Goal: Information Seeking & Learning: Understand process/instructions

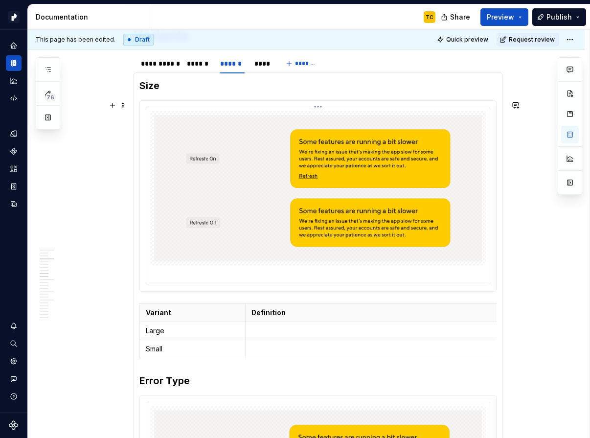
scroll to position [531, 0]
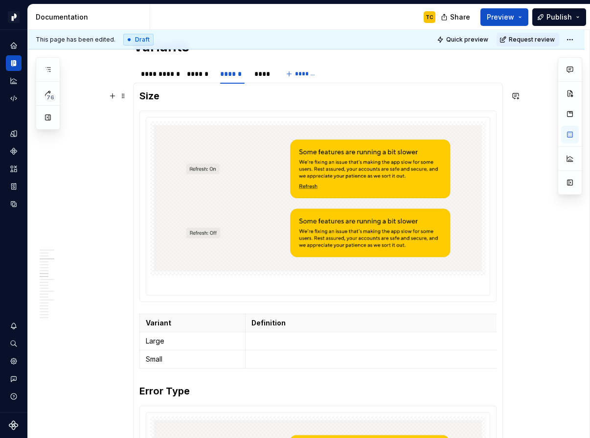
click at [148, 97] on h3 "Size" at bounding box center [317, 96] width 357 height 14
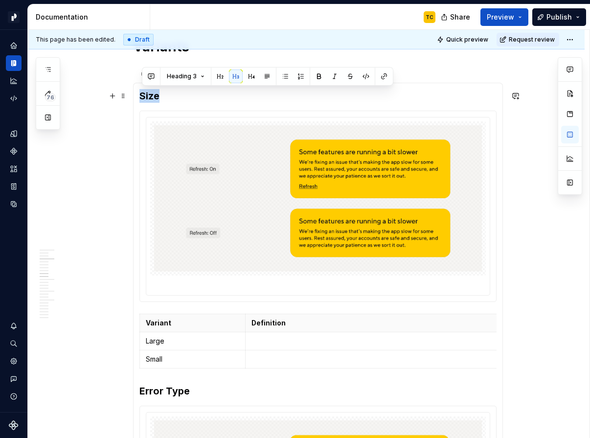
click at [148, 97] on h3 "Size" at bounding box center [317, 96] width 357 height 14
click at [147, 120] on div at bounding box center [318, 206] width 356 height 190
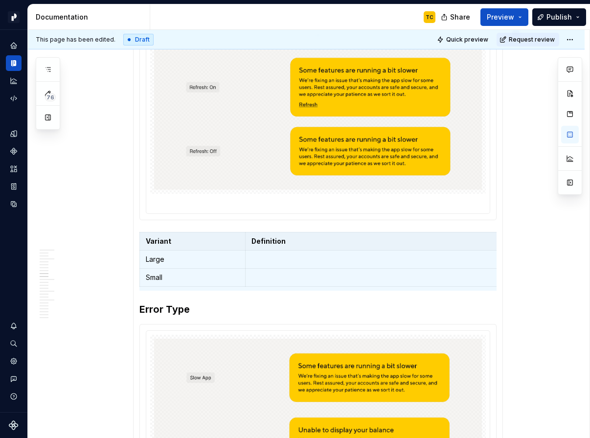
scroll to position [652, 0]
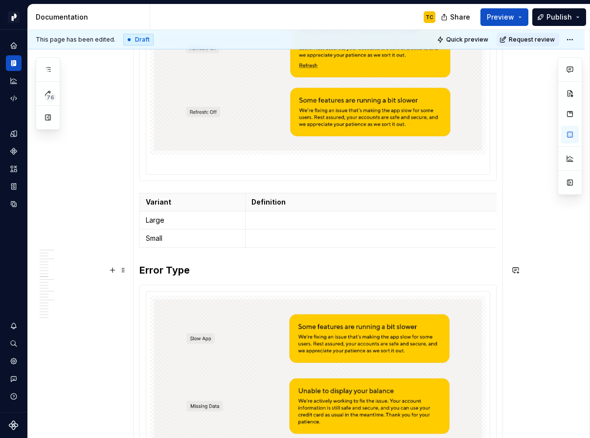
click at [159, 269] on h3 "Error Type" at bounding box center [317, 270] width 357 height 14
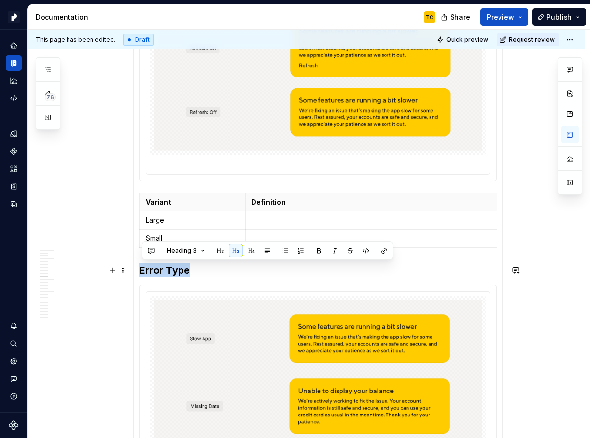
click at [159, 269] on h3 "Error Type" at bounding box center [317, 270] width 357 height 14
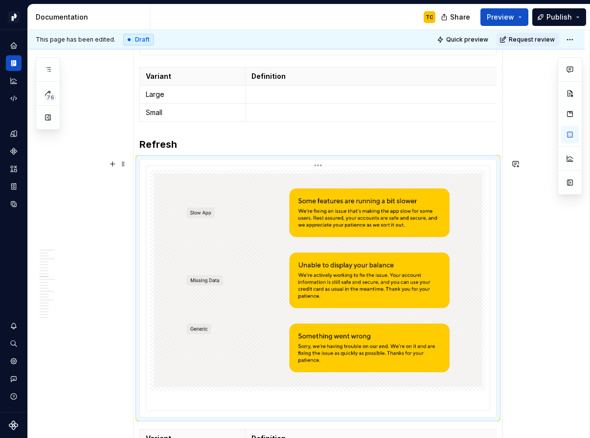
click at [219, 231] on img at bounding box center [318, 280] width 328 height 213
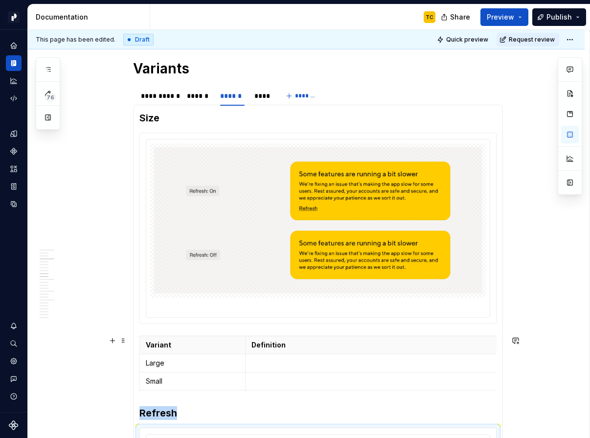
scroll to position [502, 0]
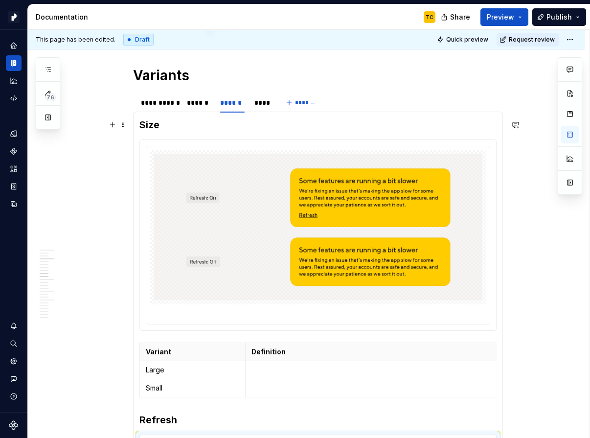
click at [157, 124] on h3 "Size" at bounding box center [317, 125] width 357 height 14
click at [158, 367] on p "Large" at bounding box center [192, 370] width 93 height 10
click at [156, 395] on td "Small" at bounding box center [193, 388] width 106 height 18
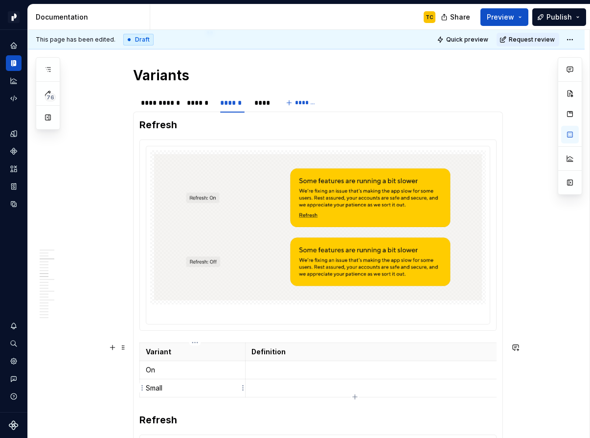
click at [156, 395] on td "Small" at bounding box center [193, 388] width 106 height 18
click at [153, 391] on p "Small" at bounding box center [192, 388] width 93 height 10
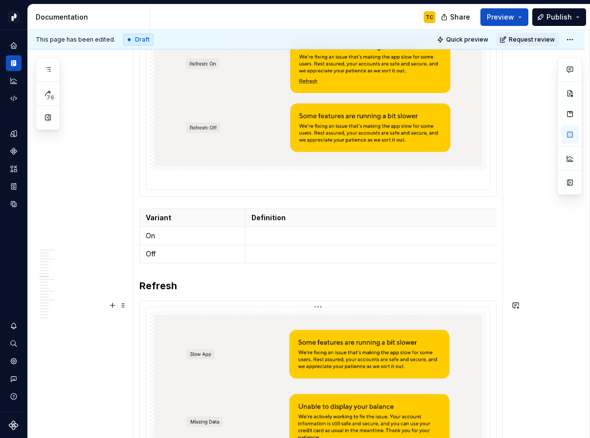
scroll to position [645, 0]
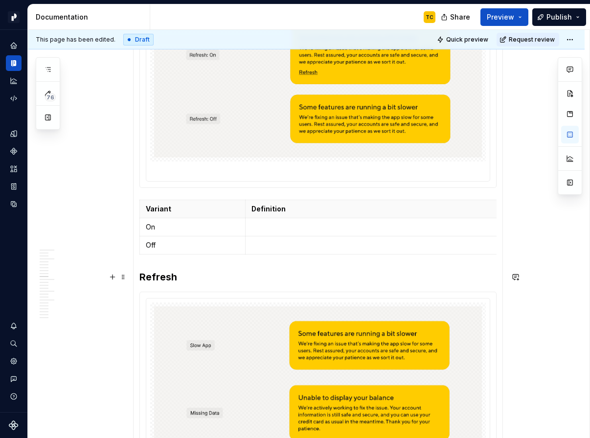
click at [160, 281] on h3 "Refresh" at bounding box center [317, 277] width 357 height 14
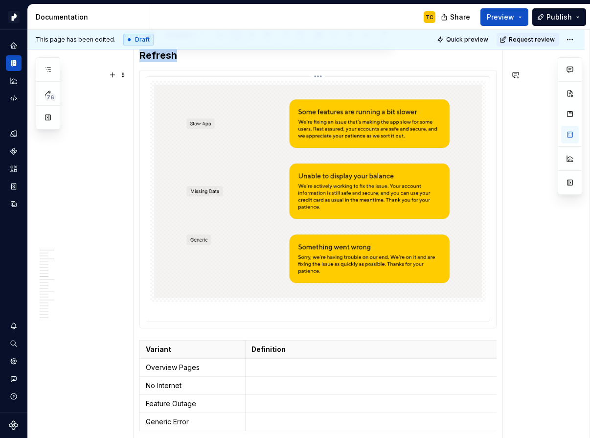
scroll to position [836, 0]
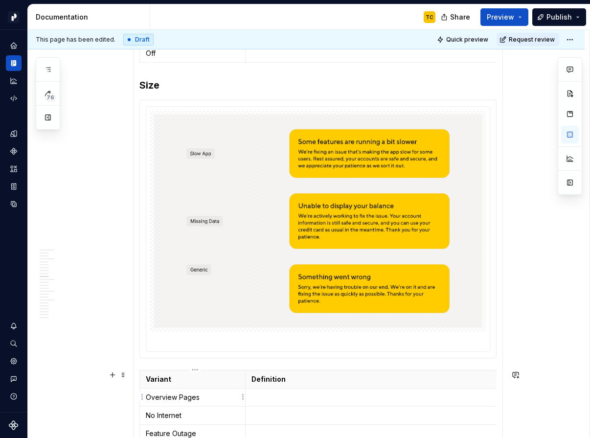
click at [177, 403] on td "Overview Pages" at bounding box center [193, 397] width 106 height 18
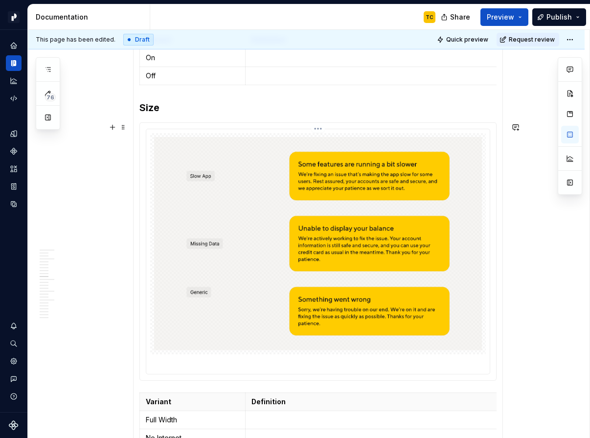
scroll to position [808, 0]
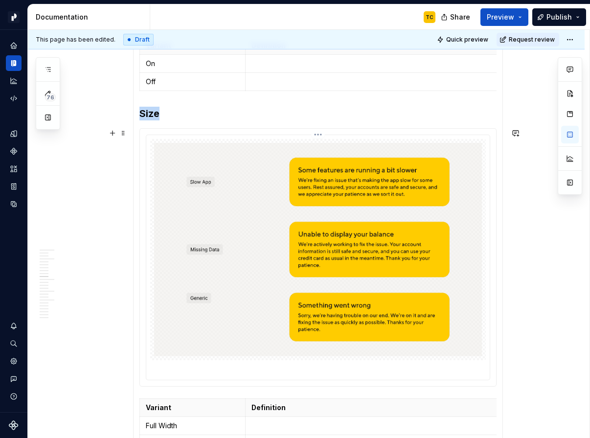
click at [274, 187] on img at bounding box center [318, 249] width 328 height 213
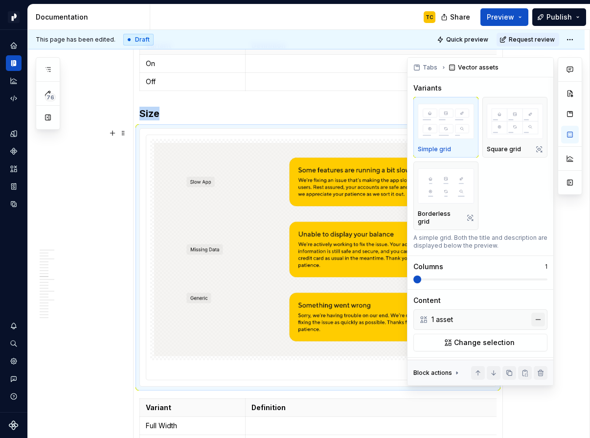
click at [536, 312] on button "button" at bounding box center [538, 319] width 14 height 14
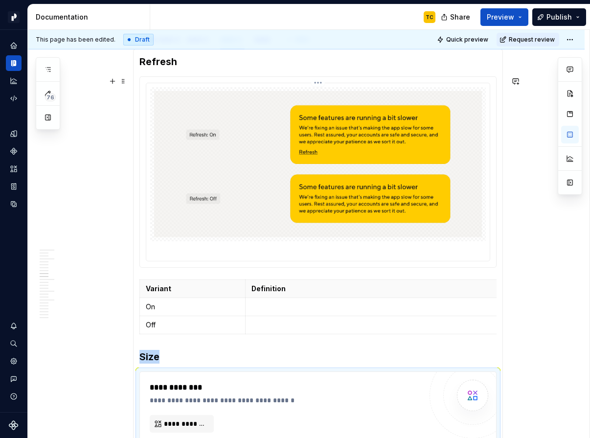
scroll to position [544, 0]
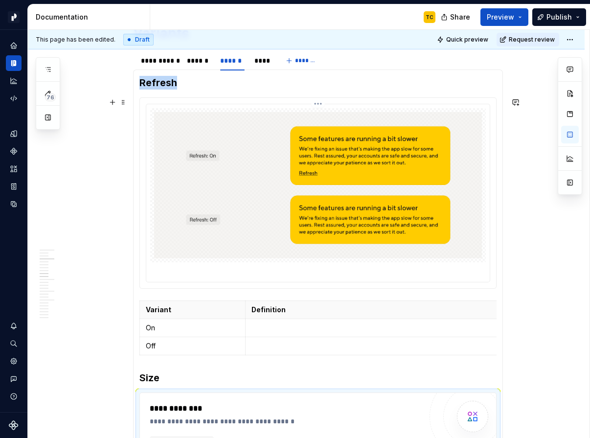
click at [336, 165] on img at bounding box center [318, 185] width 328 height 146
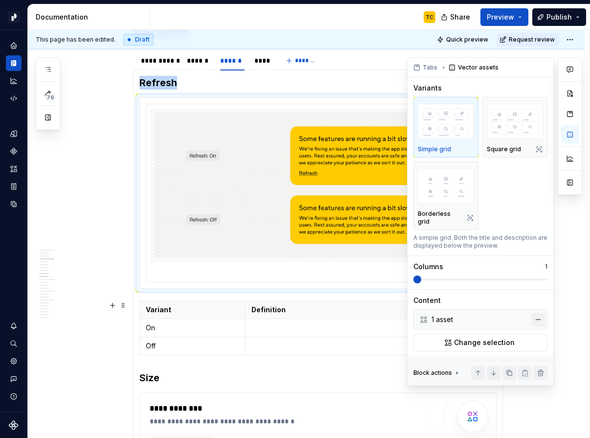
click at [537, 312] on button "button" at bounding box center [538, 319] width 14 height 14
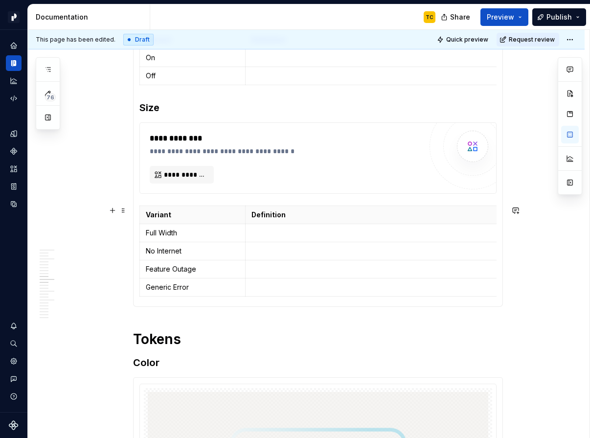
scroll to position [669, 0]
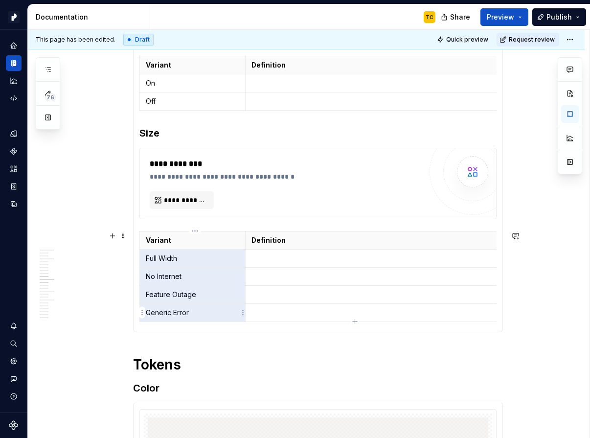
drag, startPoint x: 149, startPoint y: 258, endPoint x: 224, endPoint y: 313, distance: 93.4
click at [224, 313] on tbody "Variant Definition Full Width No Internet Feature Outage Generic Error" at bounding box center [352, 276] width 425 height 90
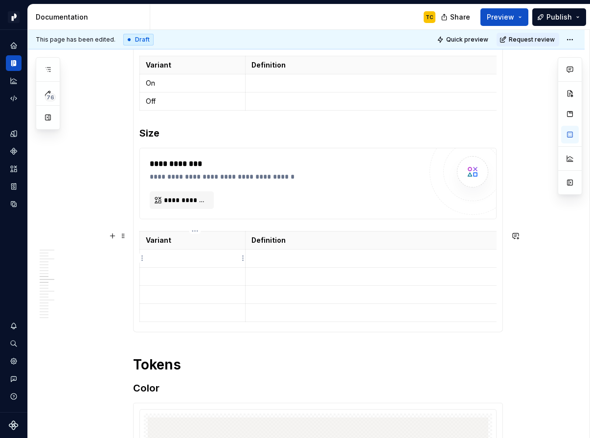
click at [181, 263] on td at bounding box center [193, 258] width 106 height 18
click at [174, 277] on p at bounding box center [192, 276] width 93 height 10
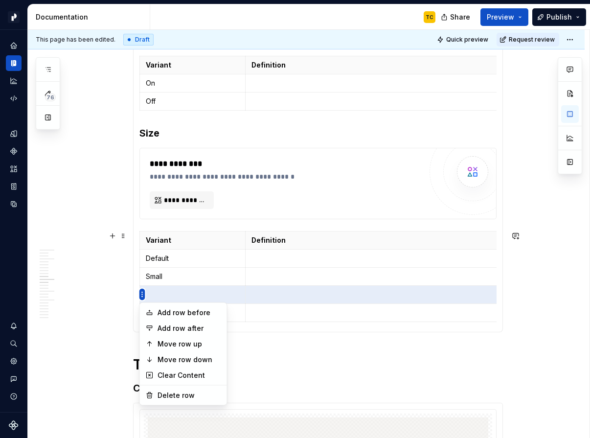
click at [142, 294] on html "Pacific TC Design system data Documentation TC Share Preview Publish 76 Pages A…" at bounding box center [295, 219] width 590 height 438
click at [171, 390] on div "Delete row" at bounding box center [189, 395] width 64 height 10
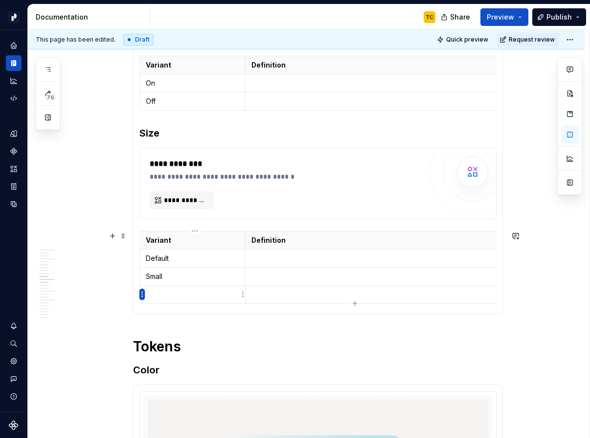
click at [141, 295] on html "Pacific TC Design system data Documentation TC Share Preview Publish 76 Pages A…" at bounding box center [295, 219] width 590 height 438
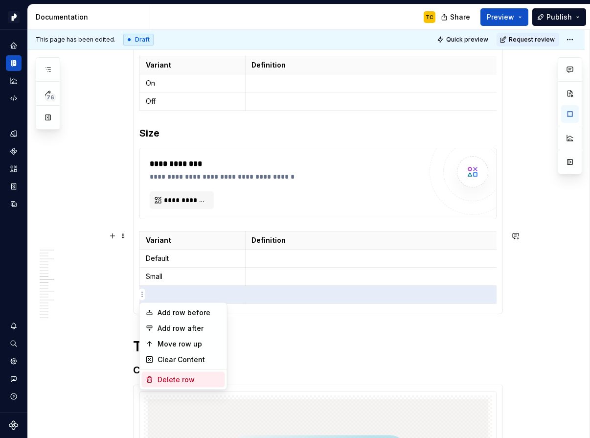
click at [193, 383] on div "Delete row" at bounding box center [189, 379] width 64 height 10
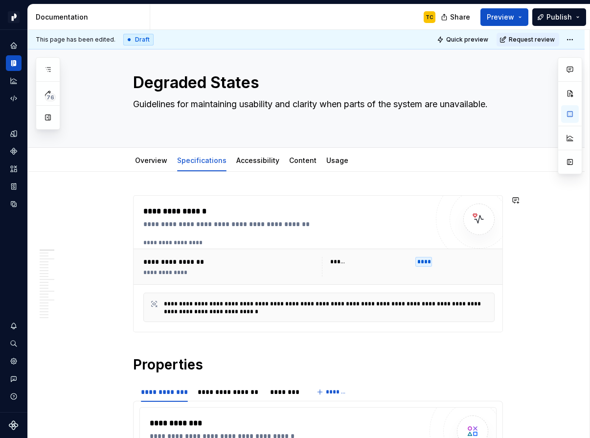
scroll to position [0, 0]
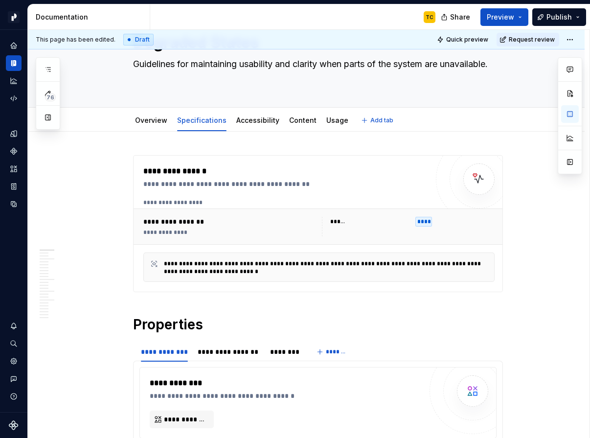
type textarea "*"
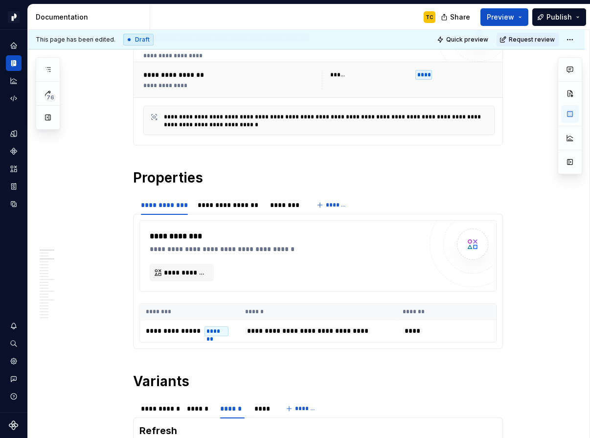
scroll to position [315, 0]
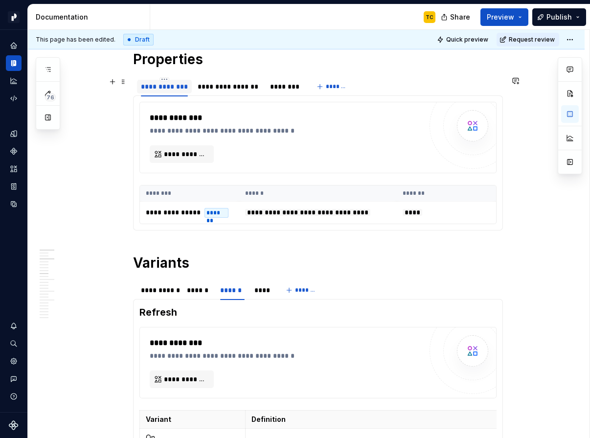
click at [175, 88] on div "**********" at bounding box center [164, 87] width 47 height 10
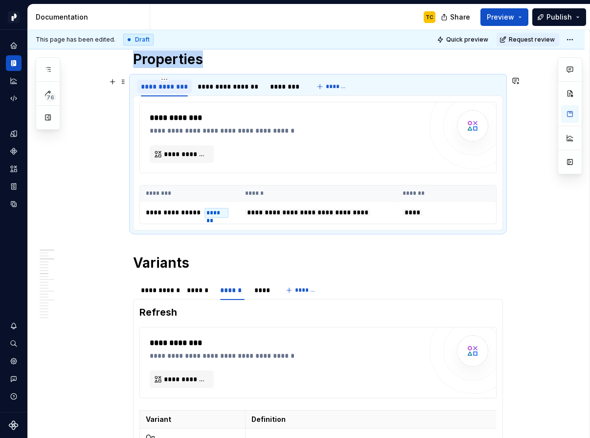
click at [175, 88] on div "**********" at bounding box center [164, 87] width 47 height 10
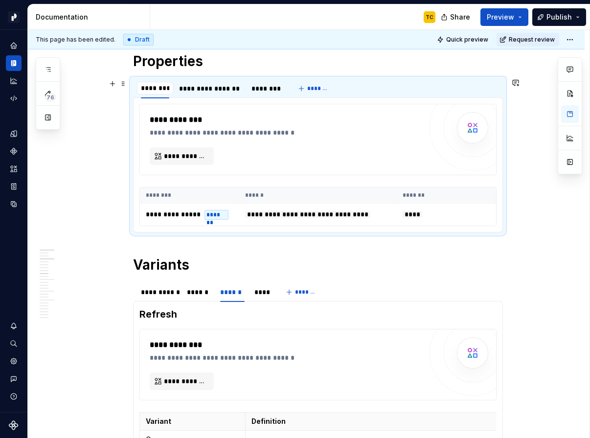
type input "**********"
click at [219, 91] on div "**********" at bounding box center [218, 89] width 63 height 10
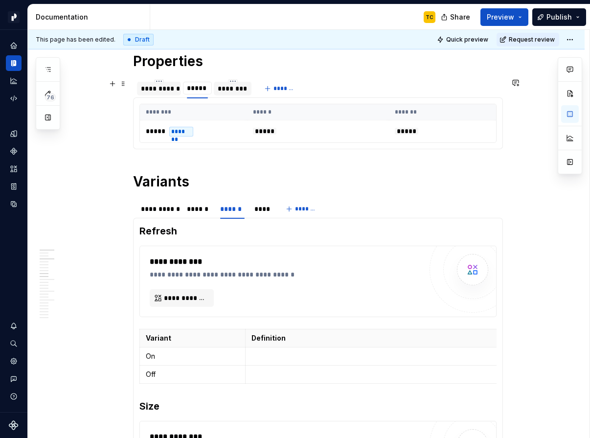
type input "******"
click at [242, 89] on div "********" at bounding box center [235, 89] width 30 height 10
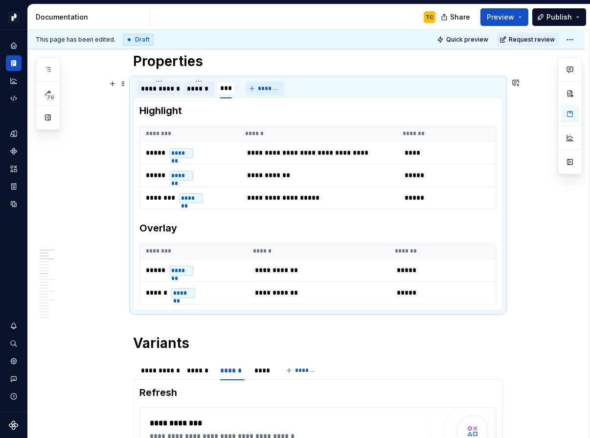
type input "****"
click at [274, 87] on span "*******" at bounding box center [273, 89] width 22 height 8
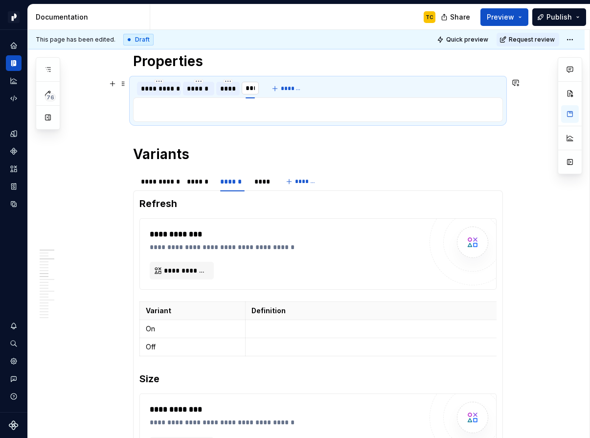
type input "****"
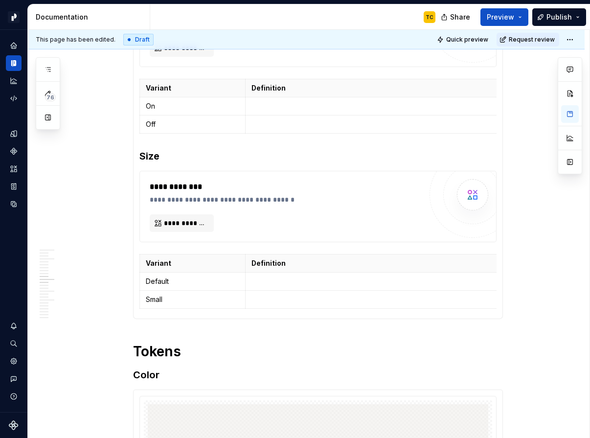
scroll to position [218, 0]
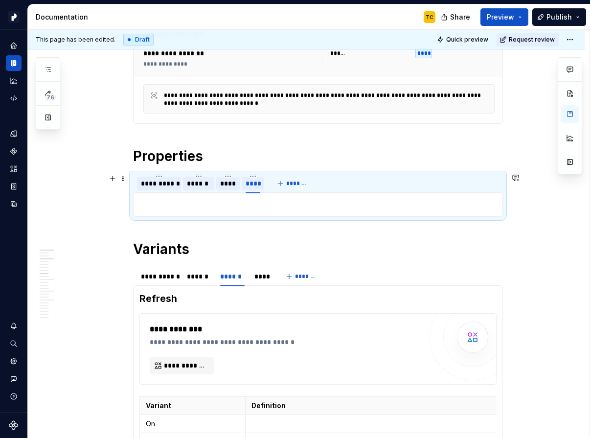
click at [201, 181] on div "******" at bounding box center [198, 183] width 23 height 10
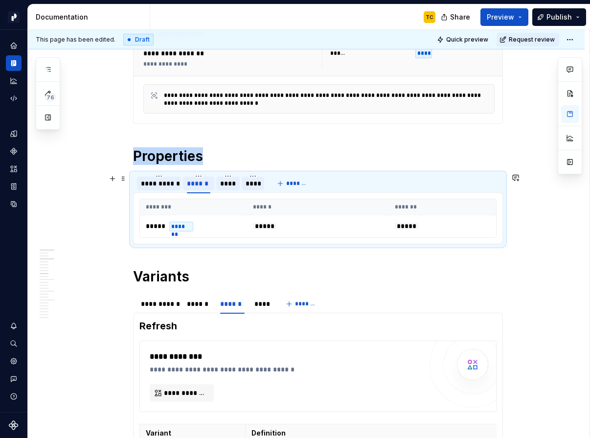
click at [201, 181] on div "******" at bounding box center [198, 183] width 23 height 10
type input "**********"
click at [195, 307] on div "******" at bounding box center [198, 304] width 23 height 10
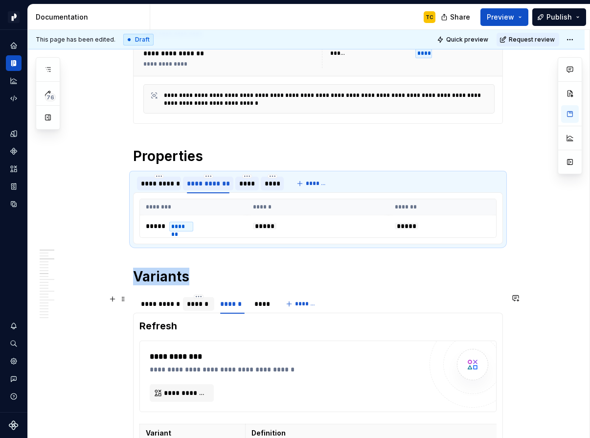
click at [195, 307] on div "******" at bounding box center [198, 304] width 23 height 10
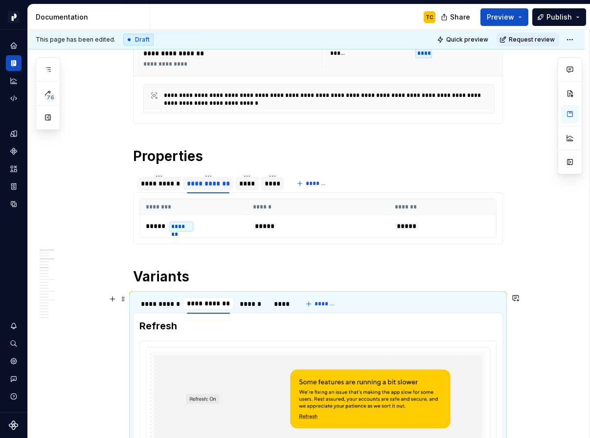
type input "**********"
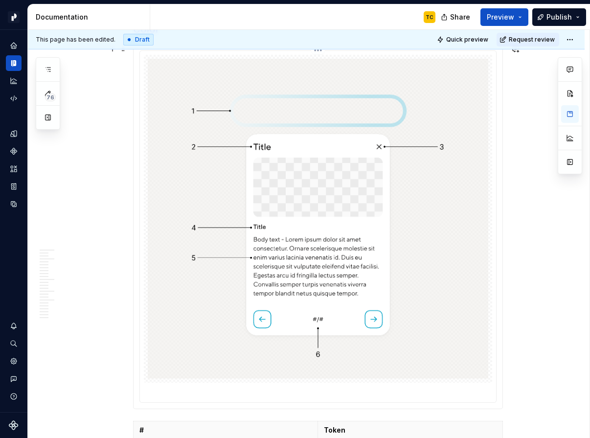
scroll to position [1159, 0]
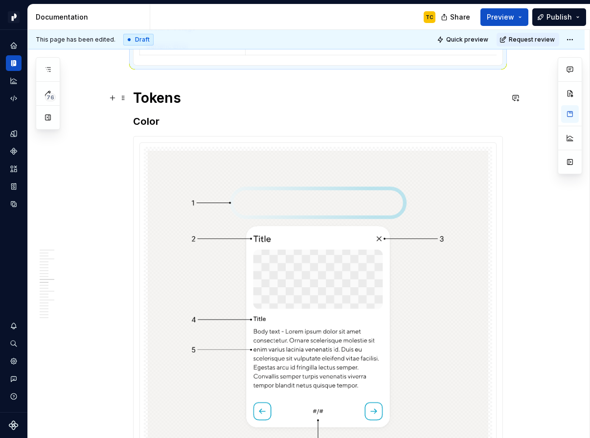
click at [161, 99] on h1 "Tokens" at bounding box center [318, 98] width 370 height 18
click at [136, 97] on h1 "Tokens" at bounding box center [318, 98] width 370 height 18
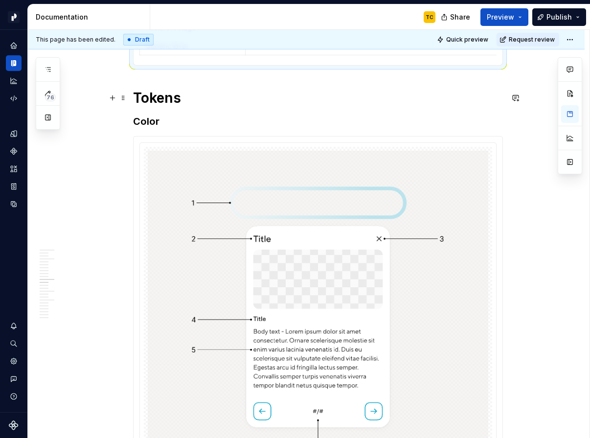
click at [196, 99] on h1 "Tokens" at bounding box center [318, 98] width 370 height 18
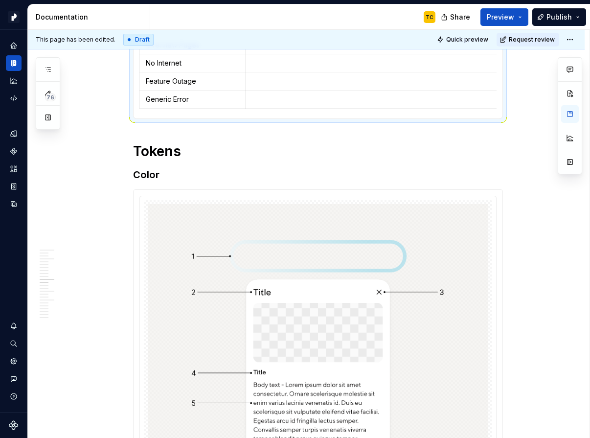
scroll to position [1090, 0]
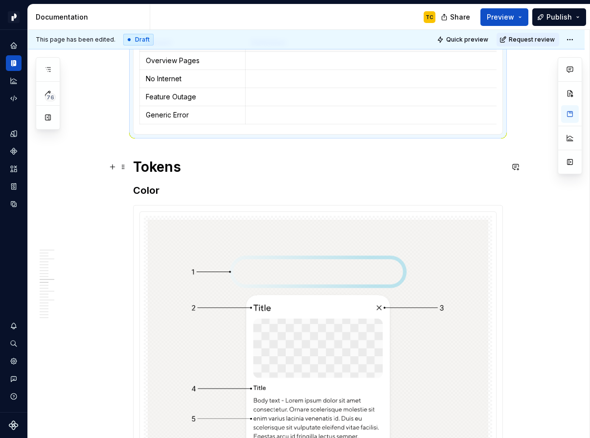
click at [192, 167] on h1 "Tokens" at bounding box center [318, 167] width 370 height 18
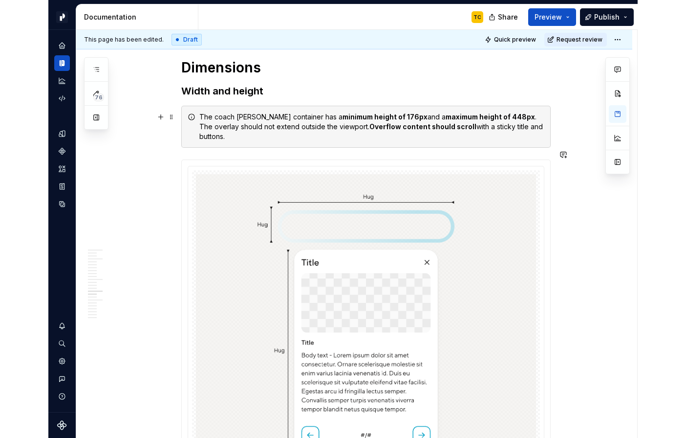
scroll to position [2657, 0]
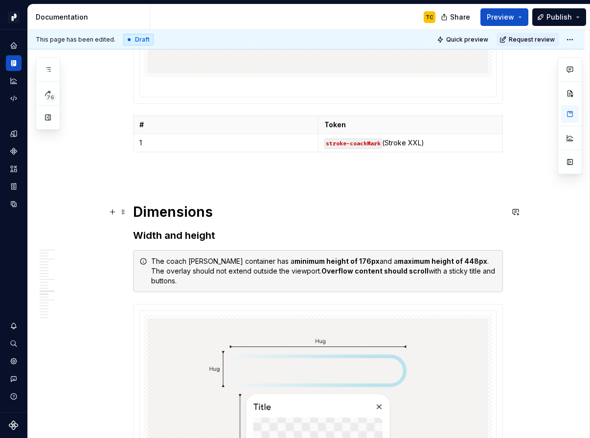
click at [178, 210] on h1 "Dimensions" at bounding box center [318, 212] width 370 height 18
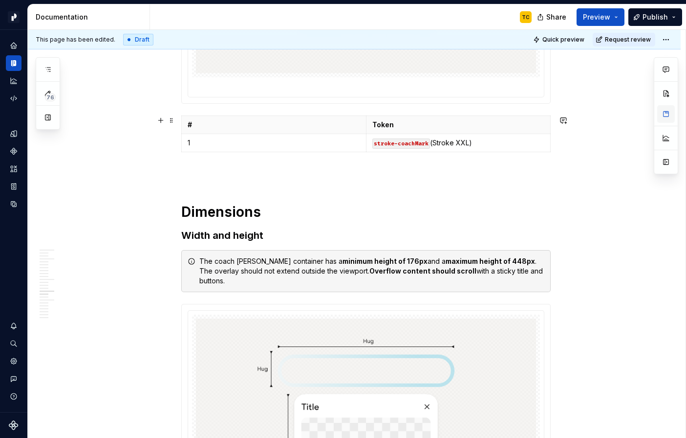
click at [589, 117] on button "button" at bounding box center [666, 114] width 18 height 18
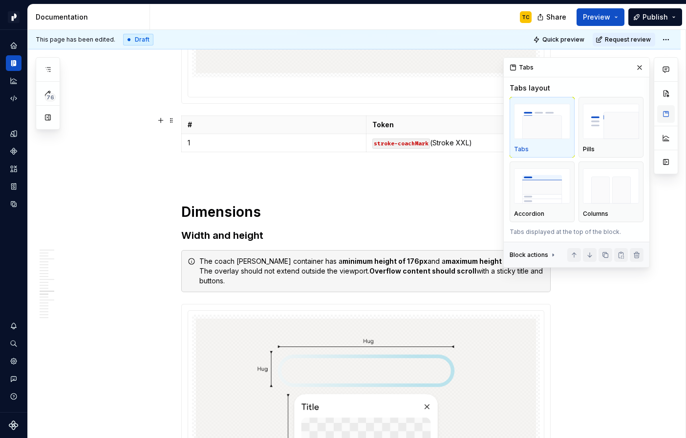
click at [589, 117] on button "button" at bounding box center [666, 114] width 18 height 18
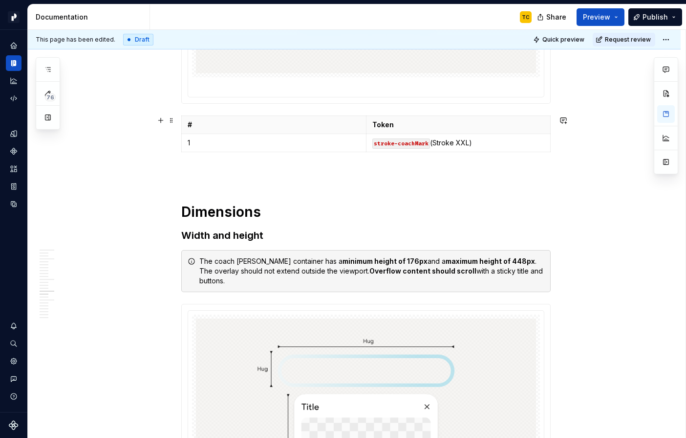
type textarea "*"
click at [378, 250] on div "The coach mark container has a minimum height of 176px and a maximum height of …" at bounding box center [366, 271] width 370 height 42
click at [254, 235] on h3 "Width and height" at bounding box center [366, 235] width 370 height 14
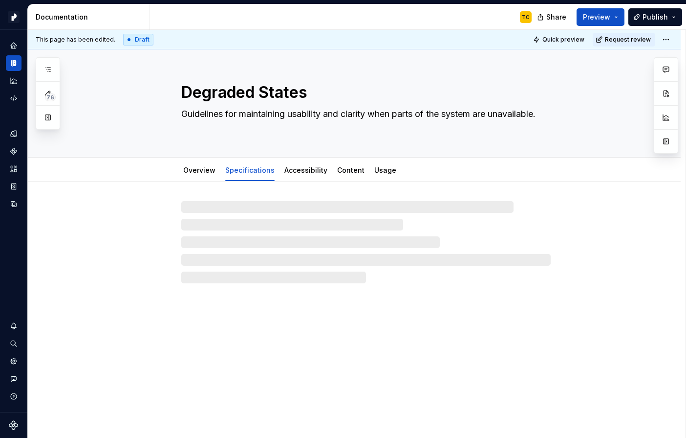
type textarea "*"
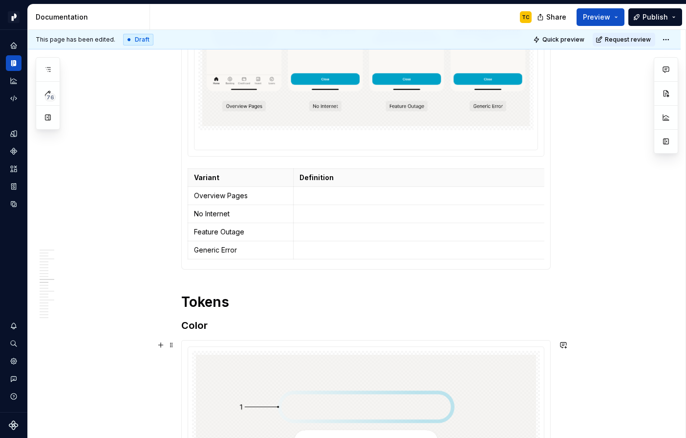
scroll to position [1117, 0]
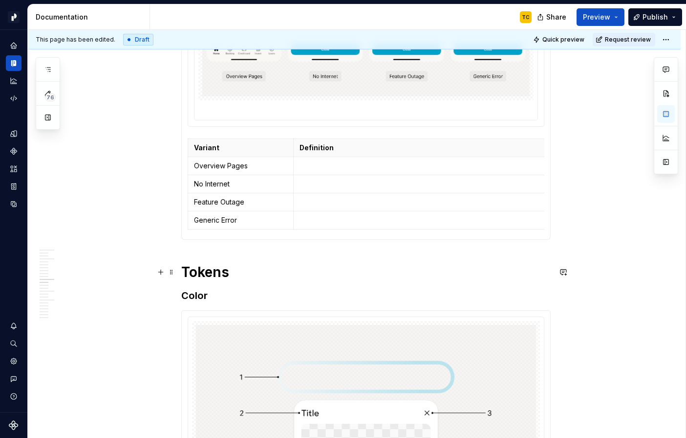
click at [214, 271] on h1 "Tokens" at bounding box center [366, 272] width 370 height 18
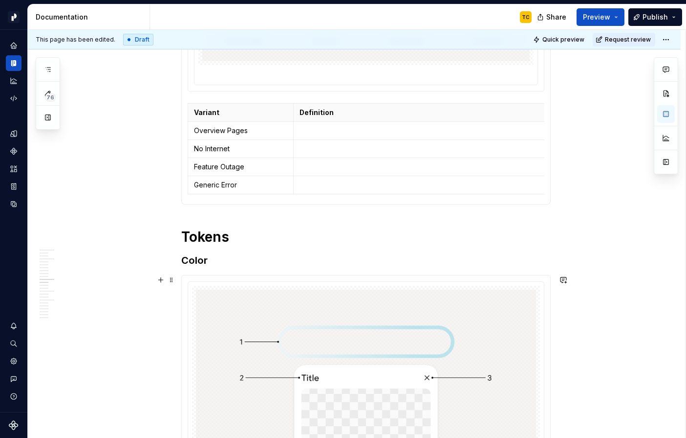
scroll to position [1241, 0]
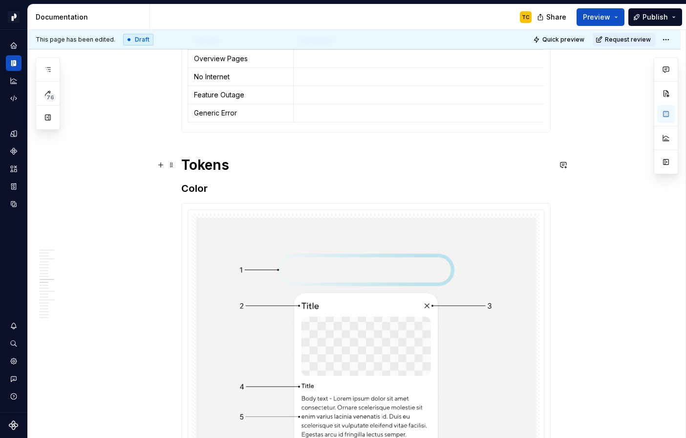
click at [233, 164] on h1 "Tokens" at bounding box center [366, 165] width 370 height 18
click at [231, 160] on h1 "Tokens" at bounding box center [366, 165] width 370 height 18
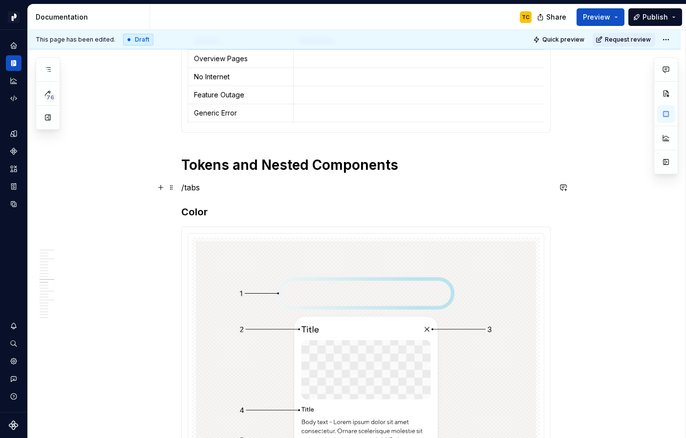
click at [191, 188] on p "/tabs" at bounding box center [366, 187] width 370 height 12
click at [199, 213] on h3 "Color" at bounding box center [366, 212] width 370 height 14
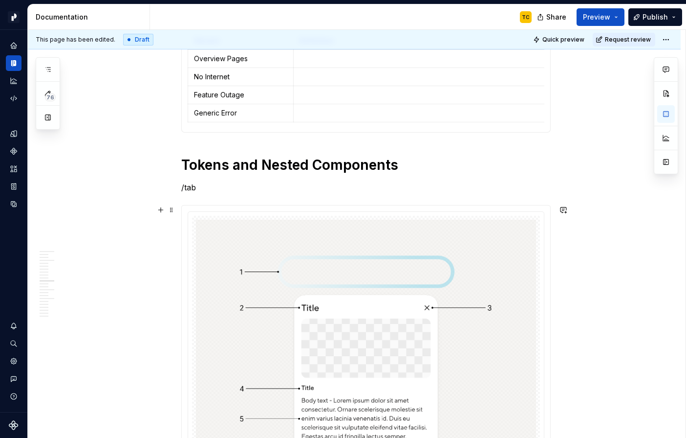
click at [181, 209] on div at bounding box center [366, 387] width 370 height 365
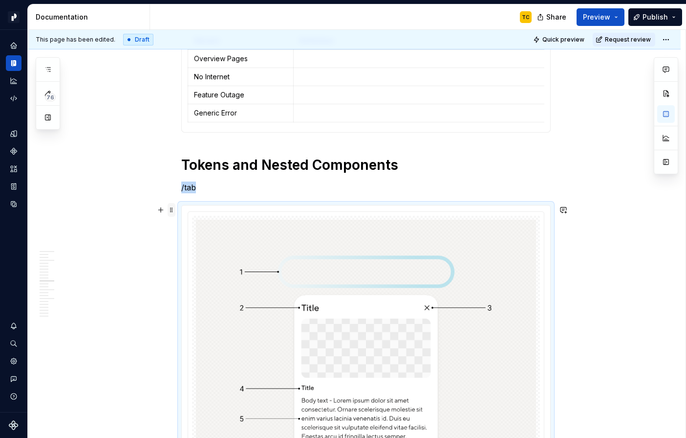
click at [172, 209] on span at bounding box center [172, 210] width 8 height 14
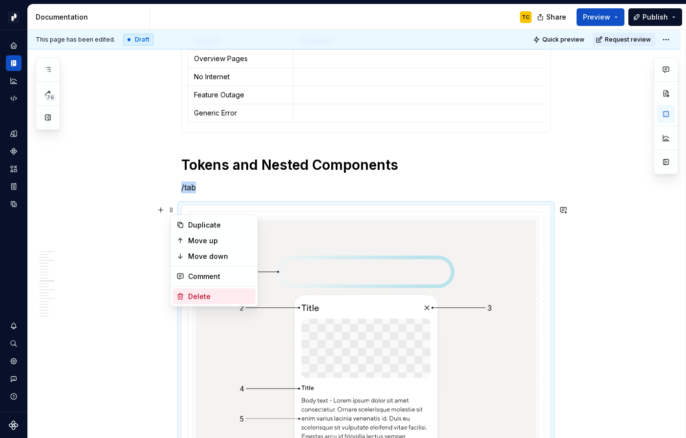
click at [188, 292] on div "Delete" at bounding box center [214, 296] width 83 height 16
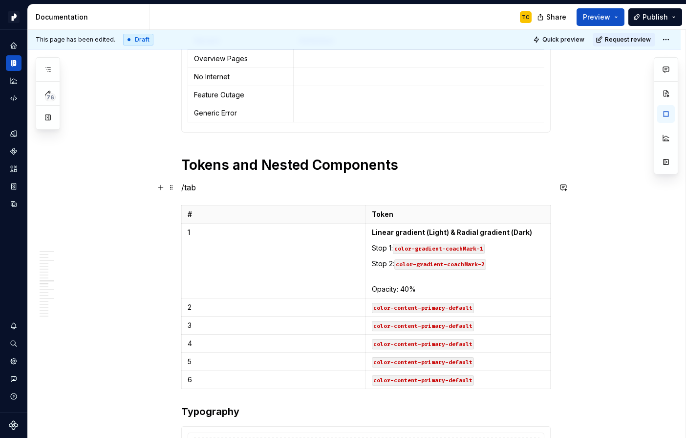
click at [210, 192] on p "/tab" at bounding box center [366, 187] width 370 height 12
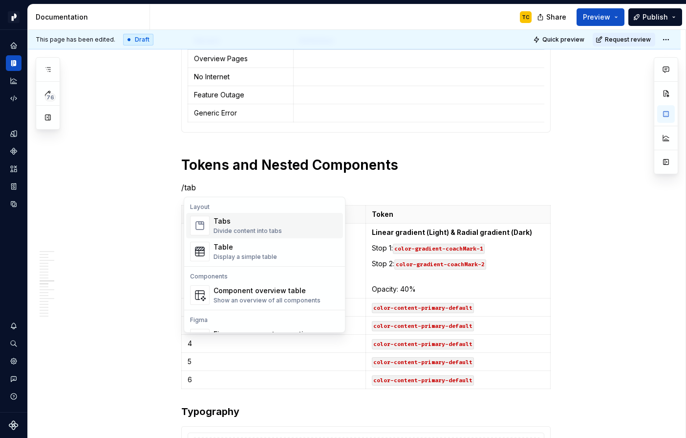
click at [211, 235] on span "Tabs Divide content into tabs" at bounding box center [264, 225] width 157 height 25
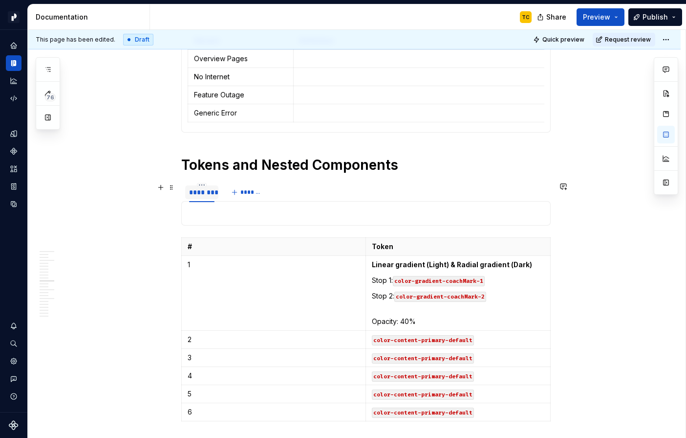
click at [201, 196] on div "********" at bounding box center [201, 192] width 25 height 10
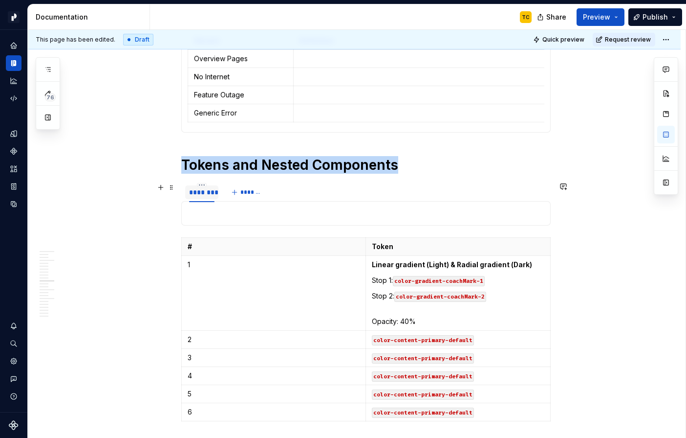
click at [201, 196] on div "********" at bounding box center [201, 192] width 25 height 10
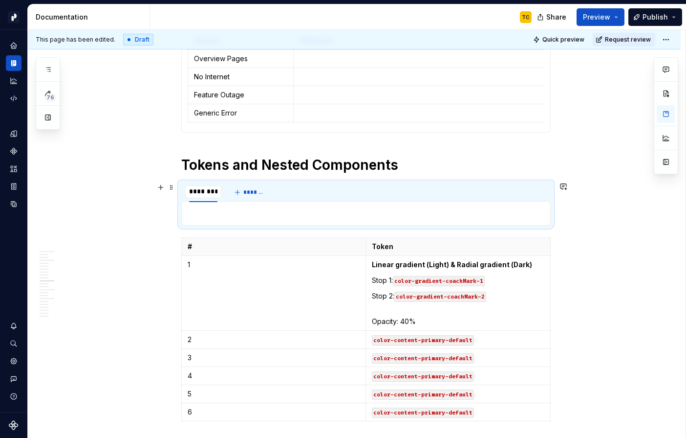
type input "**********"
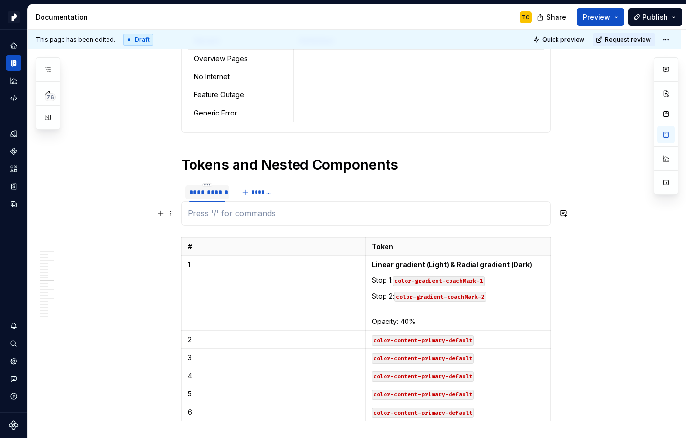
click at [207, 218] on p at bounding box center [366, 213] width 357 height 12
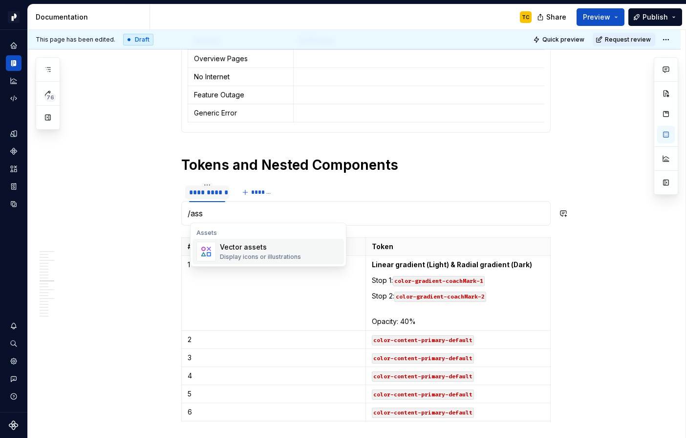
click at [250, 249] on div "Vector assets" at bounding box center [260, 247] width 81 height 10
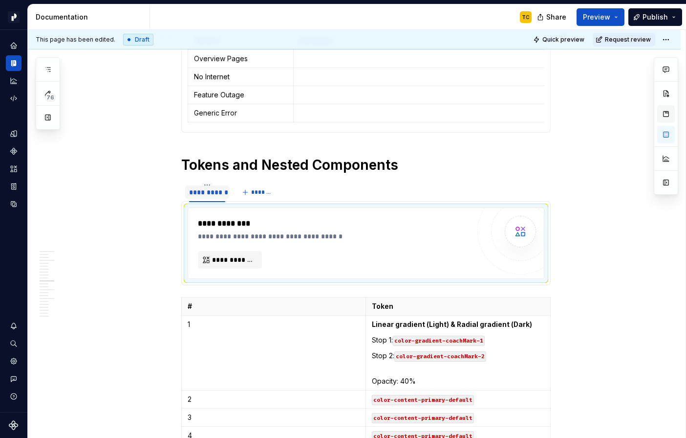
type textarea "*"
click at [241, 191] on div "**********" at bounding box center [229, 192] width 96 height 20
click at [259, 191] on span "*******" at bounding box center [262, 192] width 22 height 8
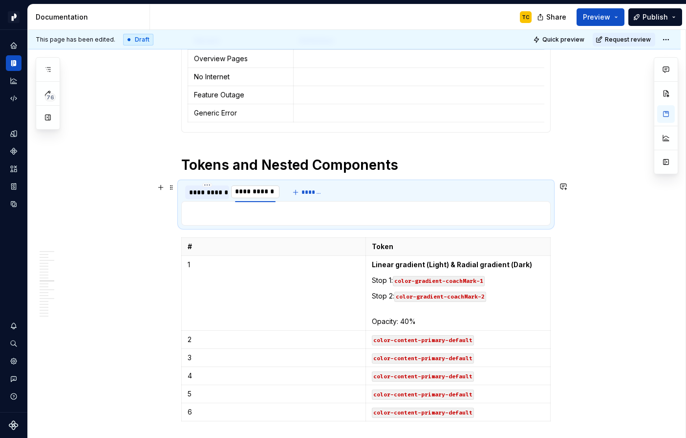
type input "**********"
click at [222, 195] on div "**********" at bounding box center [207, 192] width 36 height 10
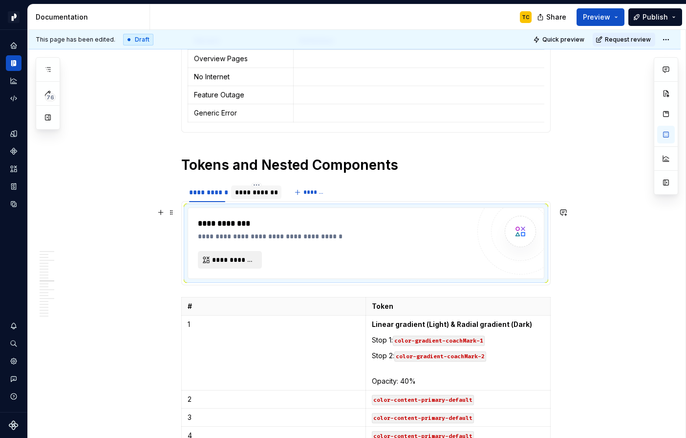
click at [222, 262] on span "**********" at bounding box center [234, 260] width 44 height 10
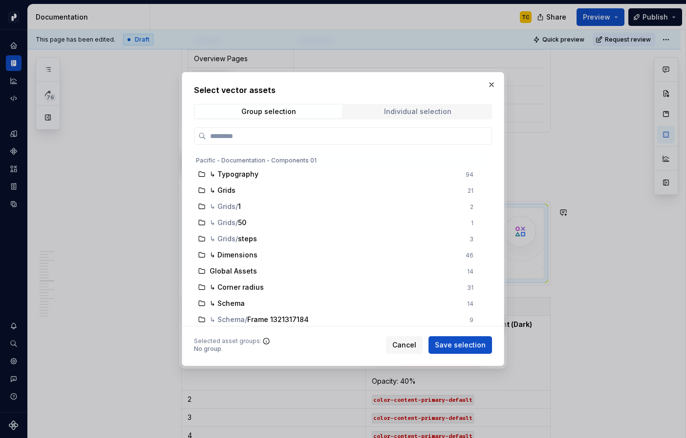
click at [374, 110] on span "Individual selection" at bounding box center [417, 112] width 147 height 14
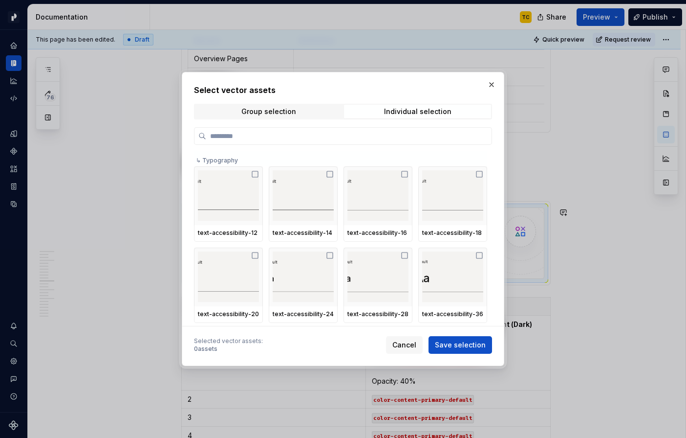
paste input "**********"
type input "**********"
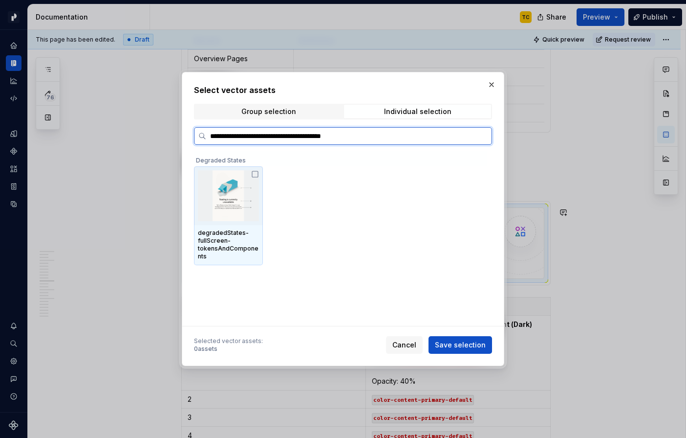
click at [247, 205] on img at bounding box center [228, 195] width 61 height 51
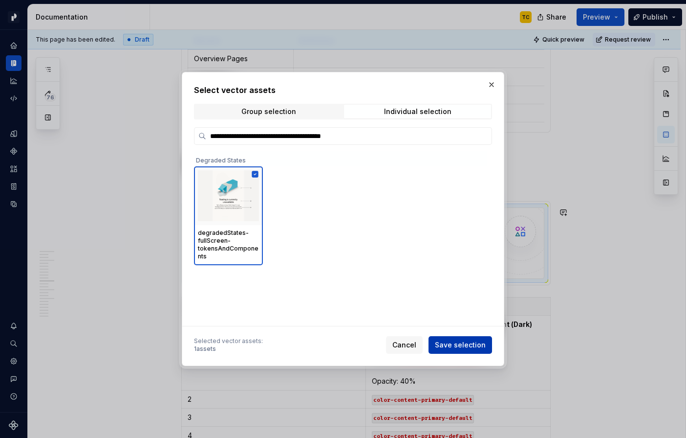
click at [454, 346] on span "Save selection" at bounding box center [460, 345] width 51 height 10
type textarea "*"
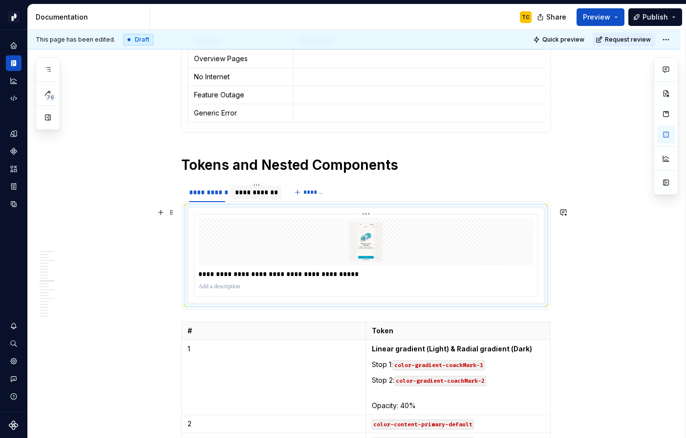
click at [375, 270] on p "**********" at bounding box center [365, 274] width 335 height 10
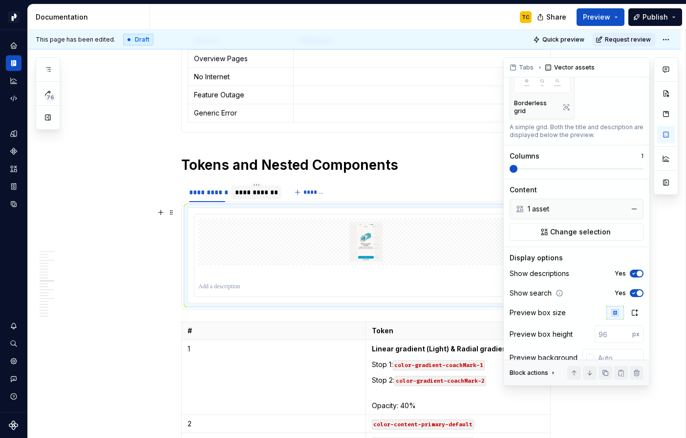
scroll to position [121, 0]
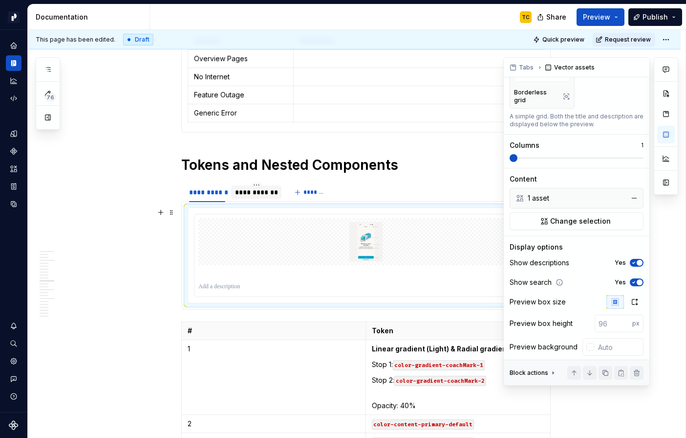
click at [638, 260] on span "button" at bounding box center [640, 263] width 6 height 6
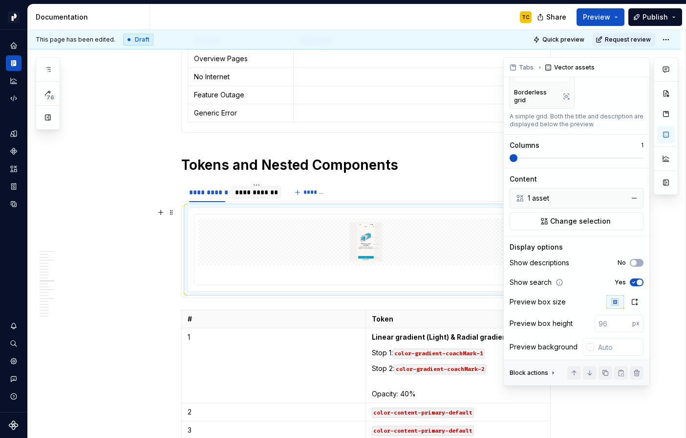
click at [638, 279] on span "button" at bounding box center [640, 282] width 6 height 6
click at [638, 295] on button "button" at bounding box center [635, 302] width 18 height 14
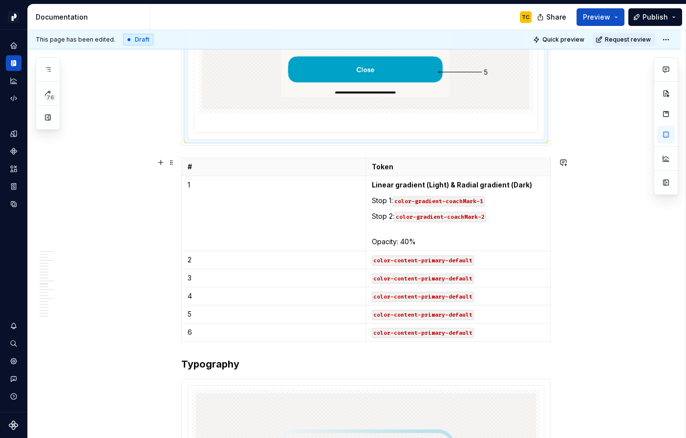
scroll to position [1732, 0]
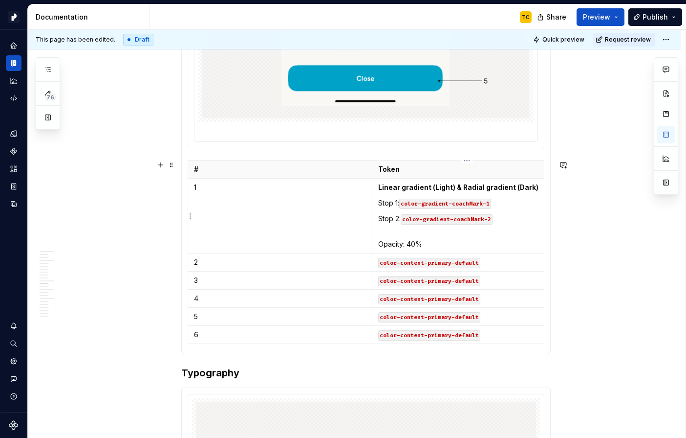
click at [404, 183] on p "Linear gradient (Light) & Radial gradient (Dark)" at bounding box center [464, 187] width 173 height 10
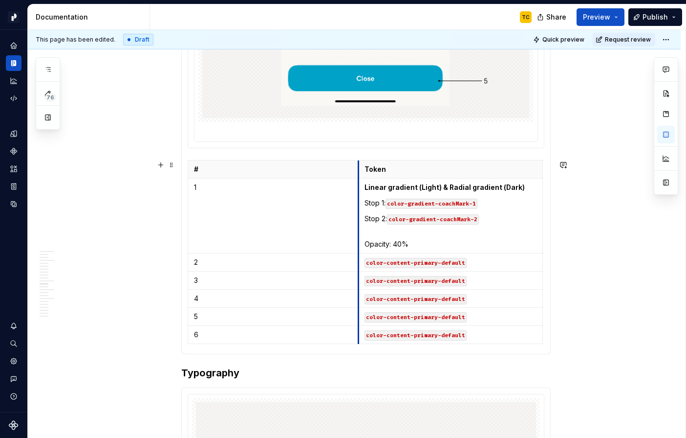
drag, startPoint x: 375, startPoint y: 178, endPoint x: 361, endPoint y: 177, distance: 14.2
click at [361, 177] on tbody "# Token 1 Linear gradient (Light) & Radial gradient (Dark) Stop 1: color-gradie…" at bounding box center [365, 251] width 355 height 183
click at [397, 170] on p "Token" at bounding box center [451, 169] width 172 height 10
click at [361, 176] on th "Token or Component" at bounding box center [450, 169] width 184 height 18
click at [361, 202] on td "Linear gradient (Light) & Radial gradient (Dark) Stop 1: color-gradient-coachMa…" at bounding box center [450, 215] width 184 height 75
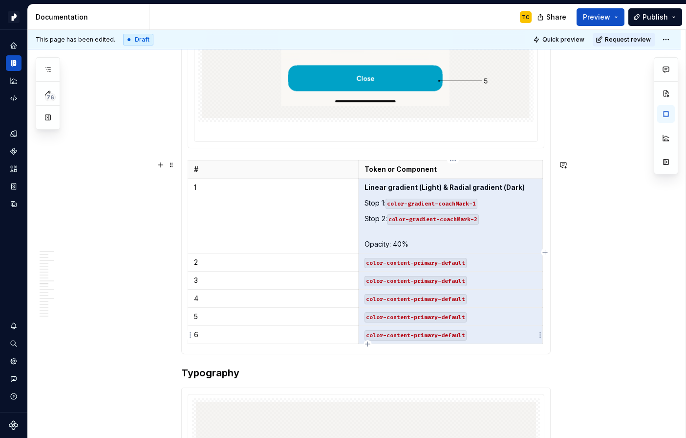
drag, startPoint x: 367, startPoint y: 190, endPoint x: 474, endPoint y: 327, distance: 174.1
click at [474, 327] on tbody "# Token or Component 1 Linear gradient (Light) & Radial gradient (Dark) Stop 1:…" at bounding box center [365, 251] width 355 height 183
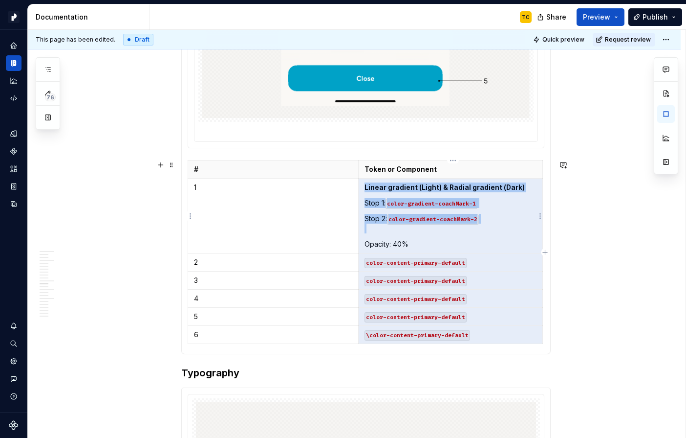
drag, startPoint x: 470, startPoint y: 332, endPoint x: 369, endPoint y: 201, distance: 165.8
click at [369, 201] on tbody "# Token or Component 1 Linear gradient (Light) & Radial gradient (Dark) Stop 1:…" at bounding box center [365, 251] width 355 height 183
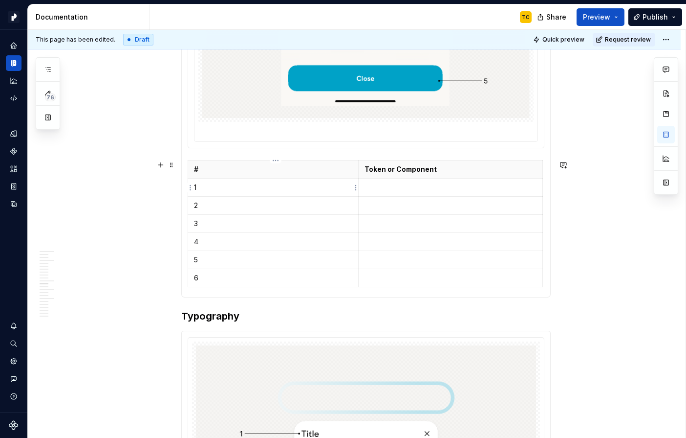
click at [338, 195] on td "1" at bounding box center [273, 187] width 171 height 18
click at [327, 170] on p "#" at bounding box center [273, 169] width 158 height 10
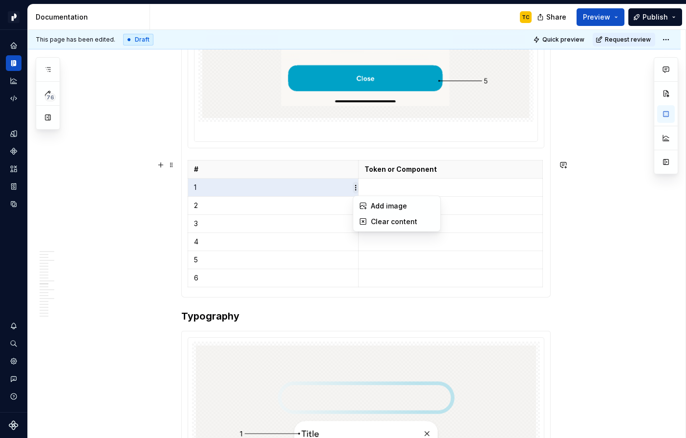
click at [355, 190] on html "Pacific TC Design system data Documentation TC Share Preview Publish 76 Pages A…" at bounding box center [343, 219] width 686 height 438
click at [365, 178] on html "Pacific TC Design system data Documentation TC Share Preview Publish 76 Pages A…" at bounding box center [343, 219] width 686 height 438
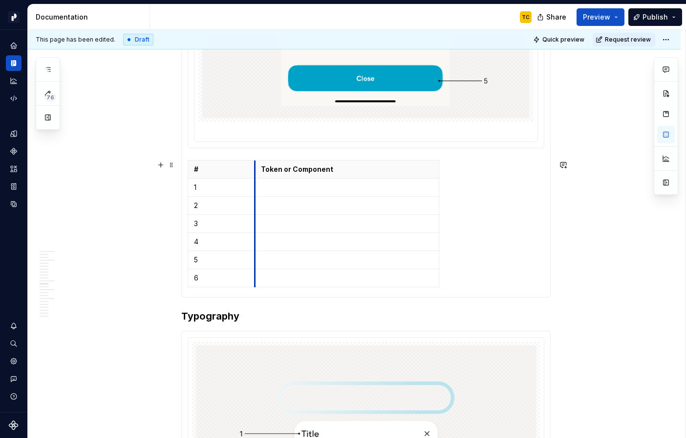
drag, startPoint x: 362, startPoint y: 178, endPoint x: 257, endPoint y: 174, distance: 105.2
click at [257, 174] on tbody "# Token or Component 1 2 3 4 5 6" at bounding box center [313, 223] width 251 height 127
click at [438, 175] on table "# Token or Component 1 2 3 4 5 6" at bounding box center [313, 223] width 250 height 127
drag, startPoint x: 439, startPoint y: 175, endPoint x: 546, endPoint y: 180, distance: 106.2
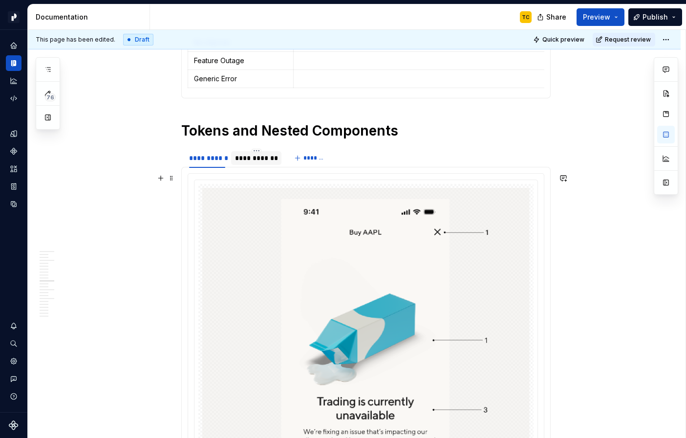
scroll to position [1275, 0]
click at [208, 151] on html "Pacific TC Design system data Documentation TC Share Preview Publish 76 Pages A…" at bounding box center [343, 219] width 686 height 438
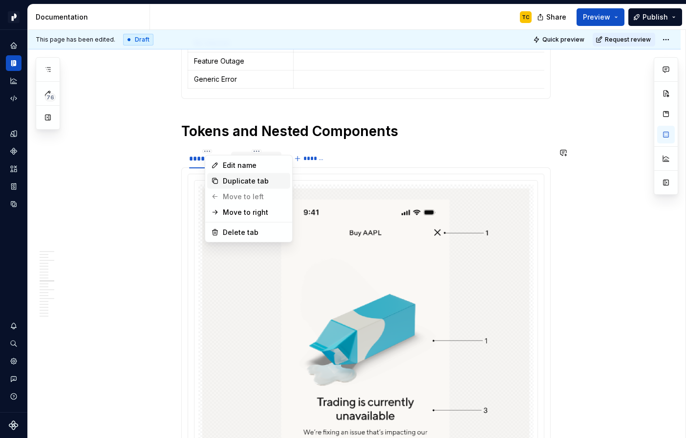
click at [228, 186] on div "Duplicate tab" at bounding box center [248, 181] width 83 height 16
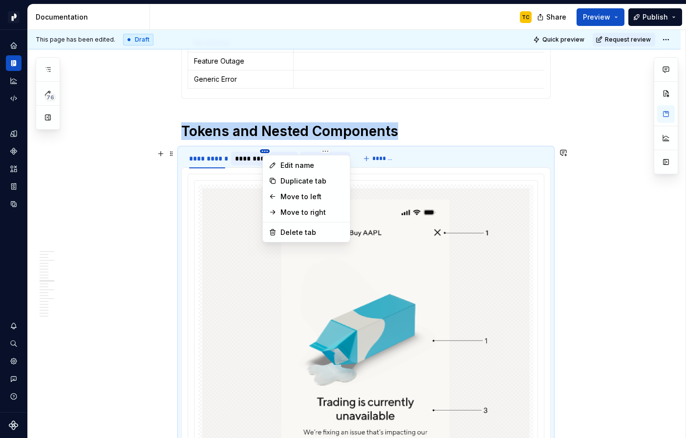
click at [290, 150] on html "Pacific TC Design system data Documentation TC Share Preview Publish 76 Pages A…" at bounding box center [343, 219] width 686 height 438
click at [247, 151] on html "Pacific TC Design system data Documentation TC Share Preview Publish 76 Pages A…" at bounding box center [343, 219] width 686 height 438
click at [288, 148] on html "Pacific TC Design system data Documentation TC Share Preview Publish 76 Pages A…" at bounding box center [343, 219] width 686 height 438
type textarea "*"
click at [247, 160] on html "Pacific TC Design system data Documentation TC Share Preview Publish 76 Pages A…" at bounding box center [343, 219] width 686 height 438
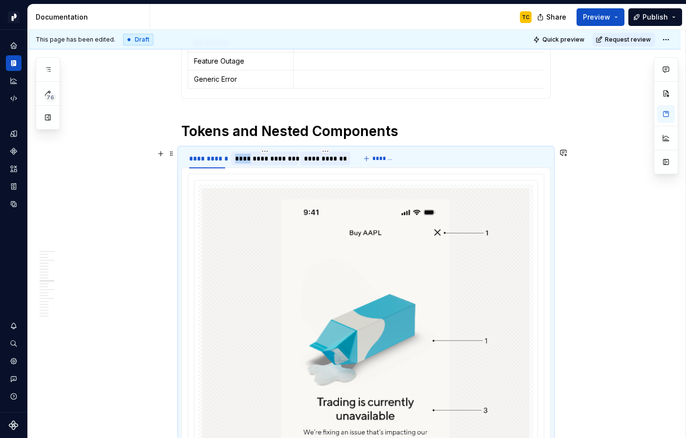
click at [247, 160] on div "**********" at bounding box center [264, 158] width 59 height 10
type input "****"
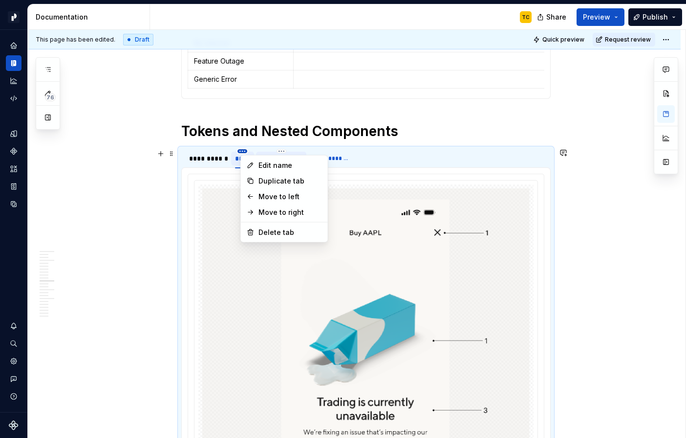
click at [259, 151] on html "Pacific TC Design system data Documentation TC Share Preview Publish 76 Pages A…" at bounding box center [343, 219] width 686 height 438
click at [223, 158] on html "Pacific TC Design system data Documentation TC Share Preview Publish 76 Pages A…" at bounding box center [343, 219] width 686 height 438
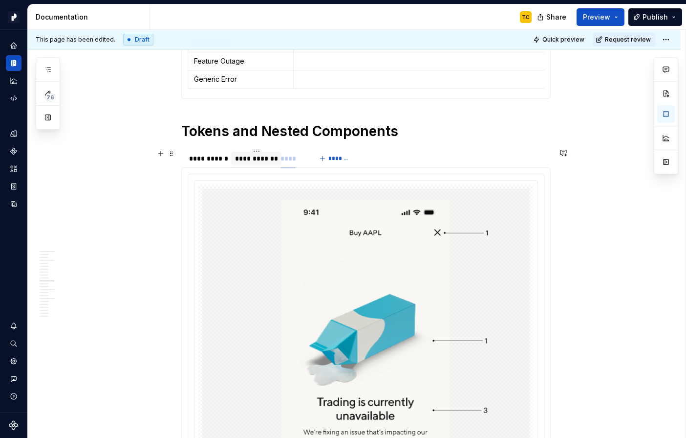
drag, startPoint x: 240, startPoint y: 158, endPoint x: 285, endPoint y: 158, distance: 45.5
click at [300, 159] on div "****" at bounding box center [294, 158] width 15 height 10
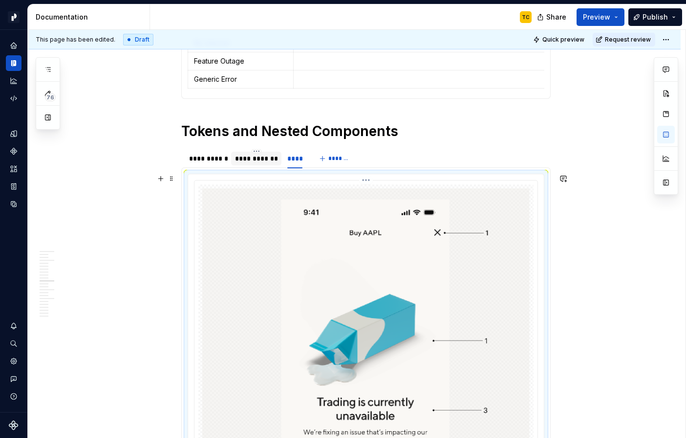
click at [300, 203] on img at bounding box center [366, 382] width 328 height 388
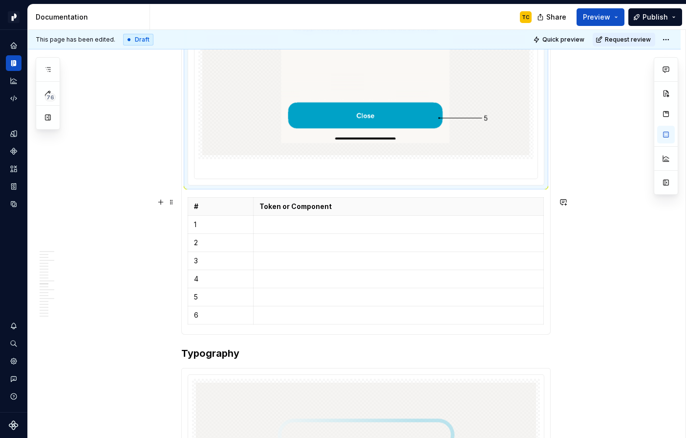
scroll to position [1703, 0]
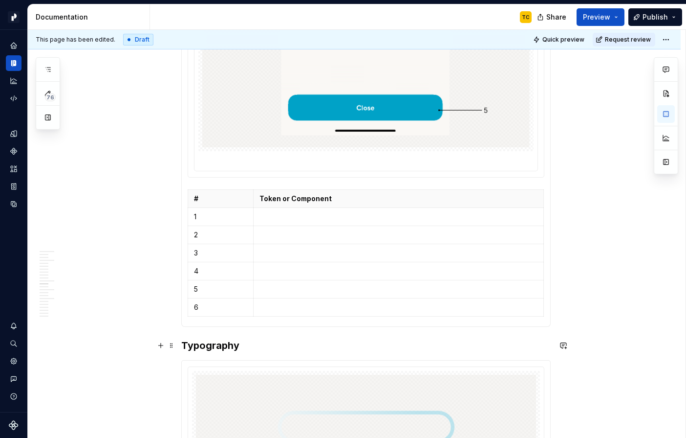
click at [188, 340] on h3 "Typography" at bounding box center [366, 345] width 370 height 14
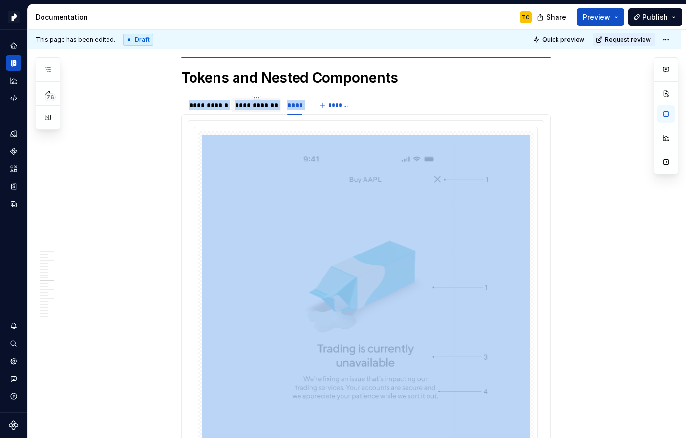
scroll to position [1326, 0]
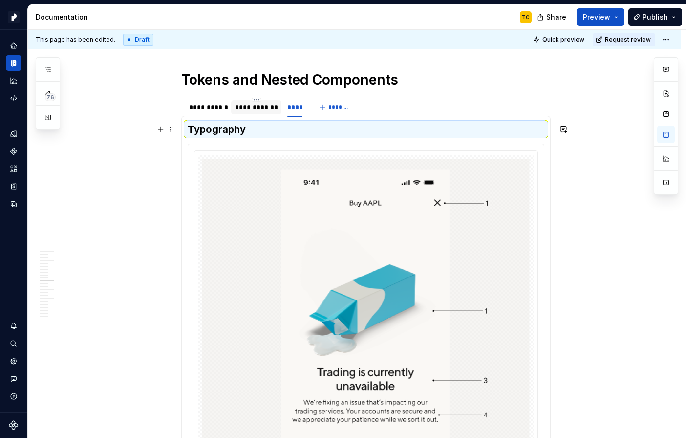
click at [219, 130] on h3 "Typography" at bounding box center [366, 129] width 357 height 14
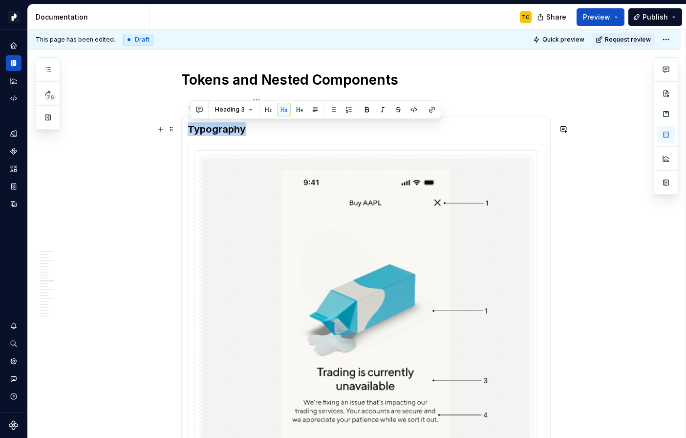
click at [219, 130] on h3 "Typography" at bounding box center [366, 129] width 357 height 14
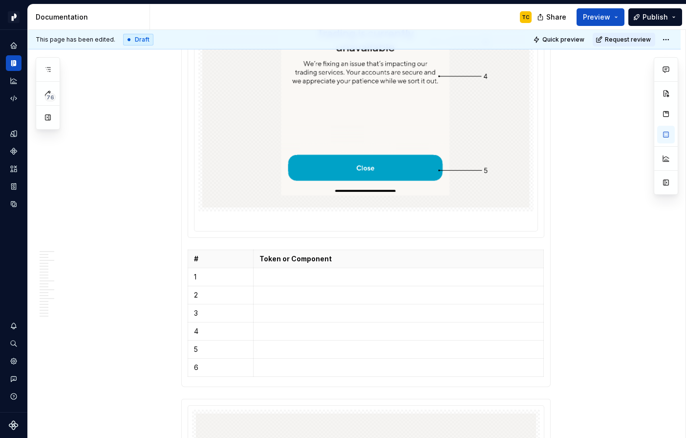
scroll to position [1695, 0]
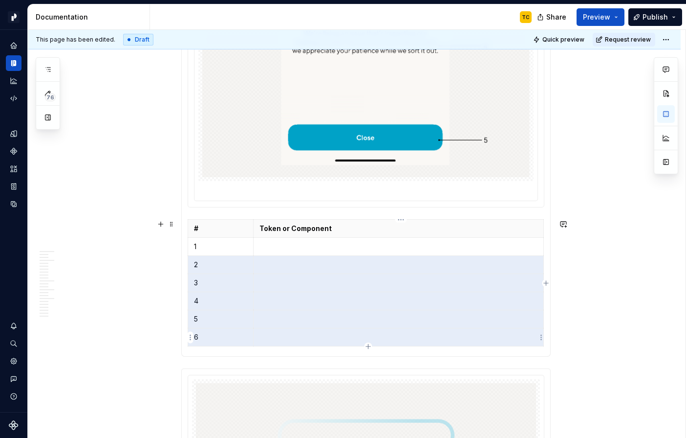
drag, startPoint x: 197, startPoint y: 265, endPoint x: 324, endPoint y: 331, distance: 143.4
click at [324, 332] on tbody "# Token or Component 1 2 3 4 5 6" at bounding box center [366, 282] width 356 height 127
click at [189, 282] on html "Pacific TC Design system data Documentation TC Share Preview Publish 76 Pages A…" at bounding box center [343, 219] width 686 height 438
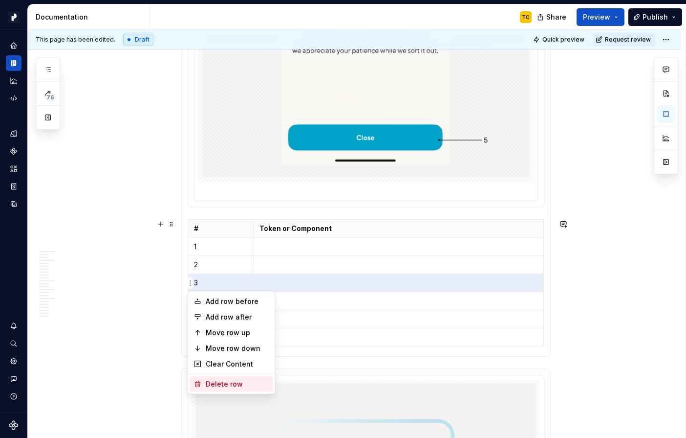
click at [219, 380] on div "Delete row" at bounding box center [238, 384] width 64 height 10
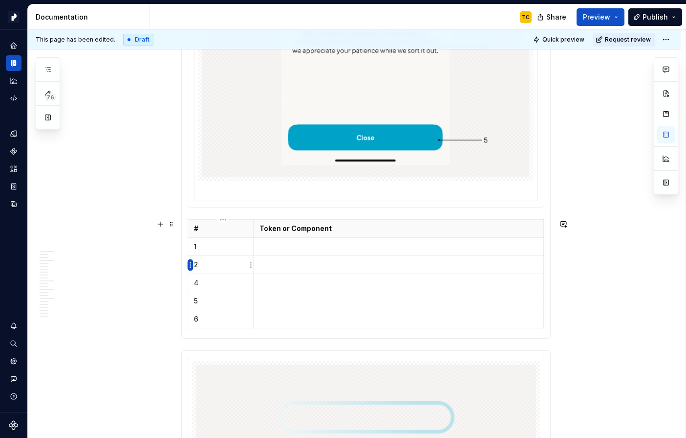
click at [191, 266] on html "Pacific TC Design system data Documentation TC Share Preview Publish 76 Pages A…" at bounding box center [343, 219] width 686 height 438
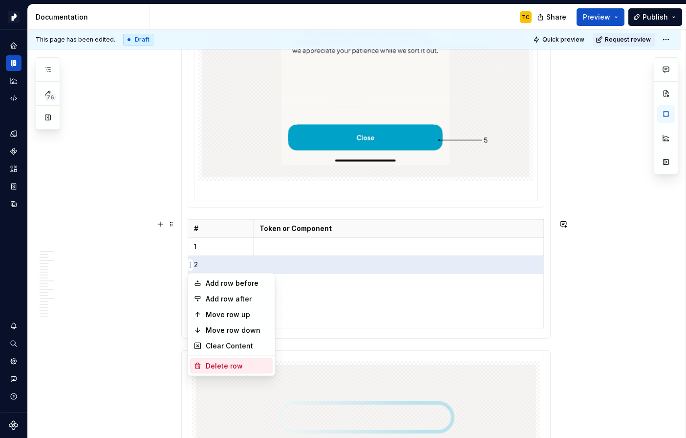
click at [209, 358] on div "Delete row" at bounding box center [231, 366] width 83 height 16
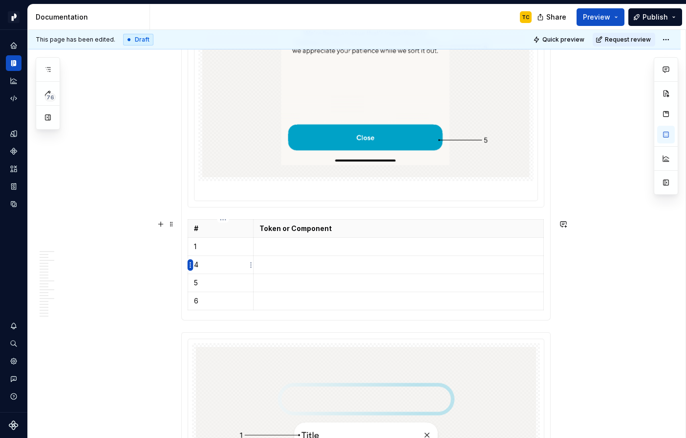
click at [191, 264] on html "Pacific TC Design system data Documentation TC Share Preview Publish 76 Pages A…" at bounding box center [343, 219] width 686 height 438
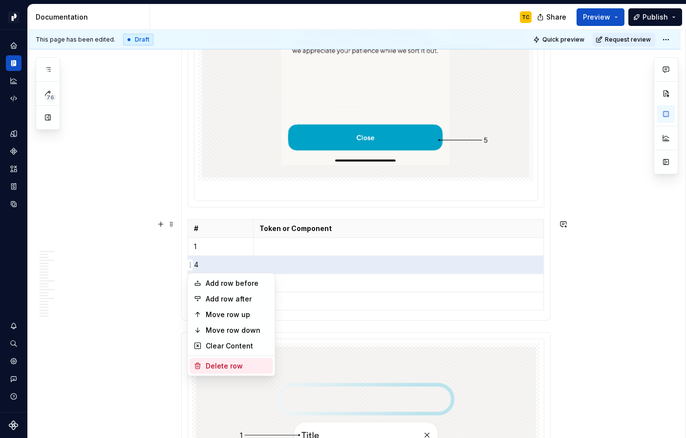
click at [213, 364] on div "Delete row" at bounding box center [238, 366] width 64 height 10
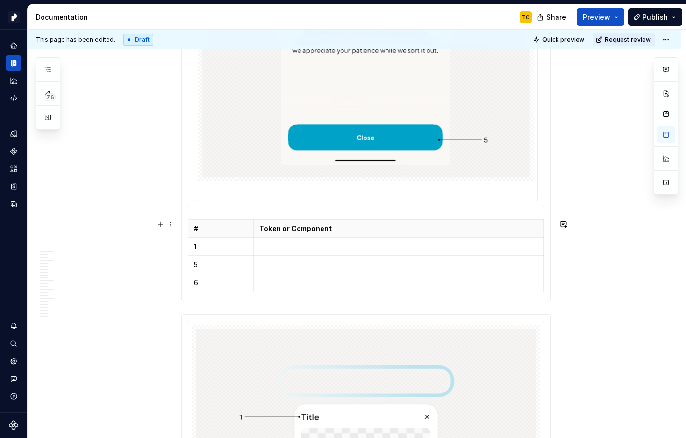
click at [187, 264] on div "# Token or Component 1 2 3 4 5 6 Standard Treatment # Token or Component 1 5 6" at bounding box center [366, 24] width 370 height 555
click at [192, 265] on html "Pacific TC Design system data Documentation TC Share Preview Publish 76 Pages A…" at bounding box center [343, 219] width 686 height 438
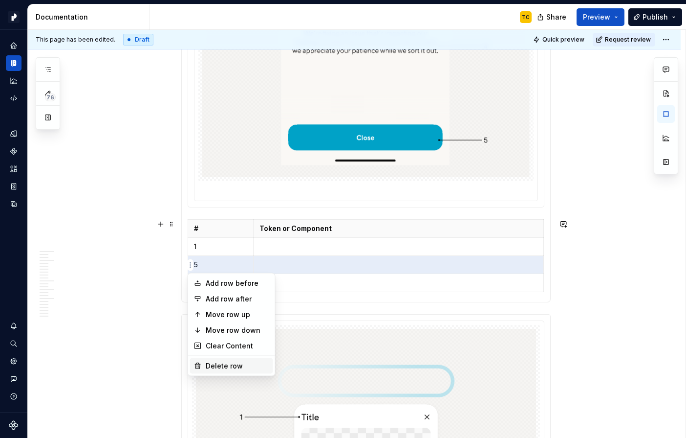
click at [210, 361] on div "Delete row" at bounding box center [238, 366] width 64 height 10
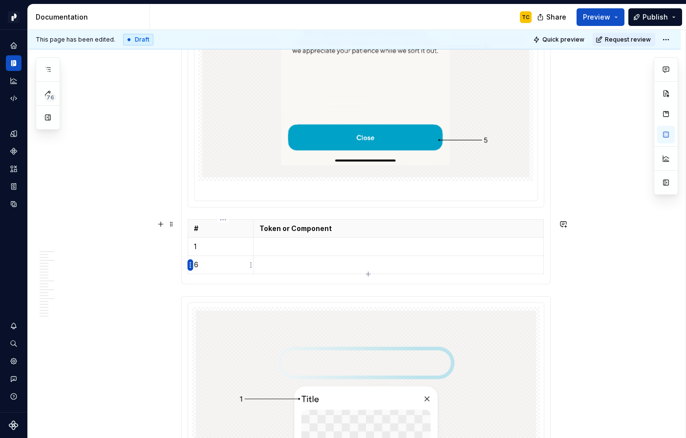
click at [189, 264] on html "Pacific TC Design system data Documentation TC Share Preview Publish 76 Pages A…" at bounding box center [343, 219] width 686 height 438
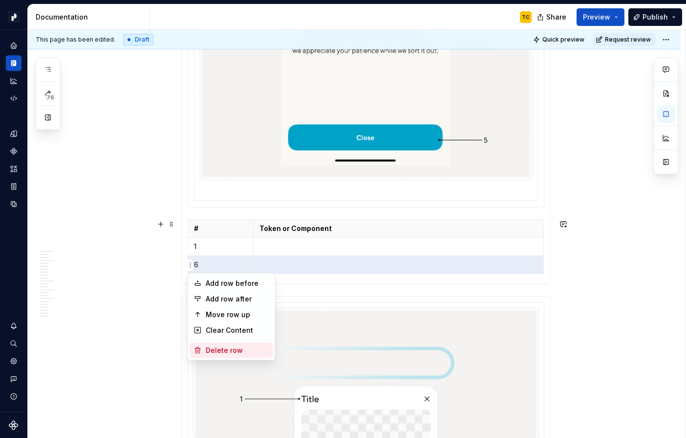
click at [201, 346] on icon at bounding box center [198, 350] width 8 height 8
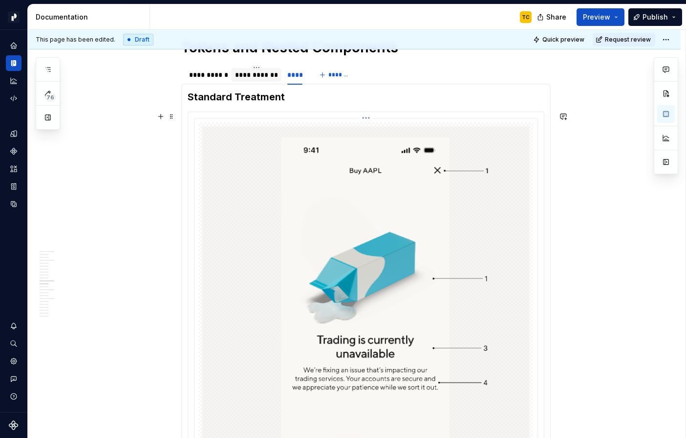
scroll to position [1341, 0]
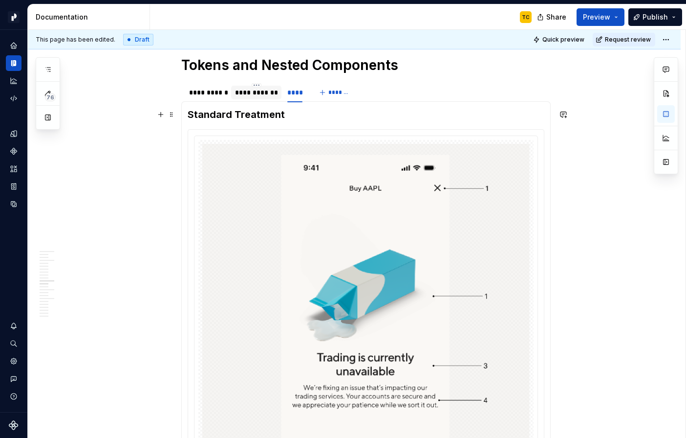
click at [189, 116] on div "# Token or Component 1 2 3 4 5 6 Standard Treatment # Token or Component 1" at bounding box center [366, 360] width 370 height 519
click at [174, 113] on span at bounding box center [172, 115] width 8 height 14
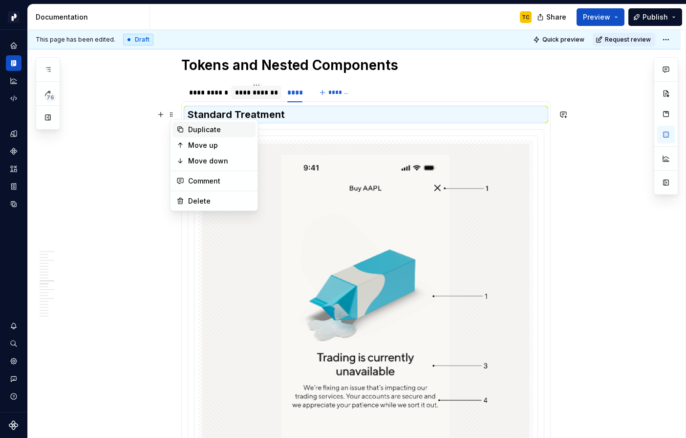
click at [209, 130] on div "Duplicate" at bounding box center [220, 130] width 64 height 10
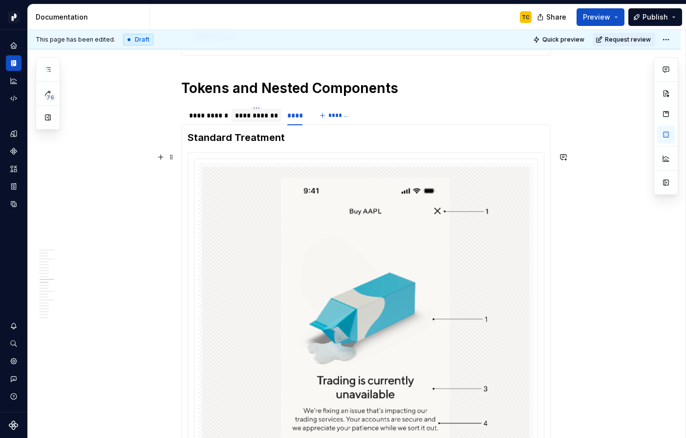
scroll to position [1312, 0]
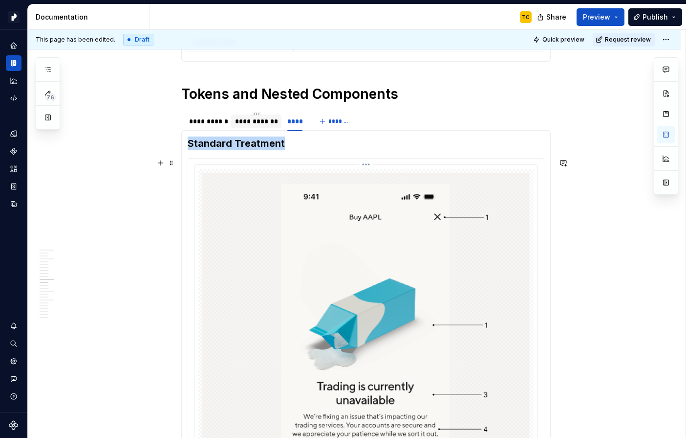
click at [230, 197] on img at bounding box center [366, 367] width 328 height 388
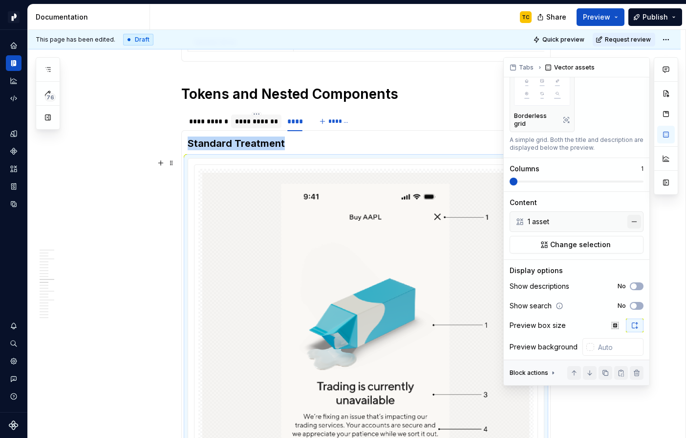
click at [635, 228] on button "button" at bounding box center [635, 222] width 14 height 14
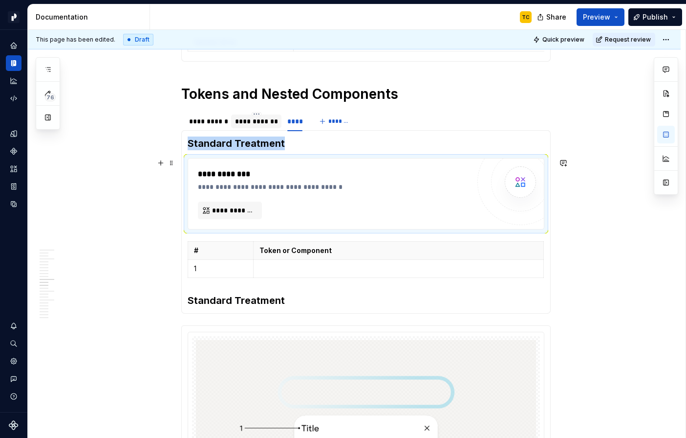
click at [343, 215] on div "**********" at bounding box center [334, 193] width 272 height 51
click at [295, 301] on h3 "Standard Treatment" at bounding box center [366, 300] width 357 height 14
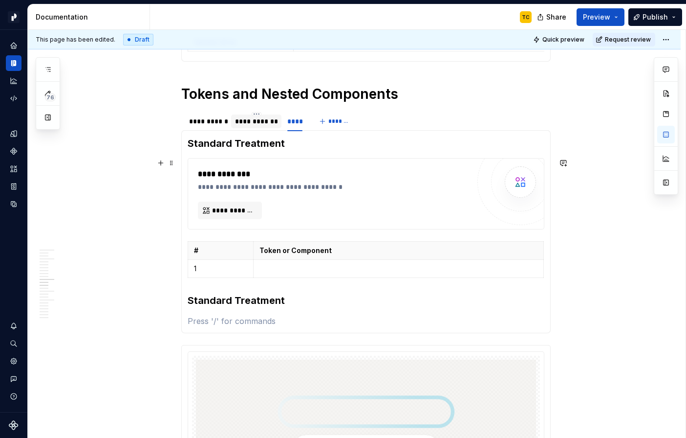
click at [191, 167] on div "**********" at bounding box center [366, 193] width 356 height 70
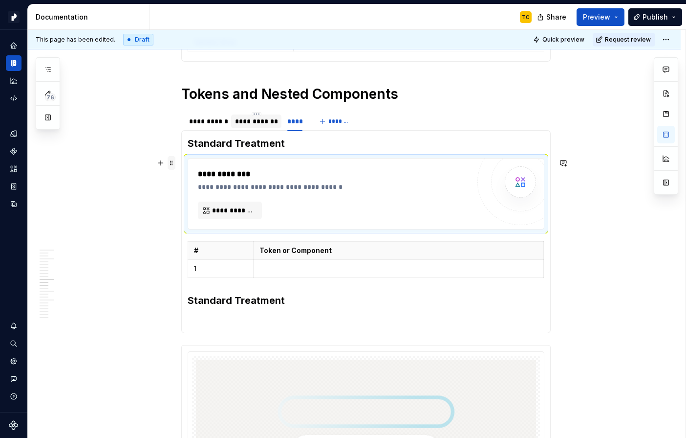
click at [175, 163] on span at bounding box center [172, 163] width 8 height 14
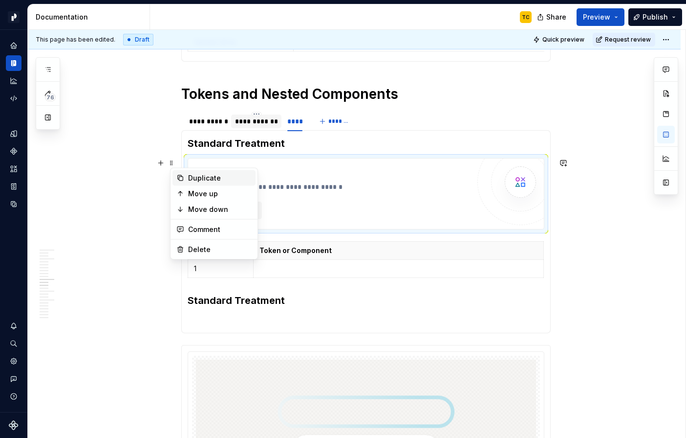
click at [196, 182] on div "Duplicate" at bounding box center [220, 178] width 64 height 10
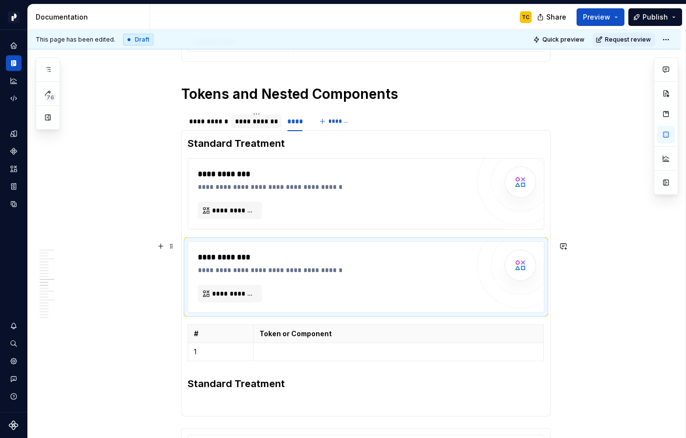
scroll to position [1378, 0]
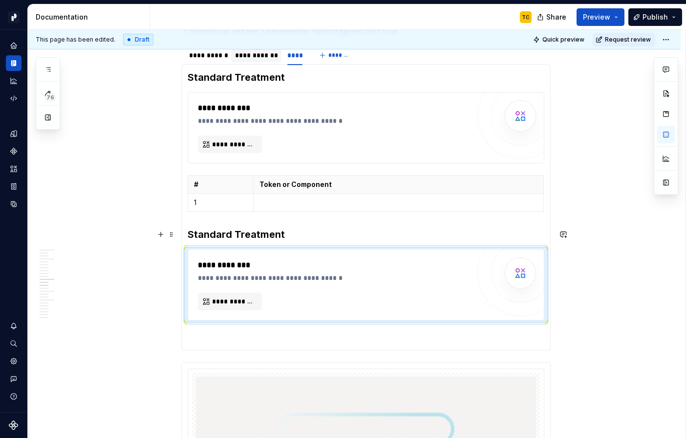
click at [221, 234] on h3 "Standard Treatment" at bounding box center [366, 234] width 357 height 14
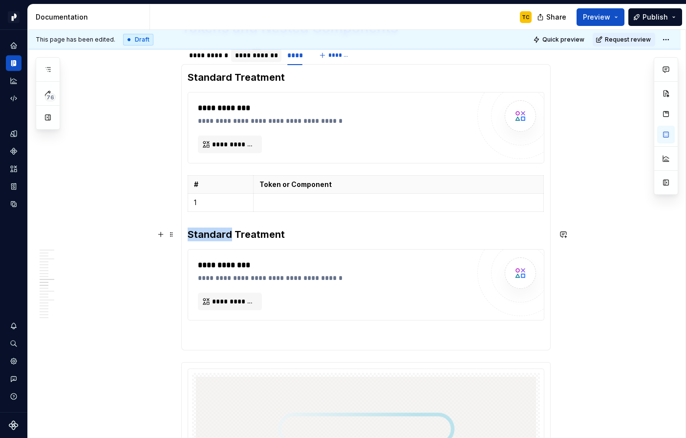
click at [221, 234] on h3 "Standard Treatment" at bounding box center [366, 234] width 357 height 14
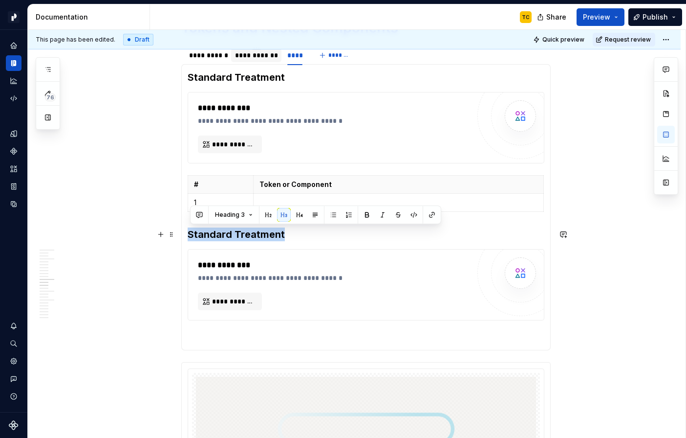
click at [221, 234] on h3 "Standard Treatment" at bounding box center [366, 234] width 357 height 14
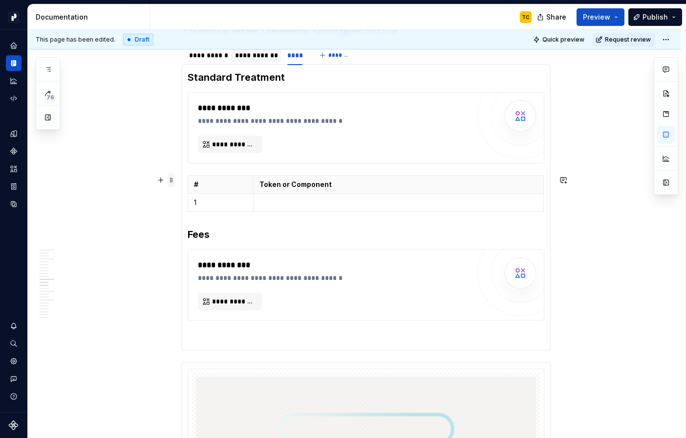
click at [175, 180] on span at bounding box center [172, 180] width 8 height 14
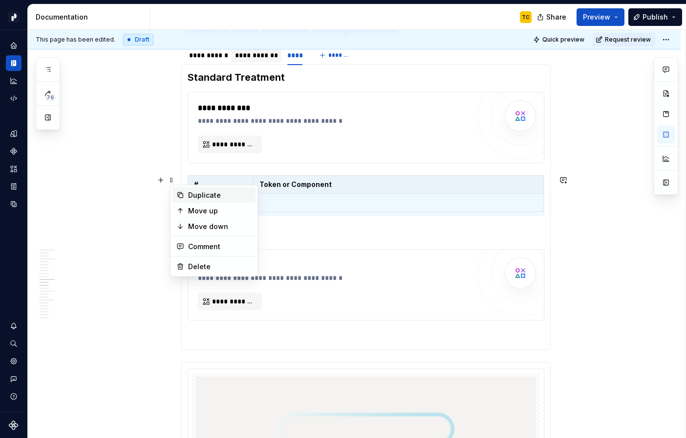
click at [187, 197] on div "Duplicate" at bounding box center [214, 195] width 83 height 16
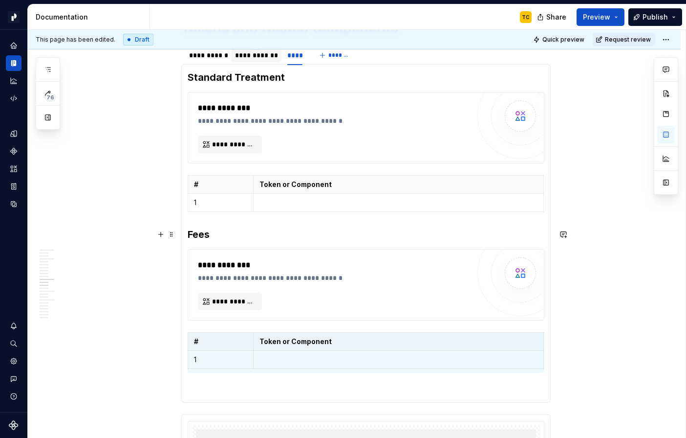
scroll to position [1357, 0]
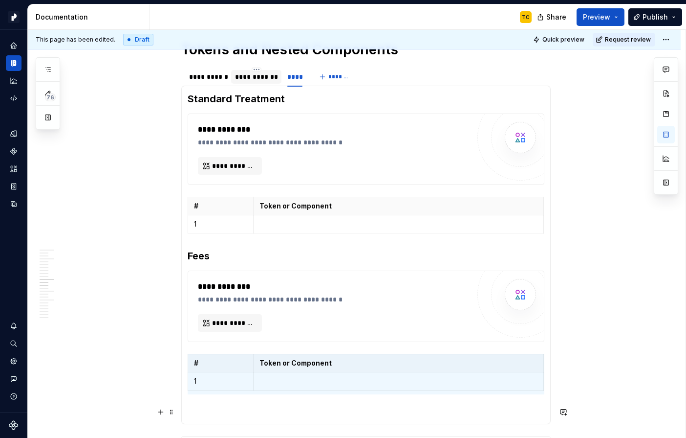
click at [224, 400] on section-item-column "**********" at bounding box center [366, 255] width 357 height 326
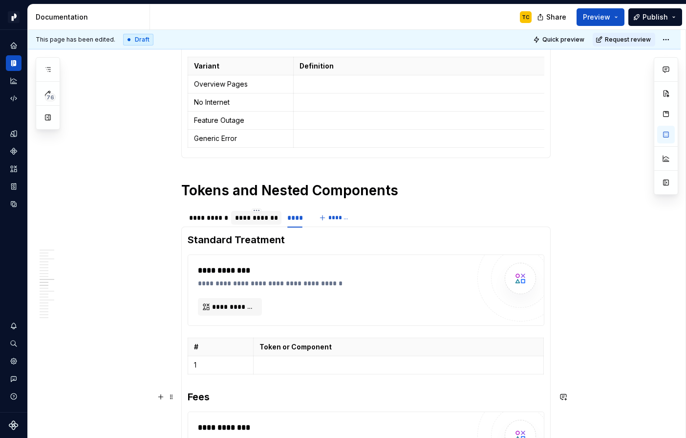
scroll to position [1204, 0]
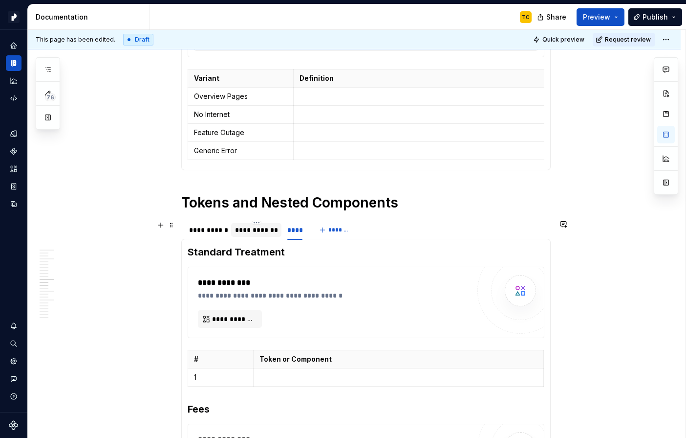
click at [270, 230] on div "**********" at bounding box center [256, 230] width 43 height 10
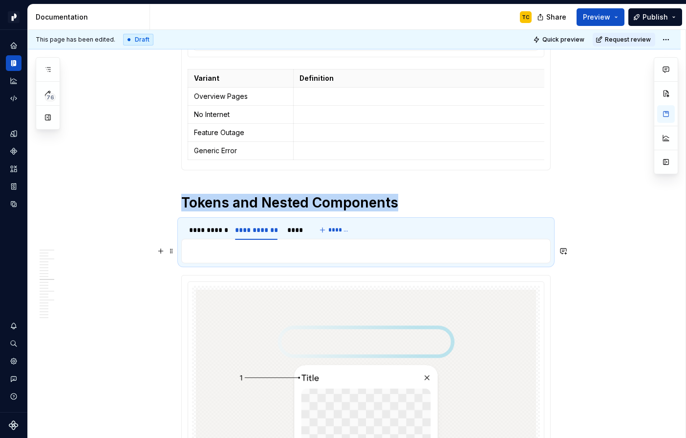
click at [261, 245] on p at bounding box center [366, 251] width 357 height 12
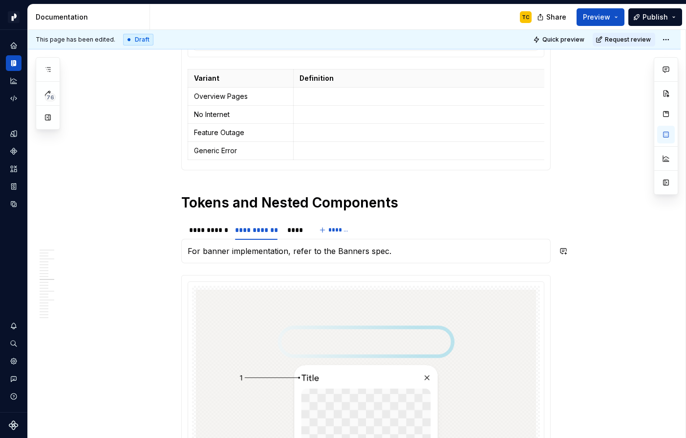
click at [261, 245] on p "For banner implementation, refer to the Banners spec." at bounding box center [366, 251] width 357 height 12
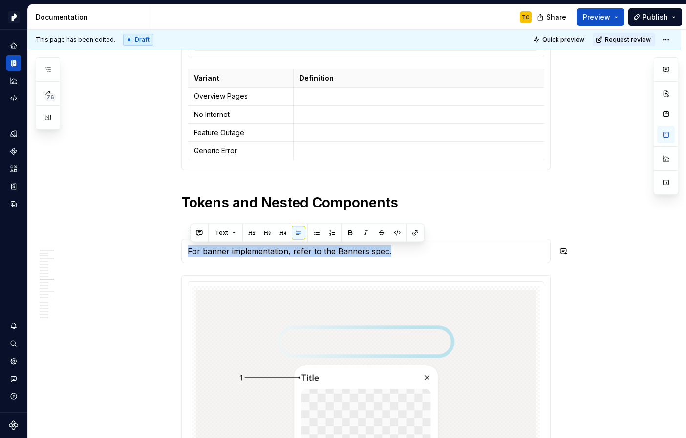
copy p "For banner implementation, refer to the Banners spec."
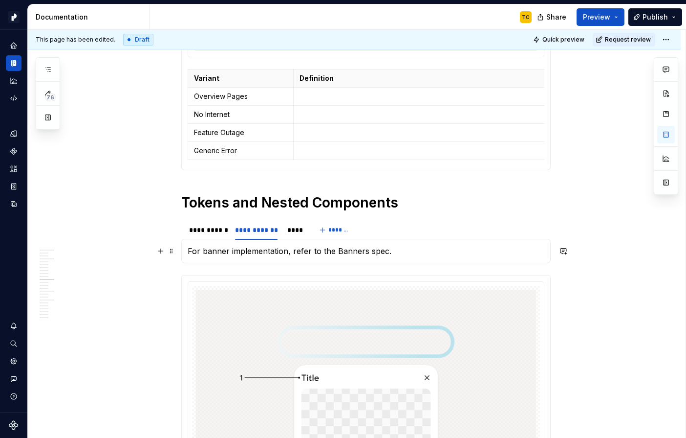
click at [189, 252] on div "**********" at bounding box center [366, 251] width 370 height 24
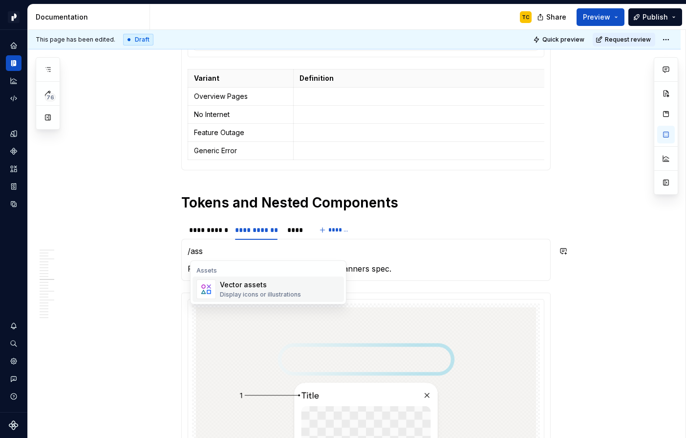
click at [206, 291] on img "Suggestions" at bounding box center [206, 289] width 19 height 20
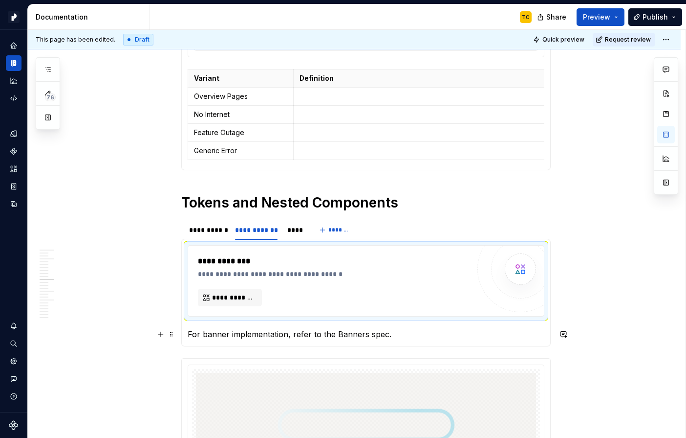
click at [203, 329] on p "For banner implementation, refer to the Banners spec." at bounding box center [366, 334] width 357 height 12
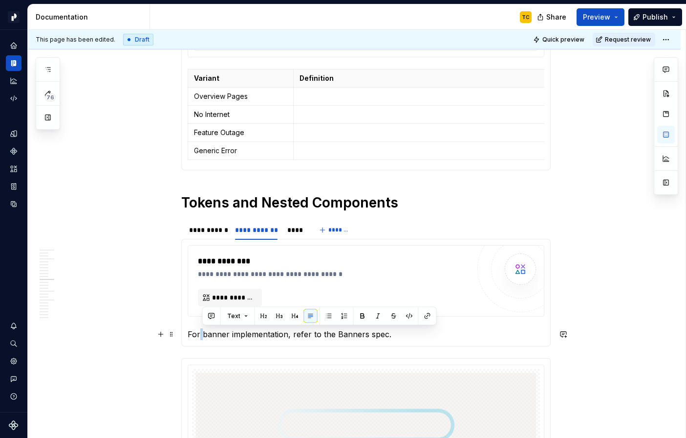
click at [203, 329] on p "For banner implementation, refer to the Banners spec." at bounding box center [366, 334] width 357 height 12
click at [403, 331] on p "For banner implementation, refer to the Banners spec." at bounding box center [366, 334] width 357 height 12
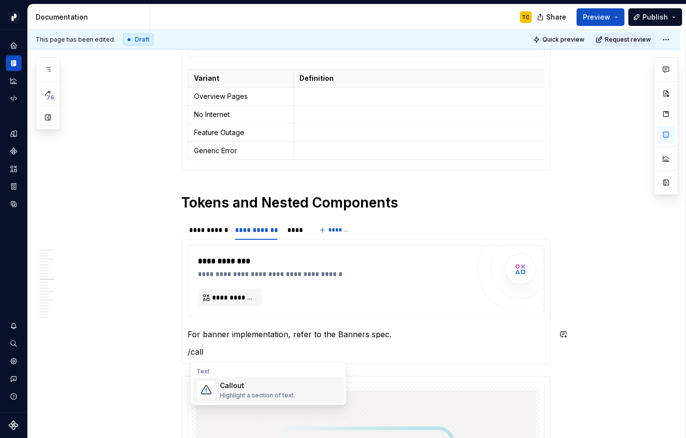
click at [294, 385] on div "Callout Highlight a section of text" at bounding box center [280, 390] width 120 height 20
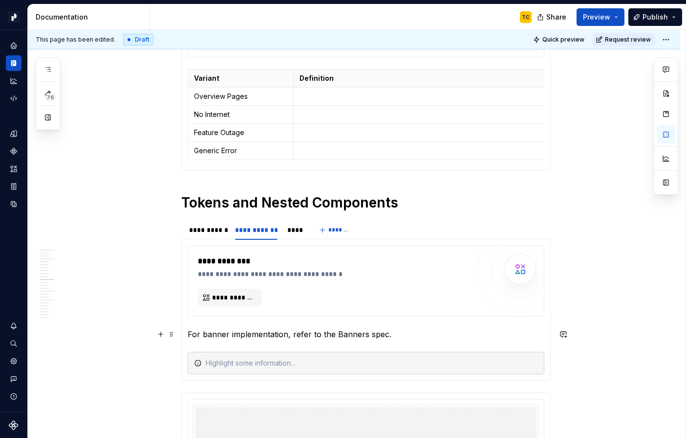
click at [283, 333] on p "For banner implementation, refer to the Banners spec." at bounding box center [366, 334] width 357 height 12
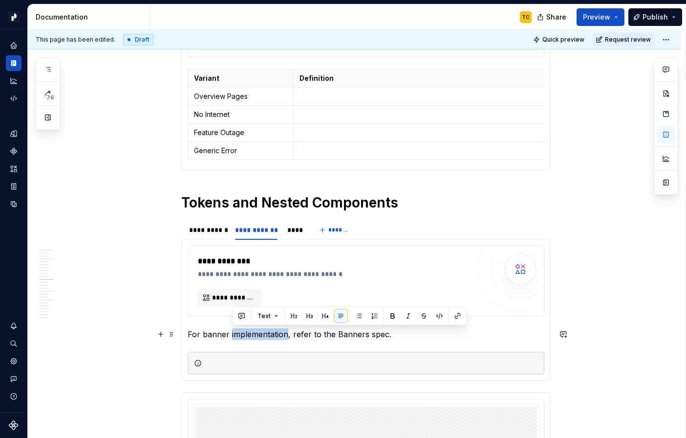
click at [283, 333] on p "For banner implementation, refer to the Banners spec." at bounding box center [366, 334] width 357 height 12
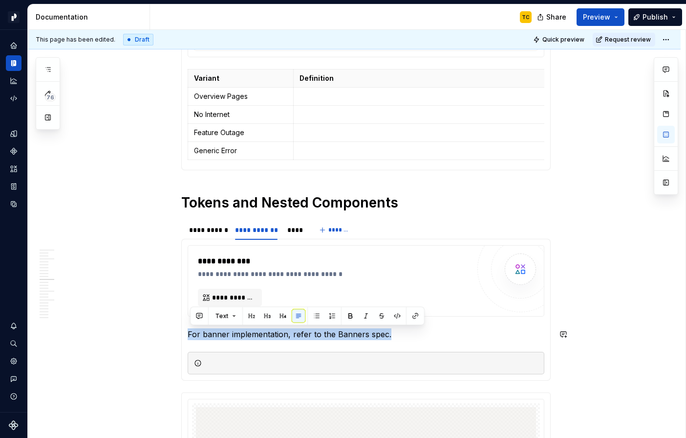
copy p "For banner implementation, refer to the Banners spec."
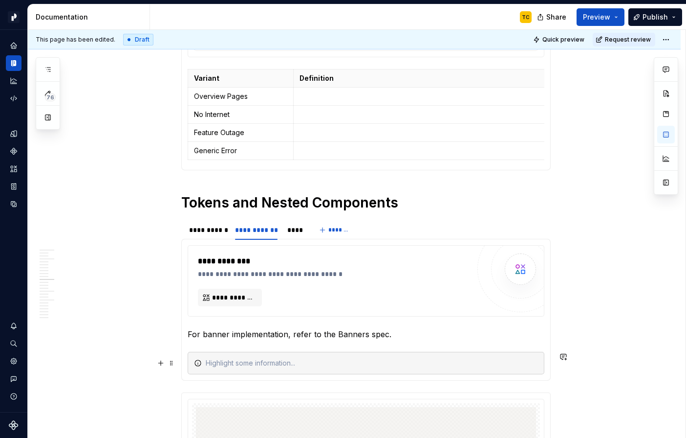
click at [274, 352] on div at bounding box center [366, 362] width 357 height 22
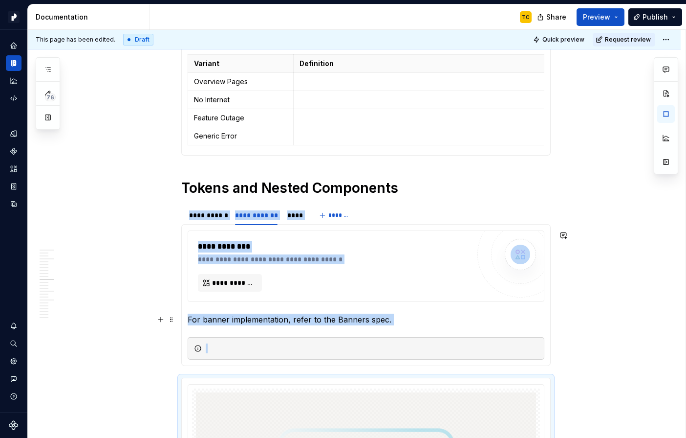
scroll to position [1282, 0]
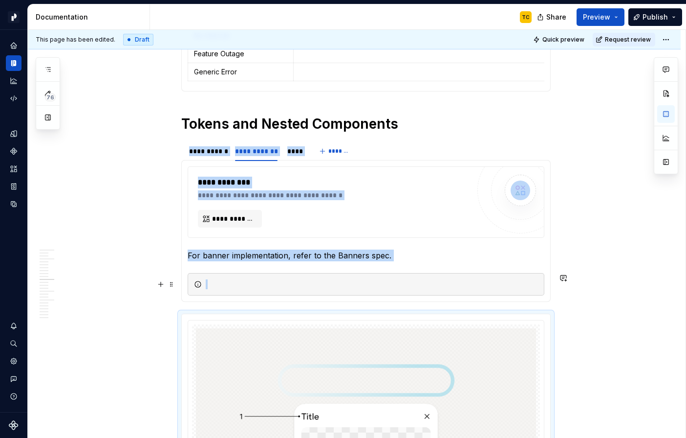
click at [239, 282] on div at bounding box center [372, 284] width 332 height 10
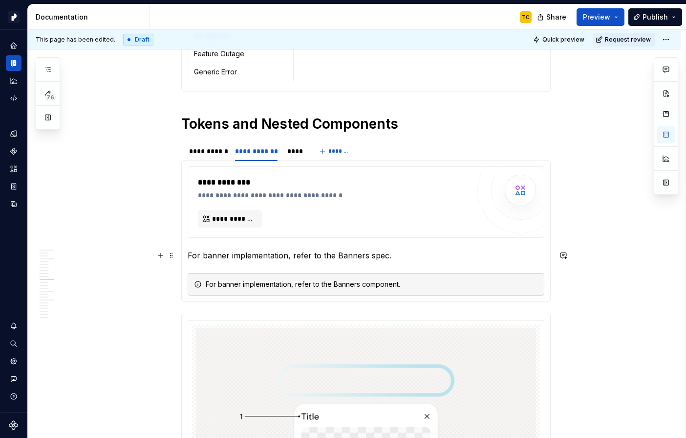
click at [201, 252] on p "For banner implementation, refer to the Banners spec." at bounding box center [366, 255] width 357 height 12
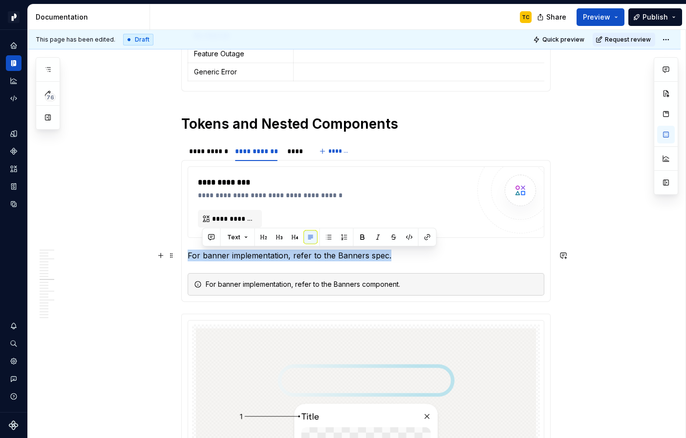
click at [201, 252] on p "For banner implementation, refer to the Banners spec." at bounding box center [366, 255] width 357 height 12
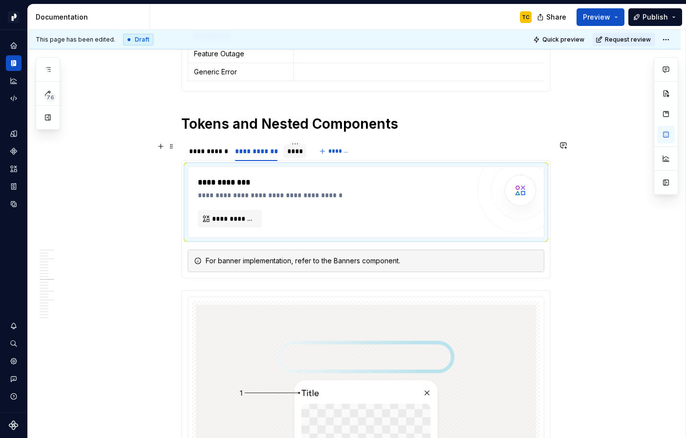
click at [295, 150] on div "****" at bounding box center [294, 151] width 15 height 10
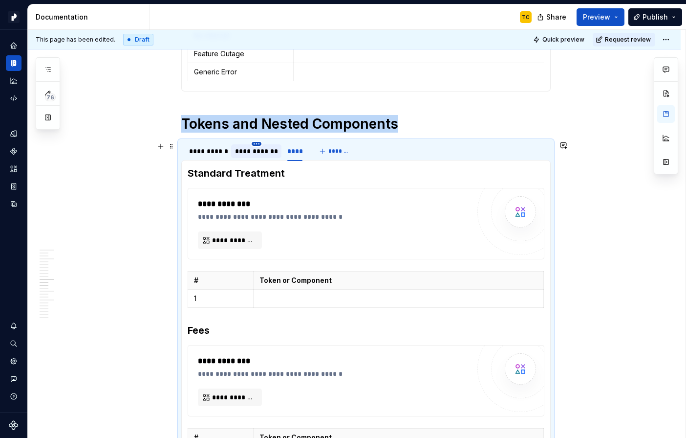
click at [261, 145] on html "Pacific TC Design system data Documentation TC Share Preview Publish 76 Pages A…" at bounding box center [343, 219] width 686 height 438
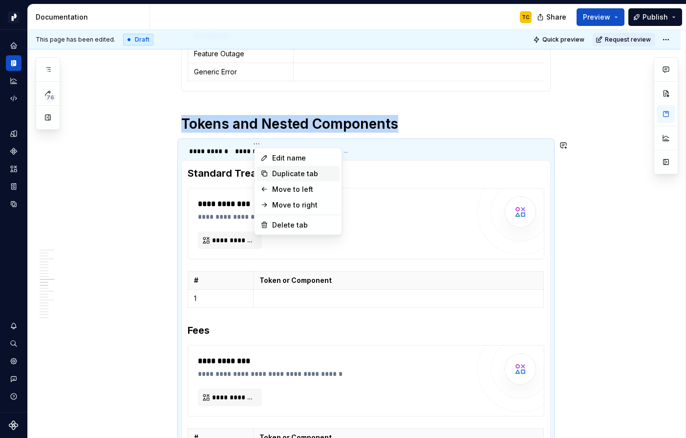
click at [282, 173] on div "Duplicate tab" at bounding box center [304, 174] width 64 height 10
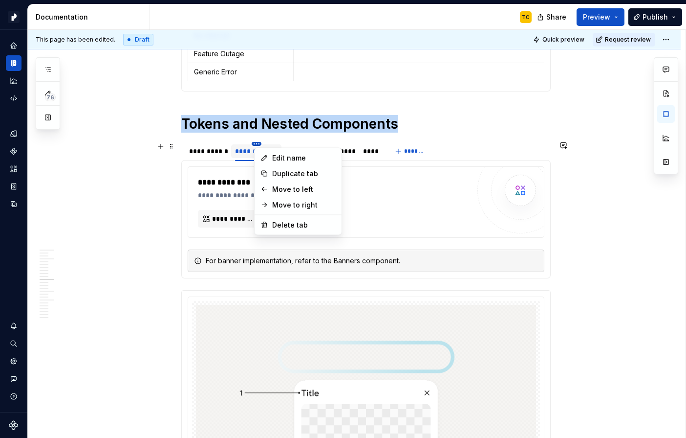
click at [230, 156] on html "Pacific TC Design system data Documentation TC Share Preview Publish 76 Pages A…" at bounding box center [343, 219] width 686 height 438
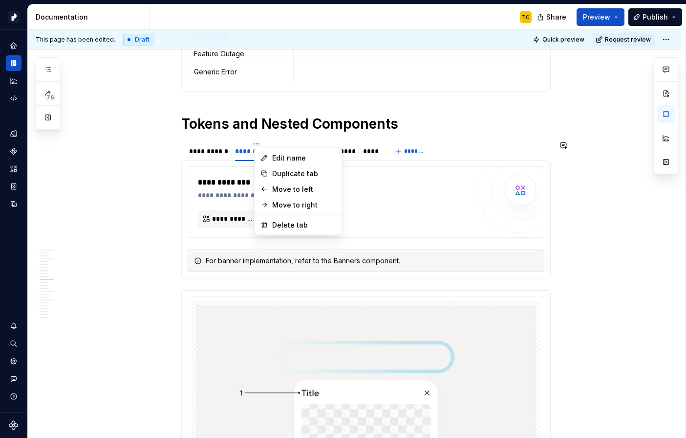
click at [255, 155] on div "Edit name Duplicate tab Move to left Move to right Delete tab" at bounding box center [298, 192] width 88 height 88
type textarea "*"
click at [238, 155] on html "Pacific TC Design system data Documentation TC Share Preview Publish 76 Pages A…" at bounding box center [343, 219] width 686 height 438
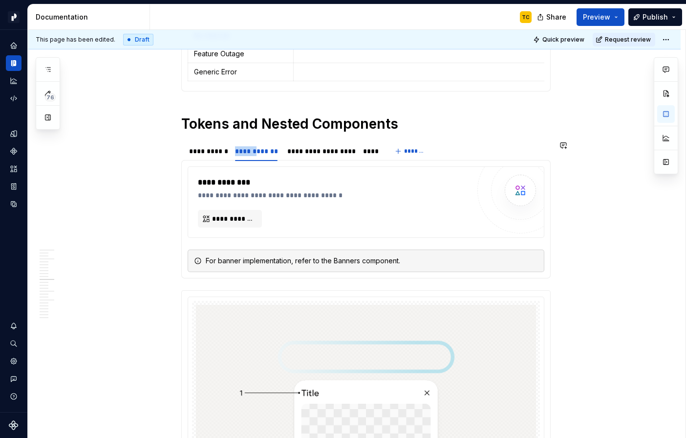
click at [238, 155] on div "**********" at bounding box center [256, 151] width 43 height 10
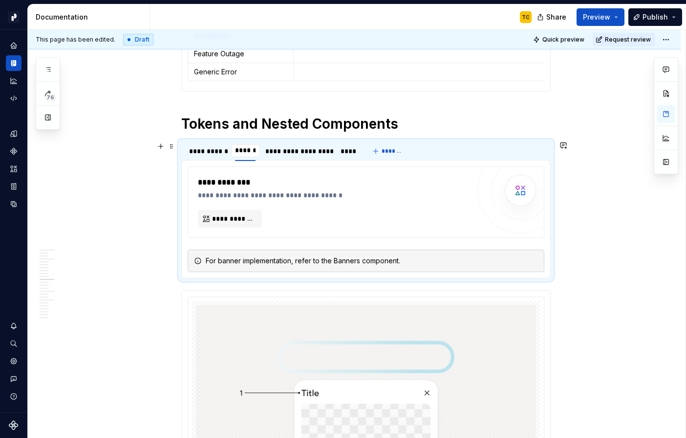
type input "**********"
click at [311, 150] on div "**********" at bounding box center [321, 151] width 66 height 10
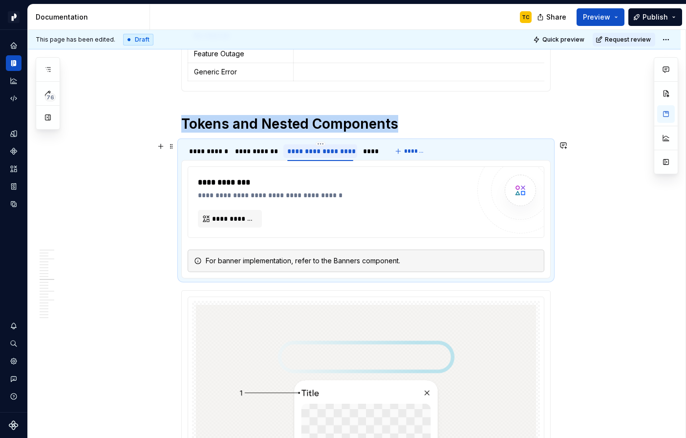
click at [311, 150] on div "**********" at bounding box center [320, 151] width 66 height 10
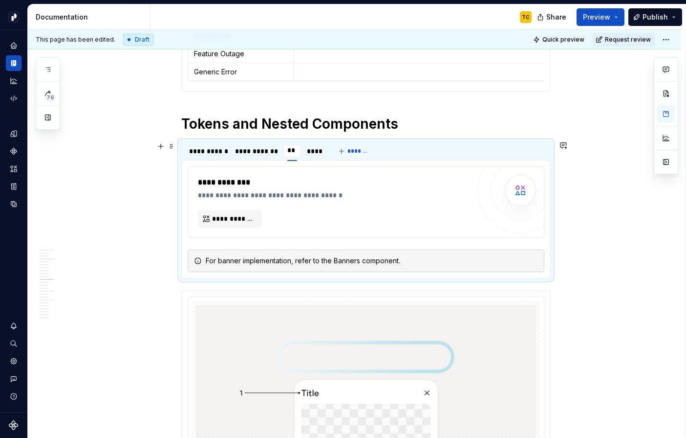
type input "*"
type input "******"
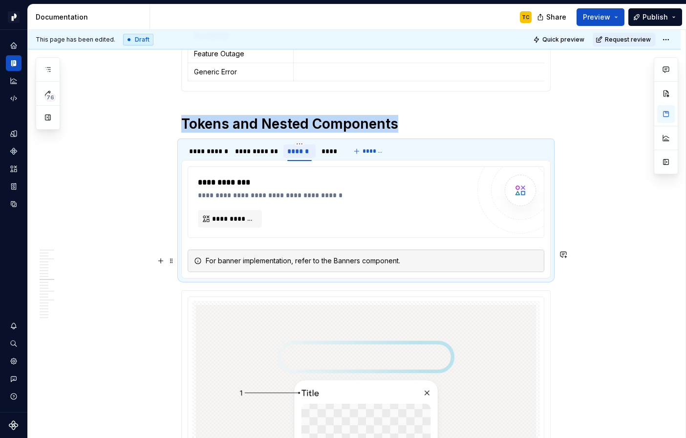
click at [350, 264] on div "For banner implementation, refer to the Banners component." at bounding box center [372, 261] width 332 height 10
click at [346, 259] on div "For banner implementation, refer to the Banners component." at bounding box center [372, 261] width 332 height 10
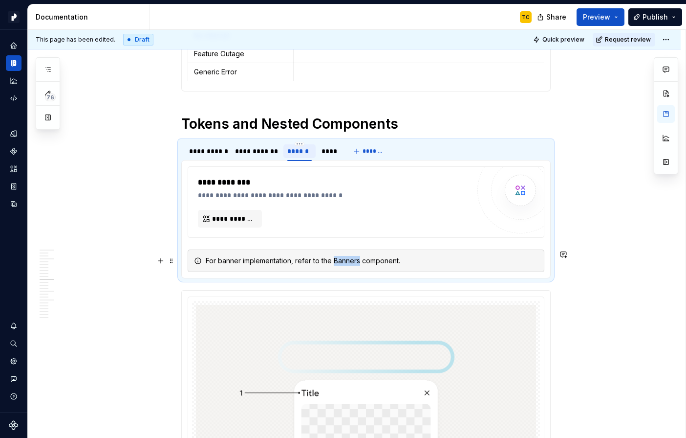
click at [346, 259] on div "For banner implementation, refer to the Banners component." at bounding box center [372, 261] width 332 height 10
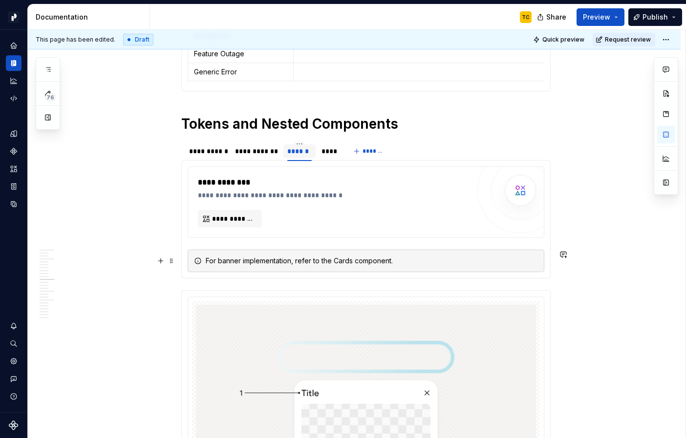
click at [399, 259] on div "For banner implementation, refer to the Cards component." at bounding box center [372, 261] width 332 height 10
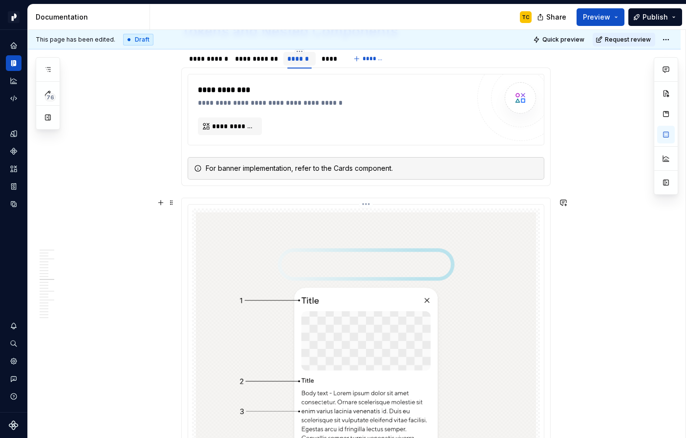
scroll to position [1371, 0]
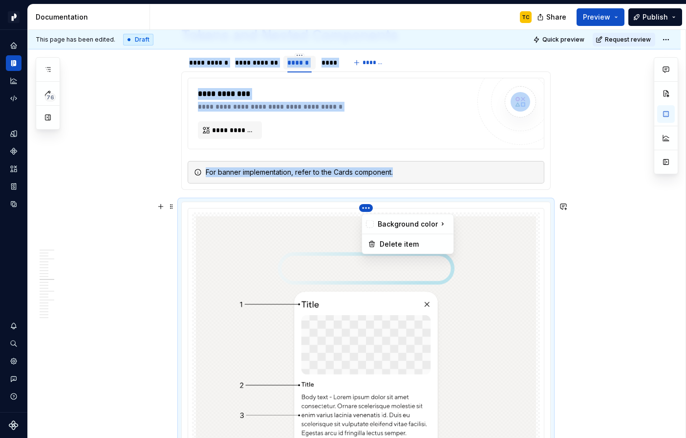
click at [367, 209] on html "Pacific TC Design system data Documentation TC Share Preview Publish 76 Pages A…" at bounding box center [343, 219] width 686 height 438
click at [387, 241] on div "Delete item" at bounding box center [414, 244] width 68 height 10
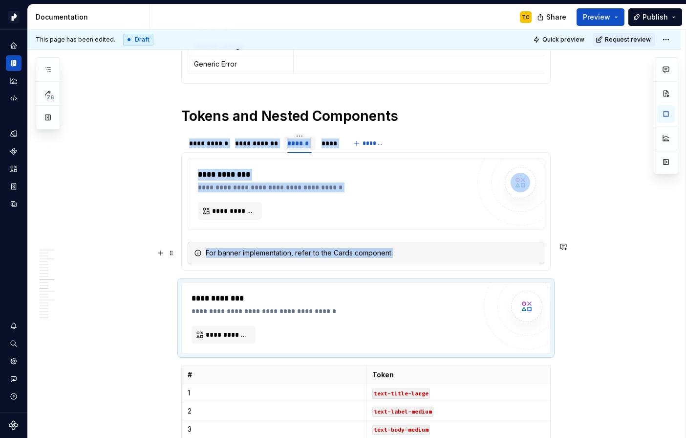
scroll to position [1215, 0]
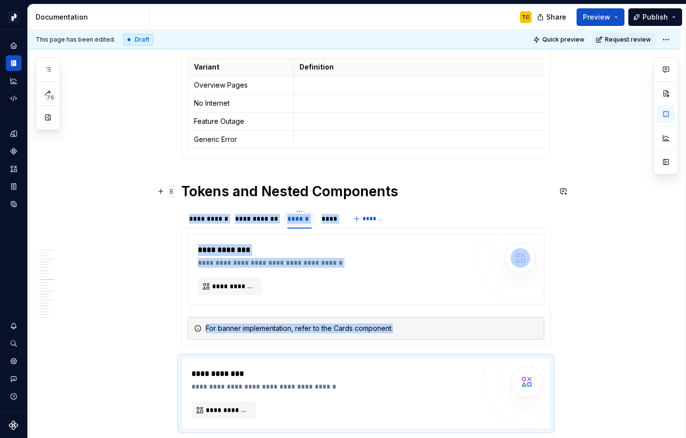
click at [175, 189] on span at bounding box center [172, 191] width 8 height 14
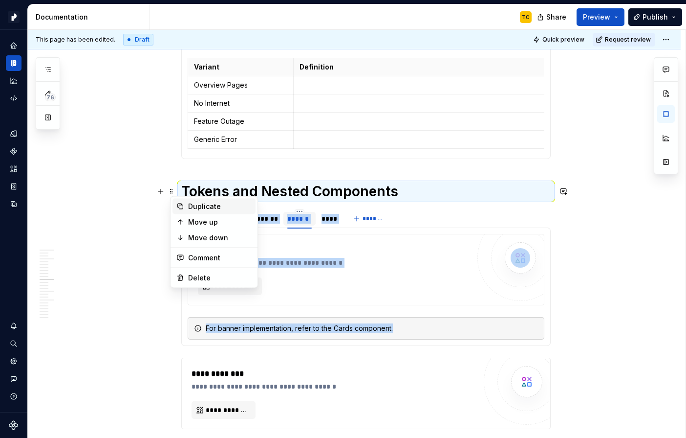
click at [197, 205] on div "Duplicate" at bounding box center [220, 206] width 64 height 10
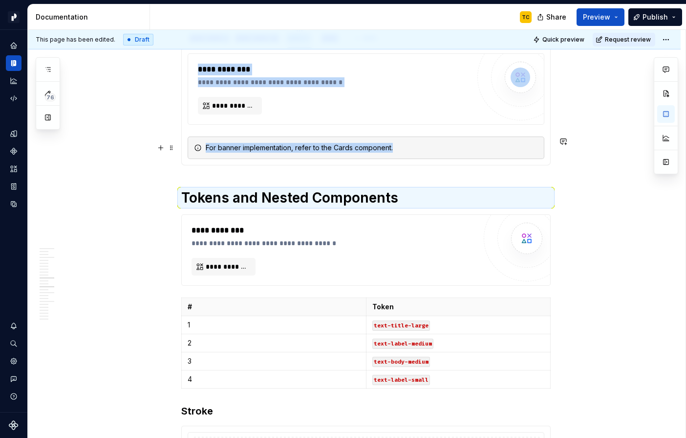
scroll to position [1398, 0]
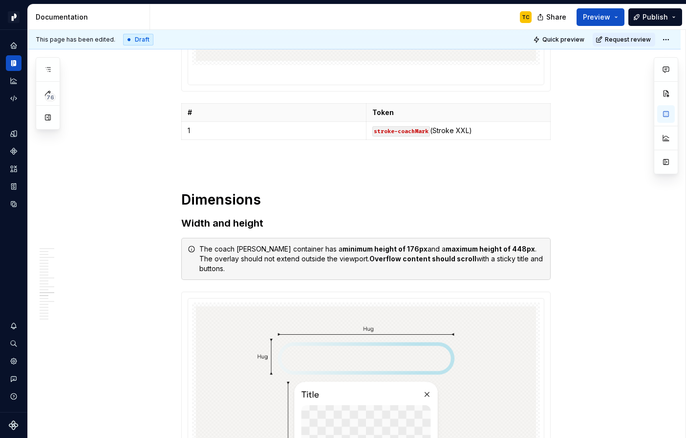
scroll to position [2092, 0]
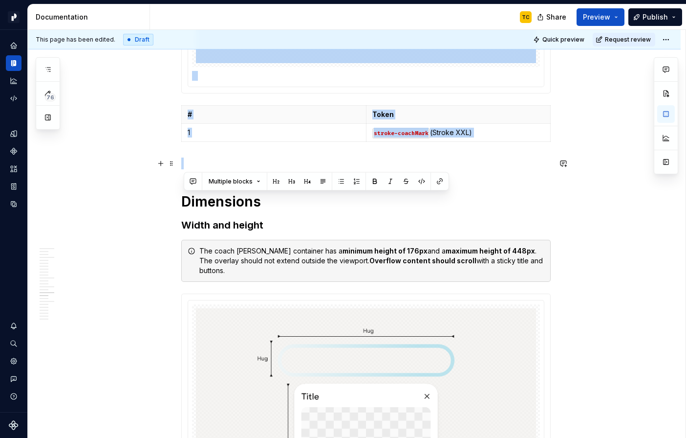
drag, startPoint x: 183, startPoint y: 182, endPoint x: 405, endPoint y: 166, distance: 222.0
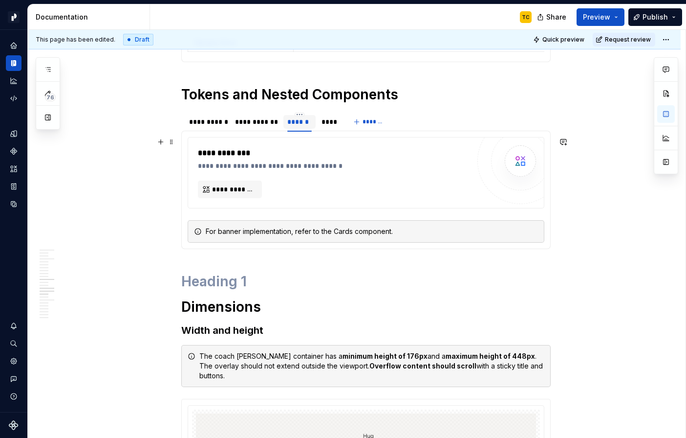
scroll to position [1309, 0]
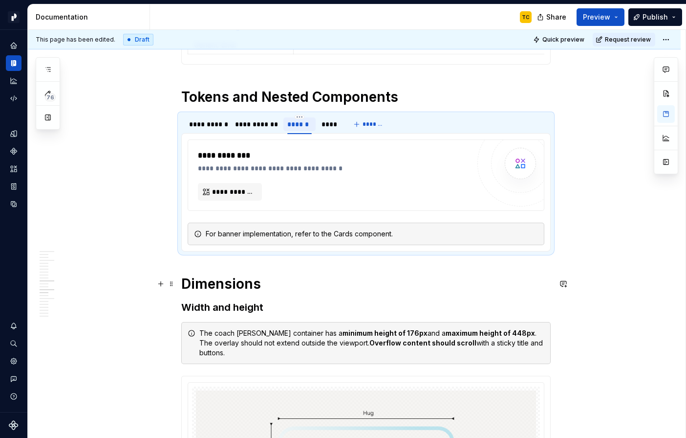
click at [238, 281] on h1 "Dimensions" at bounding box center [366, 284] width 370 height 18
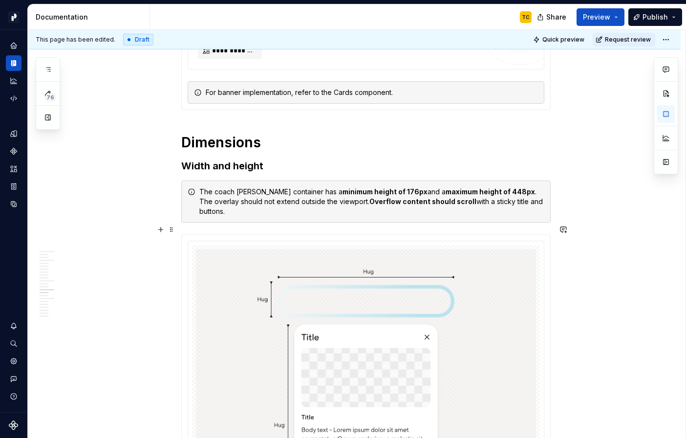
scroll to position [1521, 0]
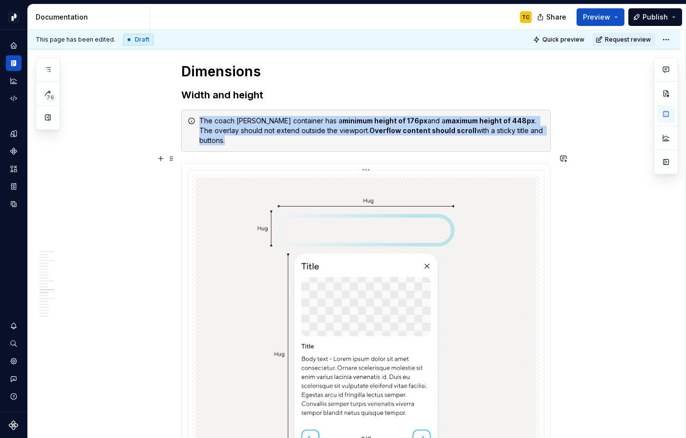
click at [360, 215] on img at bounding box center [366, 338] width 340 height 320
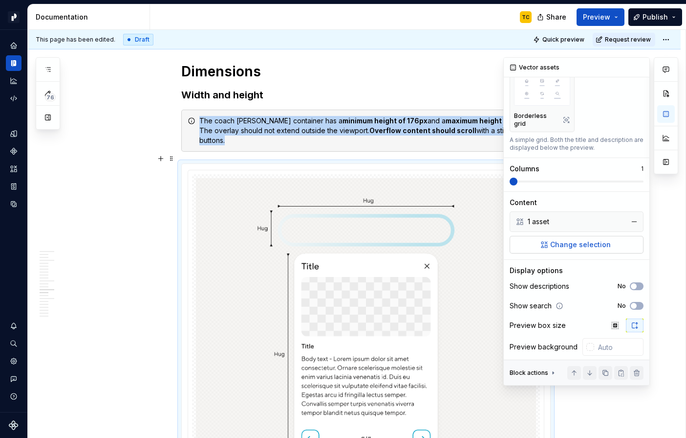
click at [554, 249] on span "Change selection" at bounding box center [580, 245] width 61 height 10
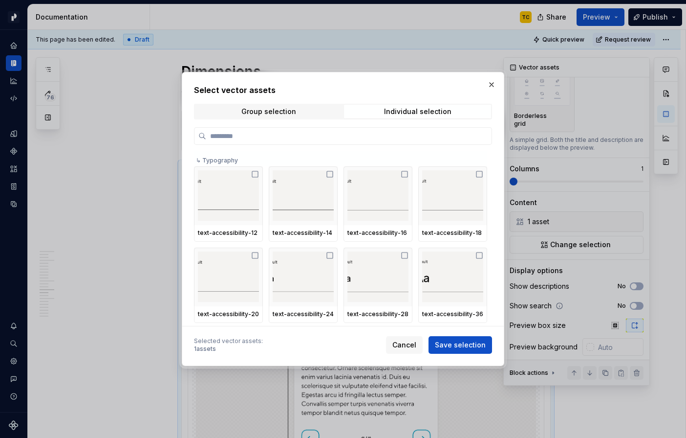
click at [482, 83] on div "Select vector assets Group selection Individual selection ↳ Typography text-acc…" at bounding box center [343, 219] width 323 height 294
click at [492, 83] on button "button" at bounding box center [492, 85] width 14 height 14
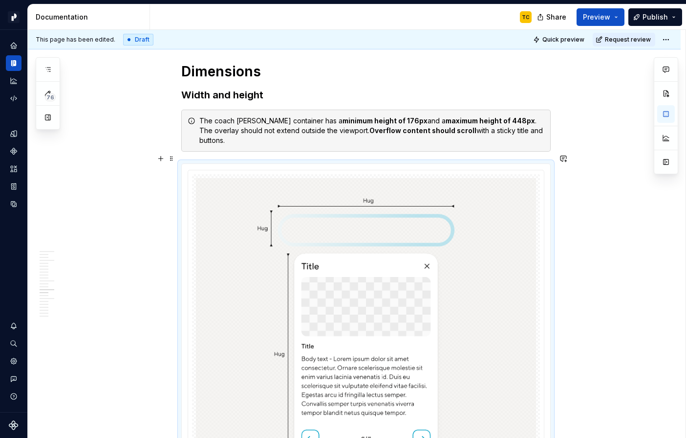
click at [191, 164] on div at bounding box center [366, 346] width 369 height 364
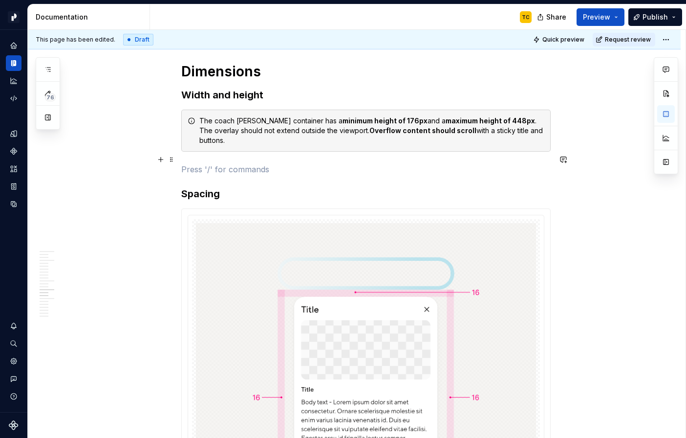
click at [191, 163] on p at bounding box center [366, 169] width 370 height 12
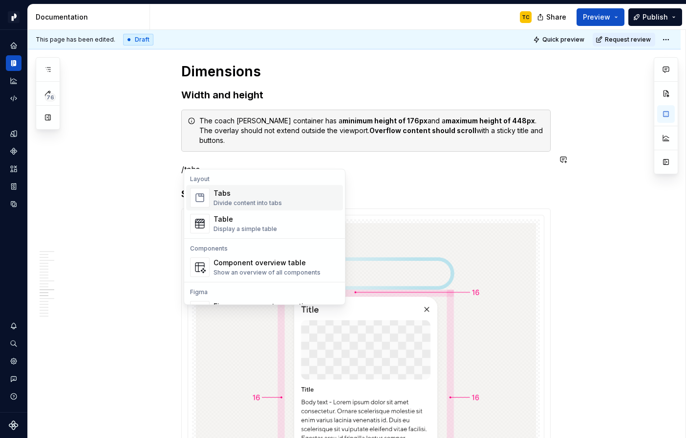
click at [201, 188] on img "Suggestions" at bounding box center [200, 198] width 19 height 20
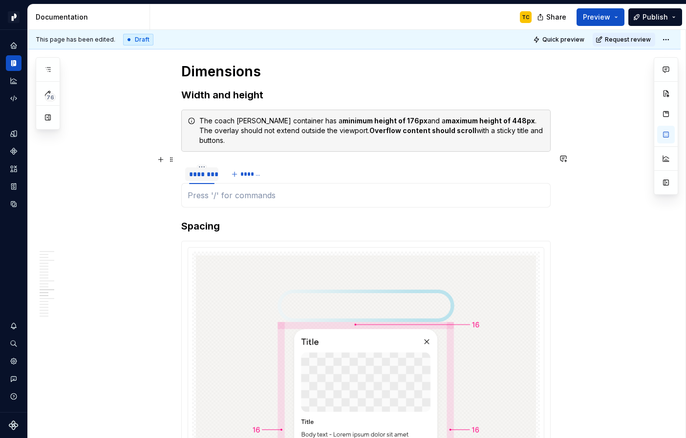
click at [202, 169] on div "********" at bounding box center [201, 174] width 25 height 10
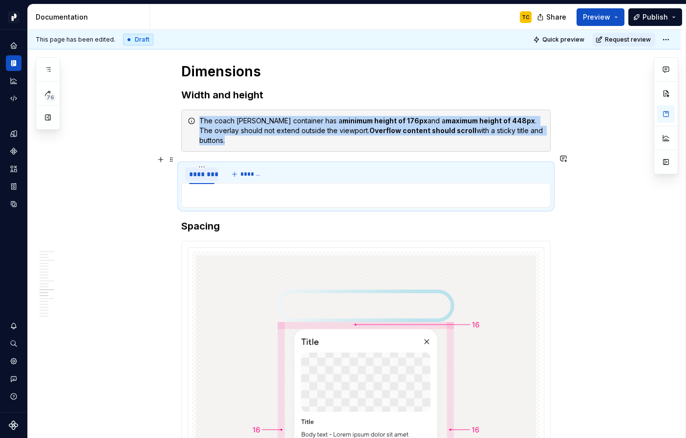
click at [202, 169] on div "********" at bounding box center [201, 174] width 25 height 10
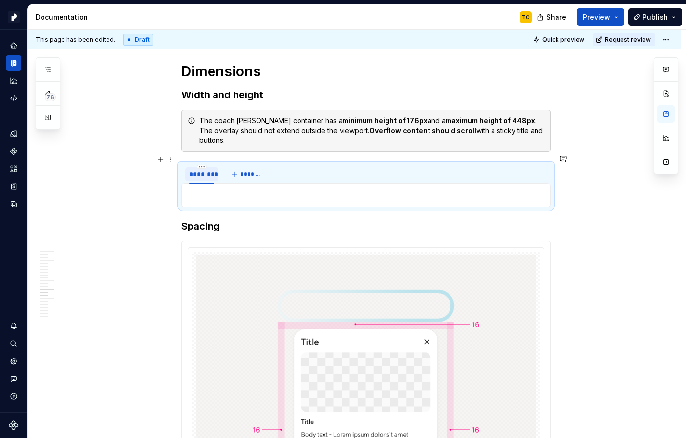
type textarea "*"
type input "**********"
click at [245, 167] on button "*******" at bounding box center [258, 174] width 39 height 14
type input "******"
click at [219, 169] on div "**********" at bounding box center [207, 174] width 36 height 10
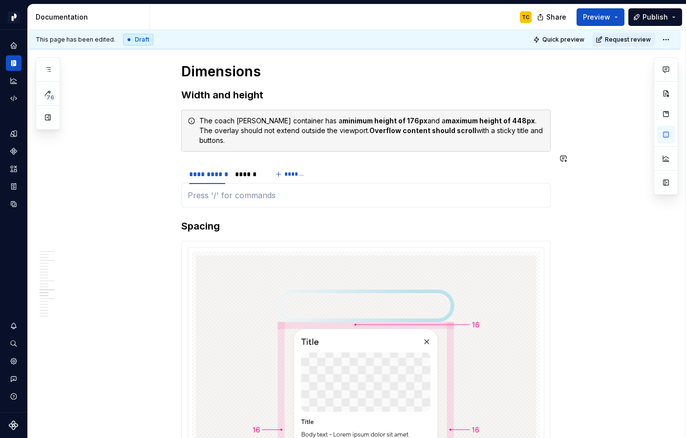
click at [270, 189] on p at bounding box center [366, 195] width 357 height 12
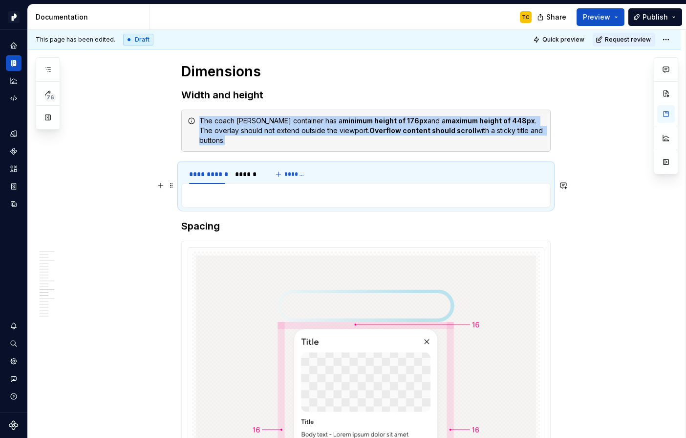
click at [265, 189] on p at bounding box center [366, 195] width 357 height 12
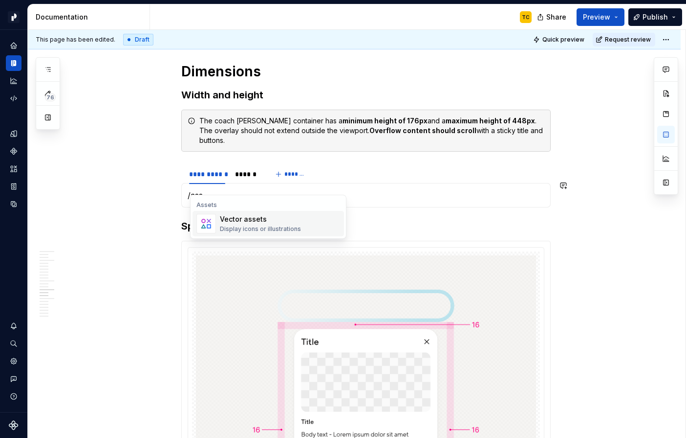
click at [252, 227] on div "Display icons or illustrations" at bounding box center [260, 229] width 81 height 8
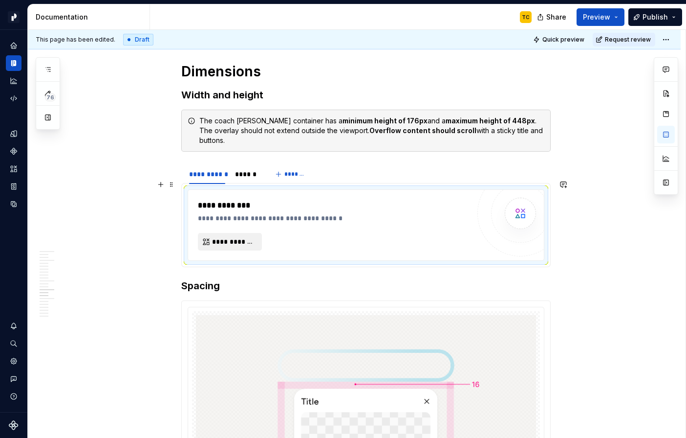
click at [248, 237] on span "**********" at bounding box center [234, 242] width 44 height 10
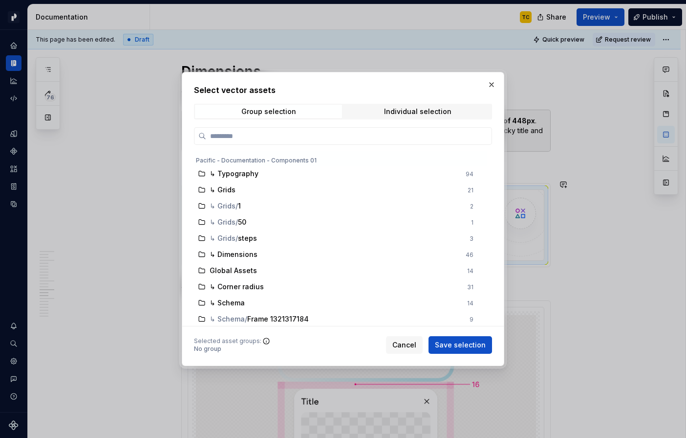
click at [379, 119] on div "Select vector assets Group selection Individual selection Pacific - Documentati…" at bounding box center [343, 218] width 298 height 269
click at [374, 116] on span "Individual selection" at bounding box center [417, 112] width 147 height 14
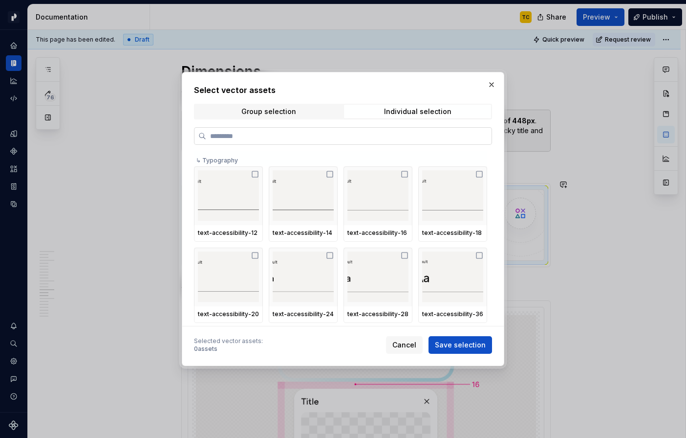
click at [368, 132] on input "search" at bounding box center [348, 136] width 285 height 10
type input "**********"
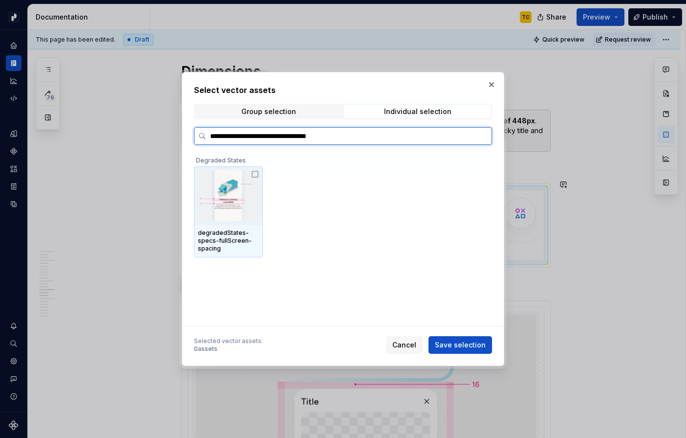
click at [252, 217] on img at bounding box center [228, 195] width 61 height 51
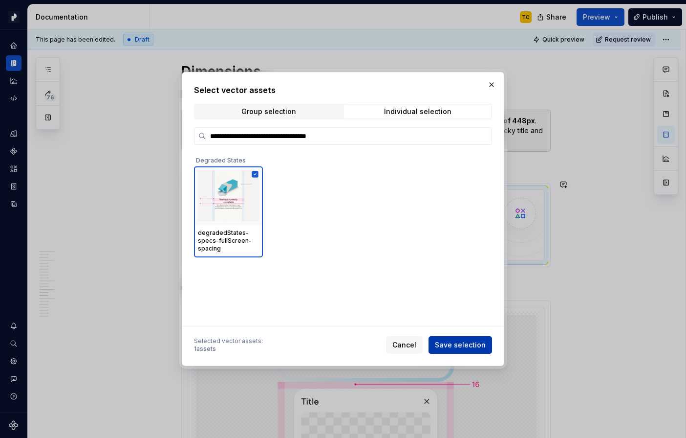
click at [456, 348] on span "Save selection" at bounding box center [460, 345] width 51 height 10
type textarea "*"
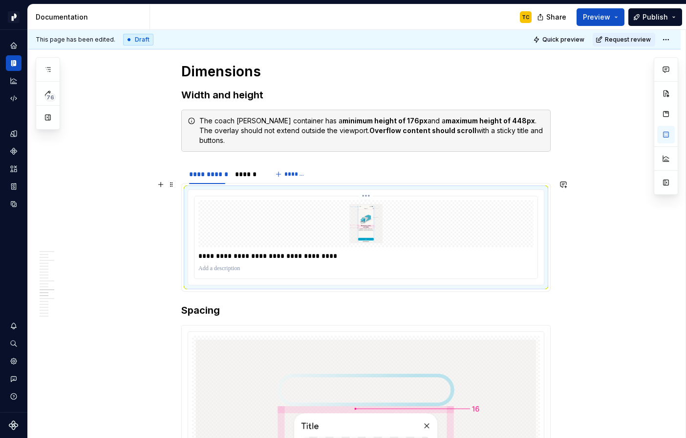
click at [307, 251] on p "**********" at bounding box center [365, 256] width 335 height 10
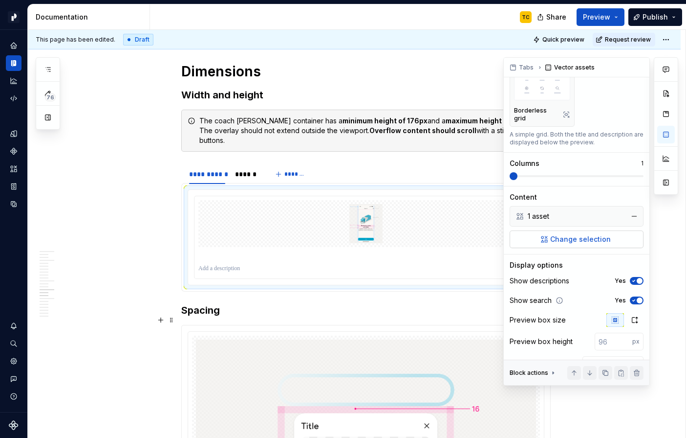
scroll to position [121, 0]
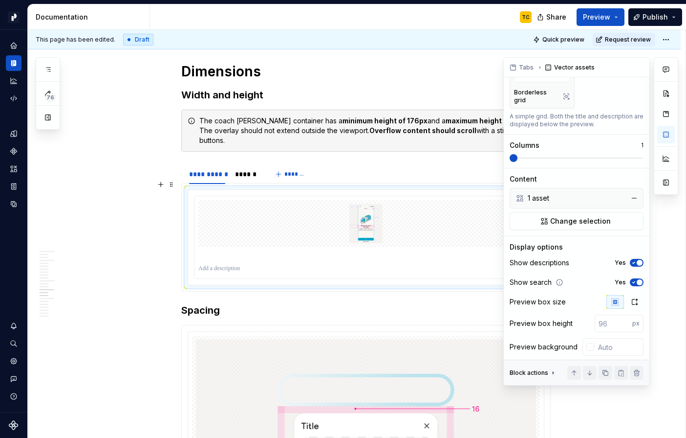
click at [638, 279] on span "button" at bounding box center [640, 282] width 6 height 6
click at [637, 260] on span "button" at bounding box center [640, 263] width 6 height 6
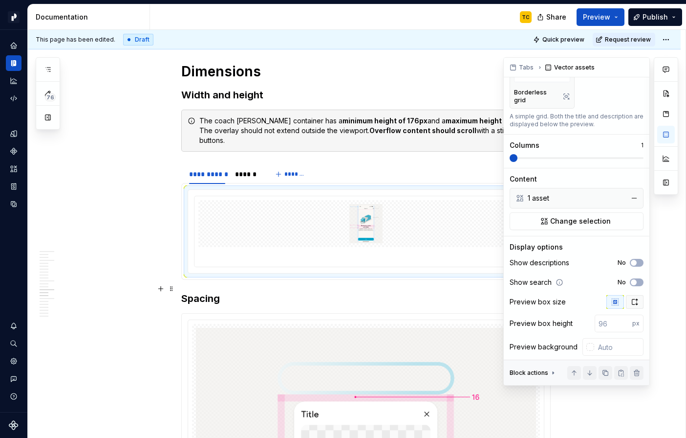
click at [635, 298] on icon "button" at bounding box center [635, 302] width 8 height 8
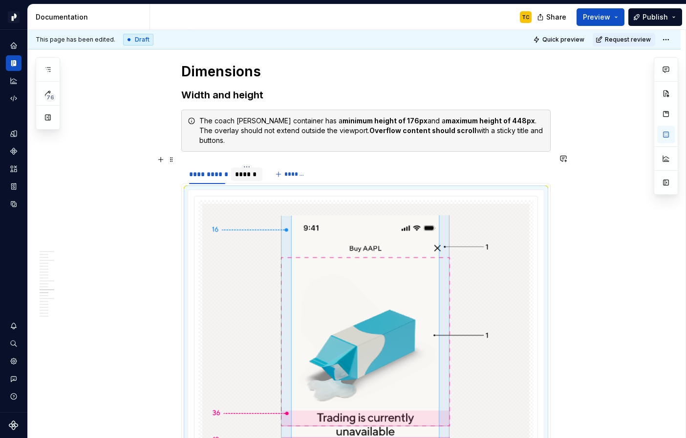
click at [249, 169] on div "******" at bounding box center [246, 174] width 23 height 10
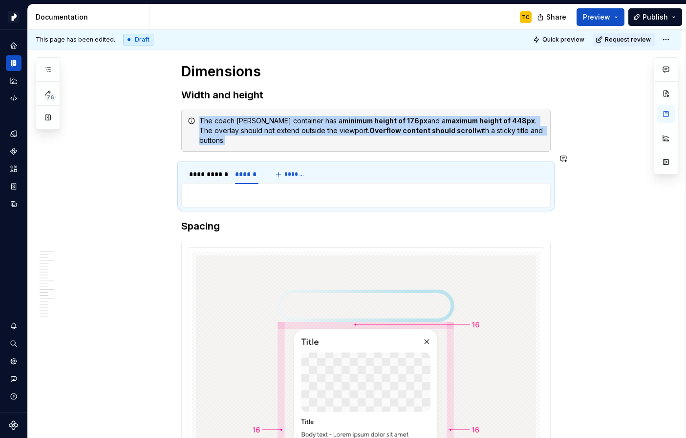
click at [245, 193] on div at bounding box center [366, 195] width 370 height 24
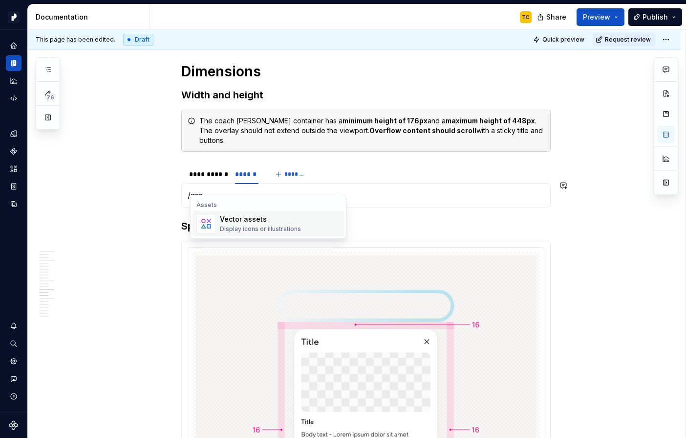
click at [235, 230] on div "Display icons or illustrations" at bounding box center [260, 229] width 81 height 8
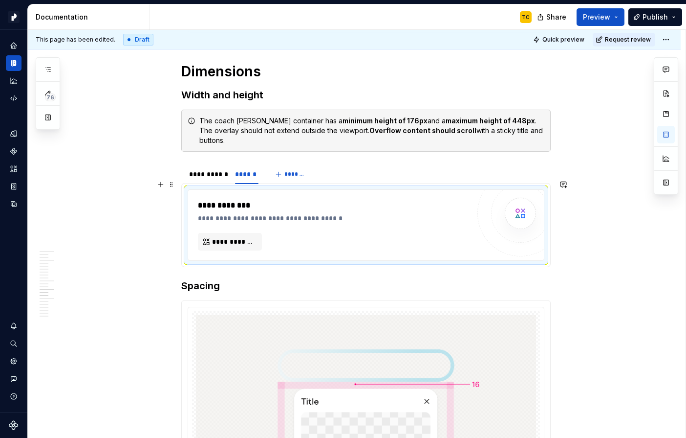
type textarea "*"
click at [248, 237] on span "**********" at bounding box center [234, 242] width 44 height 10
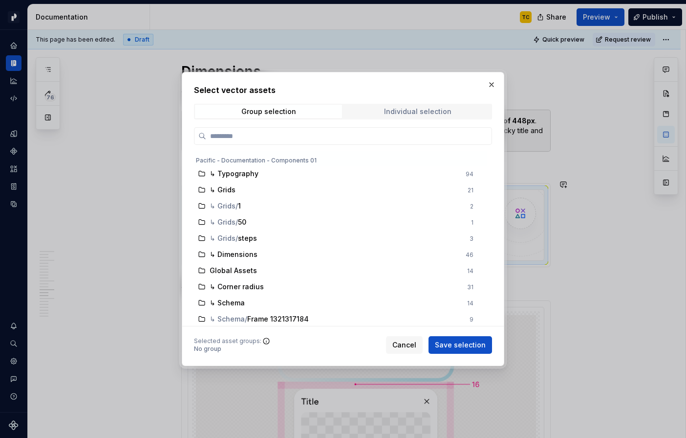
click at [405, 106] on span "Individual selection" at bounding box center [417, 112] width 147 height 14
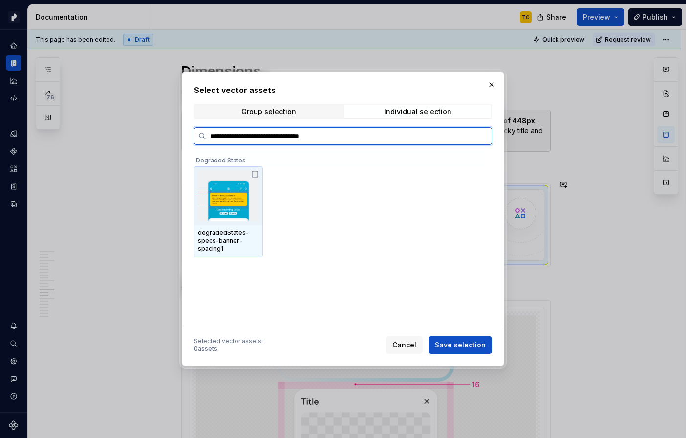
type input "**********"
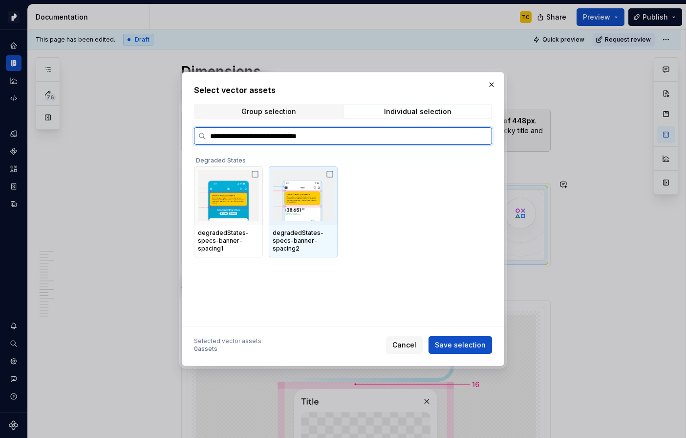
click at [309, 190] on img at bounding box center [303, 195] width 61 height 51
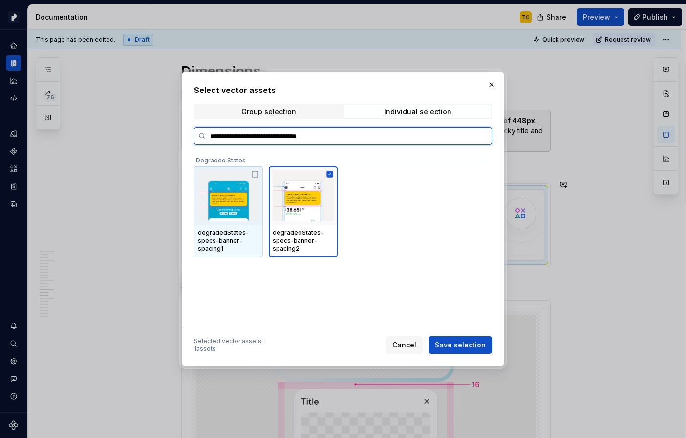
click at [251, 171] on img at bounding box center [228, 195] width 61 height 51
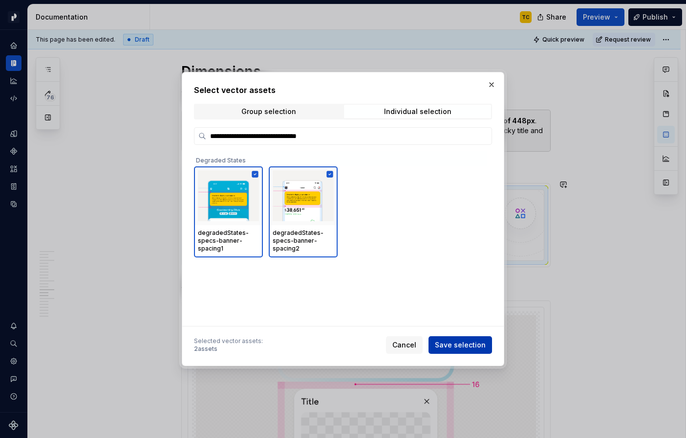
click at [474, 351] on button "Save selection" at bounding box center [461, 345] width 64 height 18
type textarea "*"
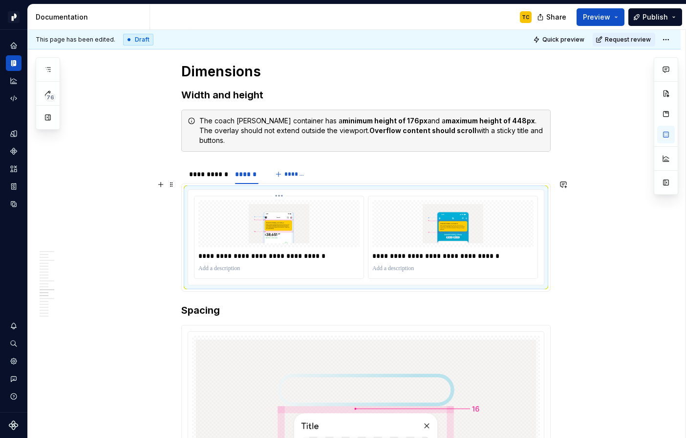
click at [343, 251] on p "**********" at bounding box center [278, 256] width 161 height 10
click at [420, 251] on div "**********" at bounding box center [452, 256] width 161 height 14
click at [415, 251] on p "**********" at bounding box center [452, 256] width 161 height 10
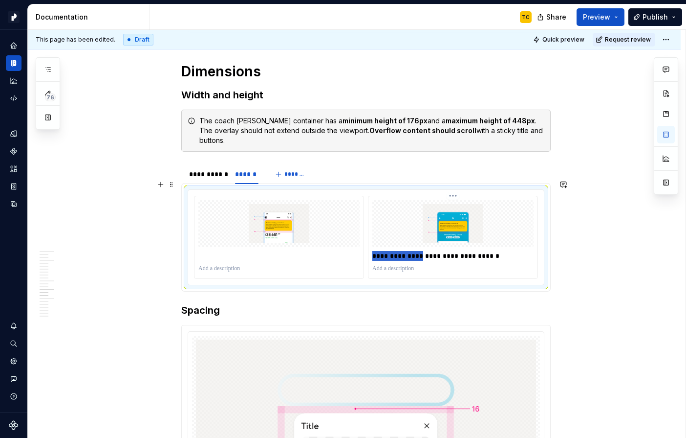
click at [415, 251] on p "**********" at bounding box center [452, 256] width 161 height 10
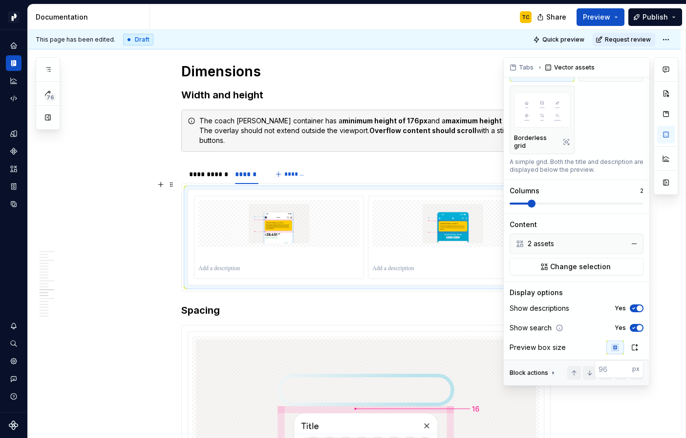
scroll to position [121, 0]
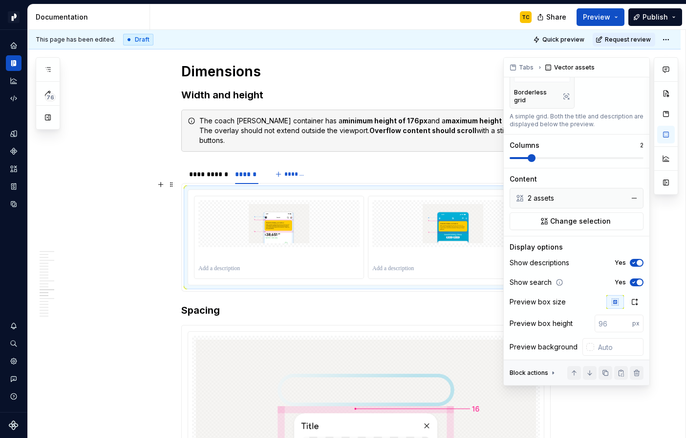
click at [636, 279] on icon "button" at bounding box center [634, 282] width 8 height 6
click at [636, 260] on icon "button" at bounding box center [634, 263] width 8 height 6
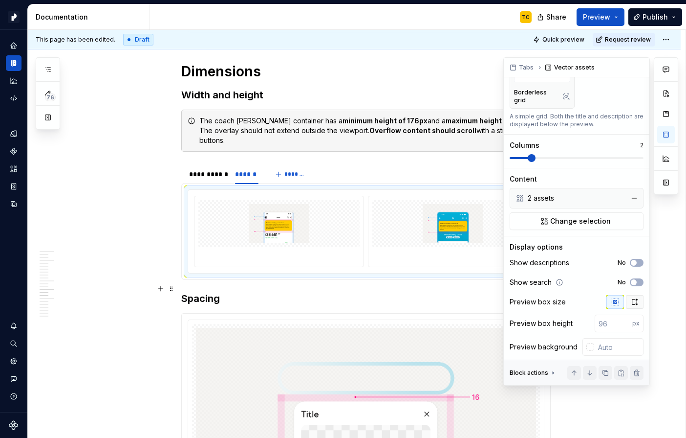
click at [633, 298] on icon "button" at bounding box center [635, 302] width 8 height 8
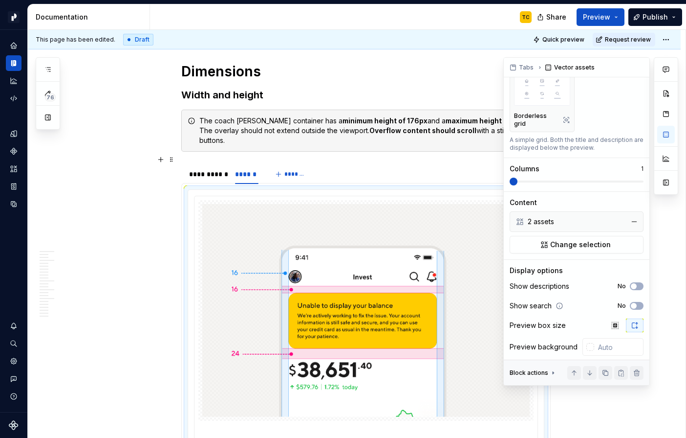
click at [515, 177] on span at bounding box center [514, 181] width 8 height 8
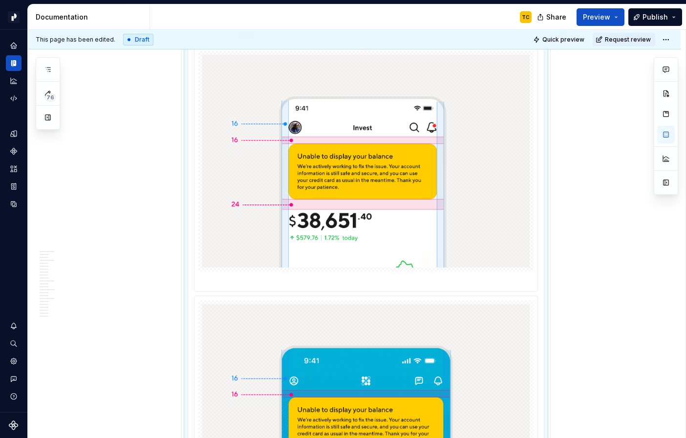
click at [435, 218] on img at bounding box center [366, 161] width 328 height 213
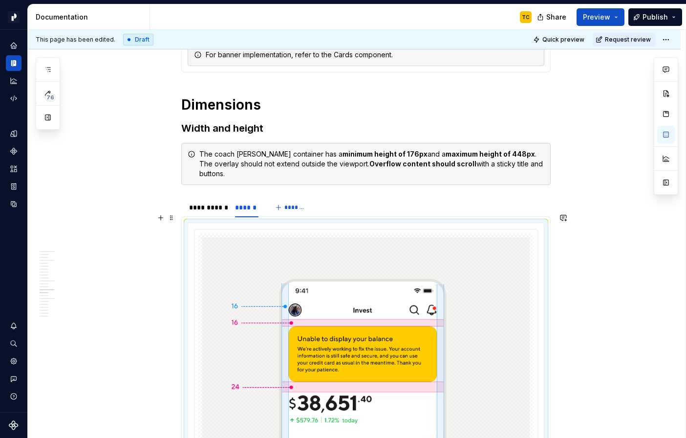
scroll to position [1484, 0]
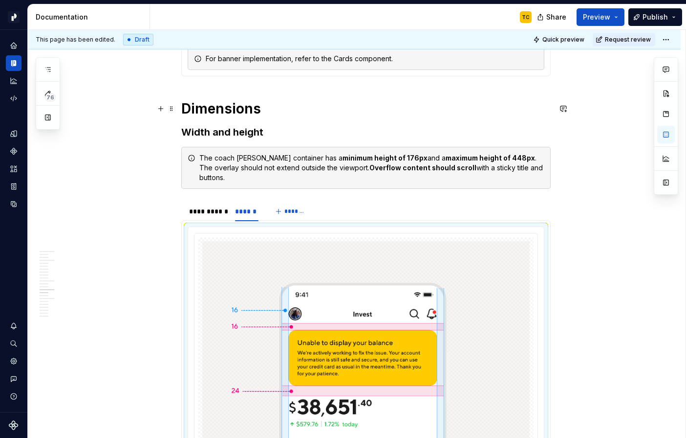
type textarea "*"
click at [295, 207] on span "*******" at bounding box center [296, 211] width 22 height 8
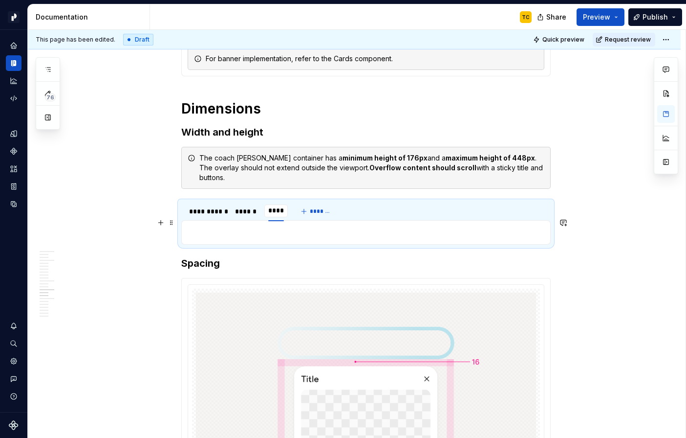
type input "*****"
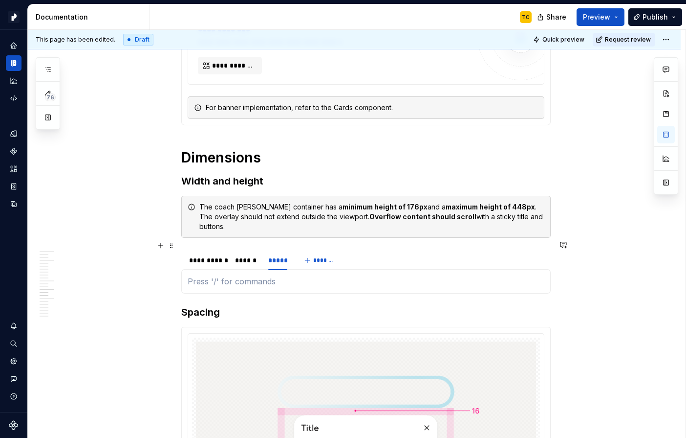
scroll to position [1420, 0]
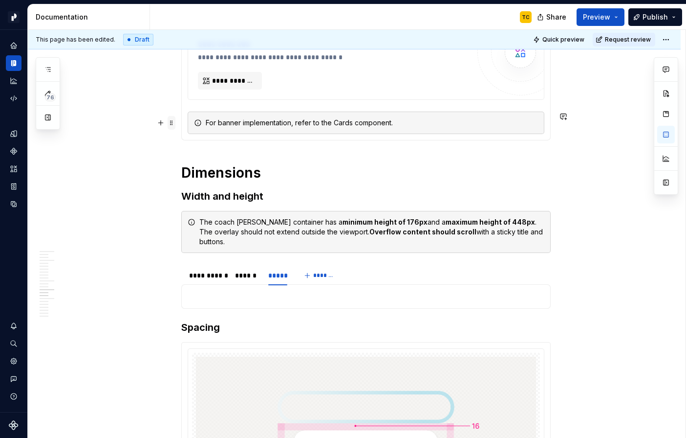
click at [174, 124] on span at bounding box center [172, 123] width 8 height 14
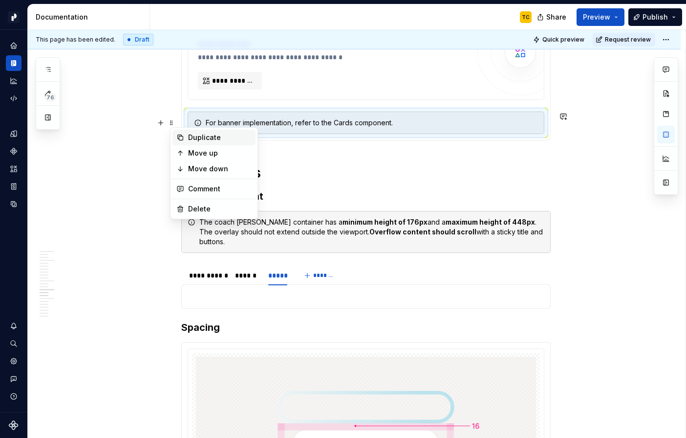
click at [188, 143] on div "Duplicate" at bounding box center [214, 138] width 83 height 16
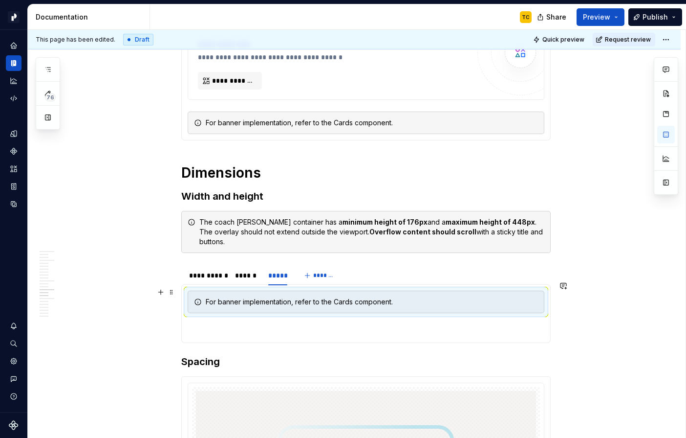
click at [236, 303] on section-item-column "For banner implementation, refer to the Cards component." at bounding box center [366, 313] width 357 height 46
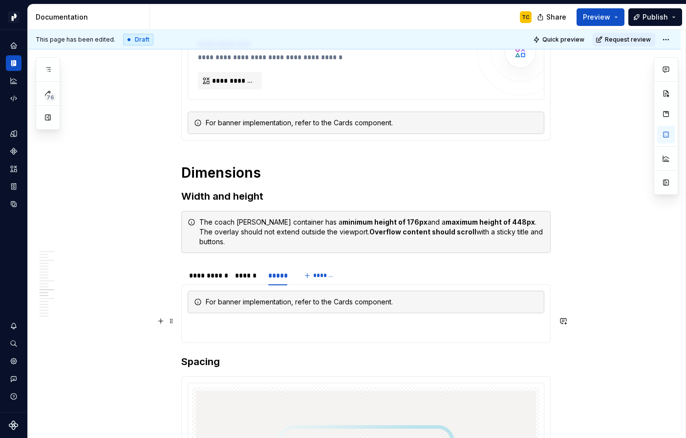
click at [236, 310] on section-item-column "For banner implementation, refer to the Cards component." at bounding box center [366, 313] width 357 height 46
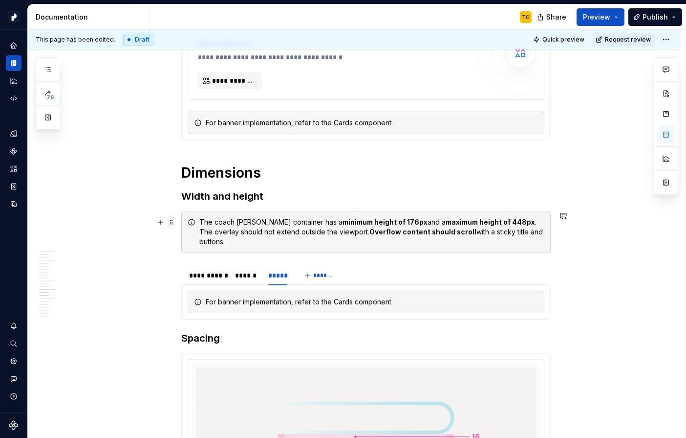
click at [174, 221] on span at bounding box center [172, 222] width 8 height 14
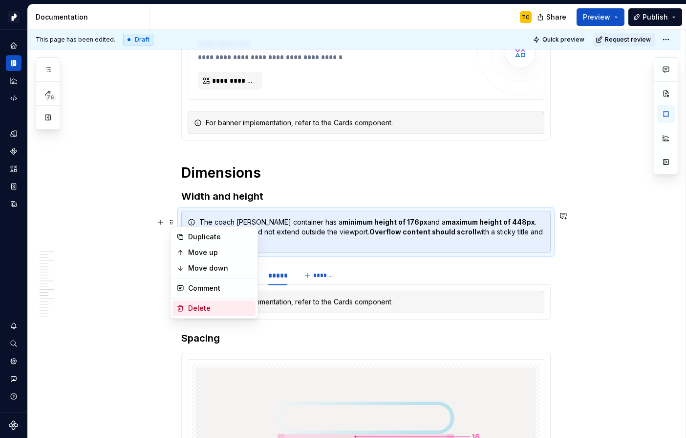
click at [194, 303] on div "Delete" at bounding box center [220, 308] width 64 height 10
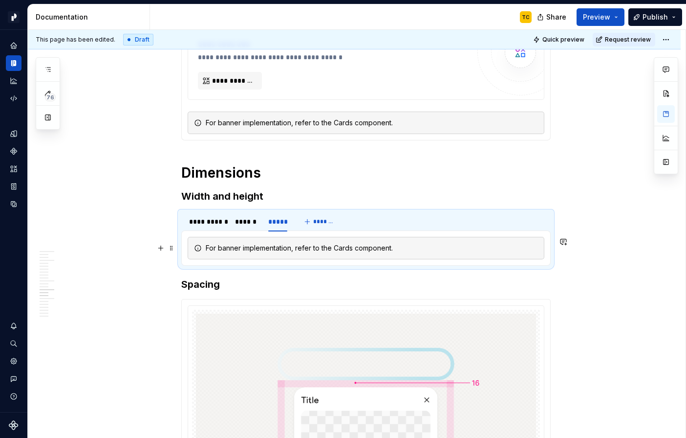
click at [188, 244] on div "For banner implementation, refer to the Cards component." at bounding box center [366, 247] width 370 height 35
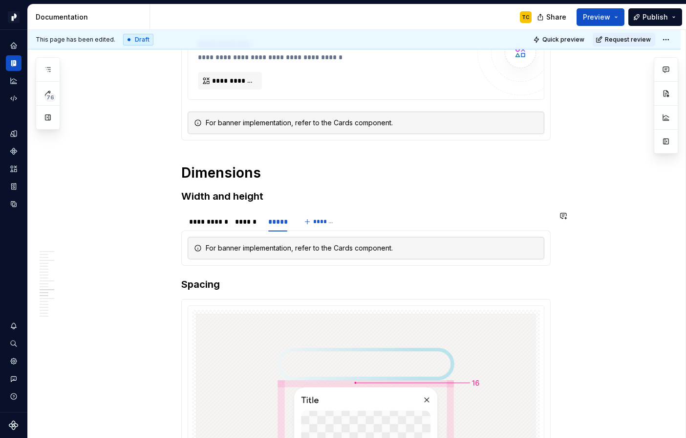
click at [189, 265] on section "**********" at bounding box center [366, 238] width 370 height 55
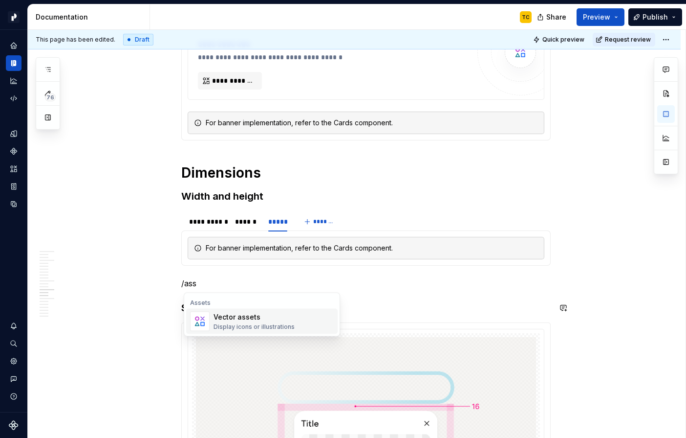
click at [199, 315] on img "Suggestions" at bounding box center [200, 321] width 19 height 20
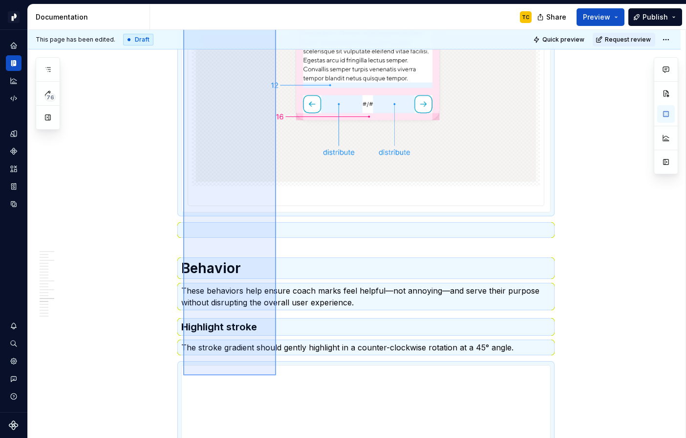
scroll to position [2311, 0]
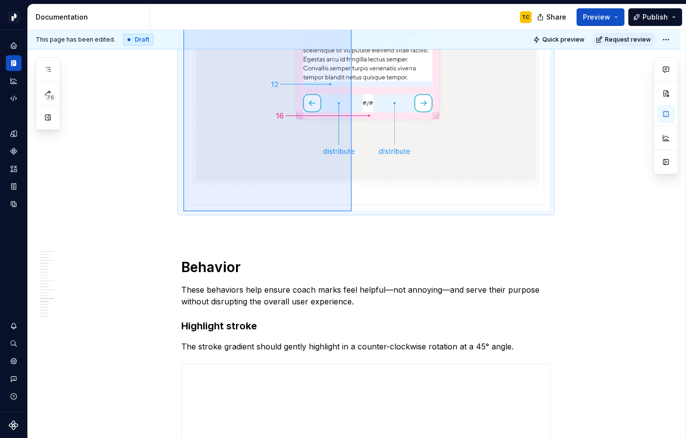
drag, startPoint x: 183, startPoint y: 369, endPoint x: 352, endPoint y: 211, distance: 230.7
click at [352, 211] on div "**********" at bounding box center [357, 234] width 658 height 408
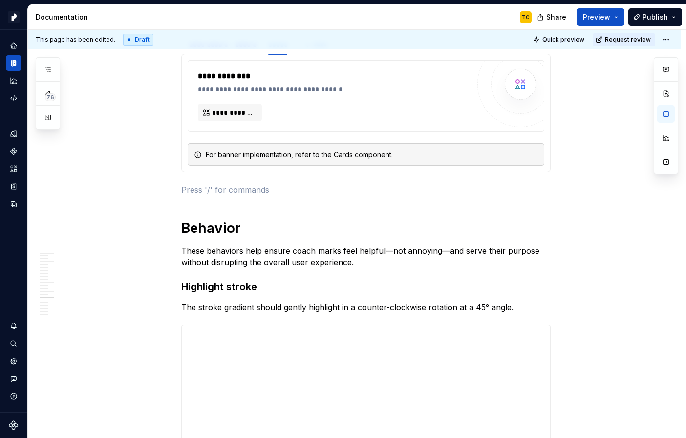
scroll to position [1492, 0]
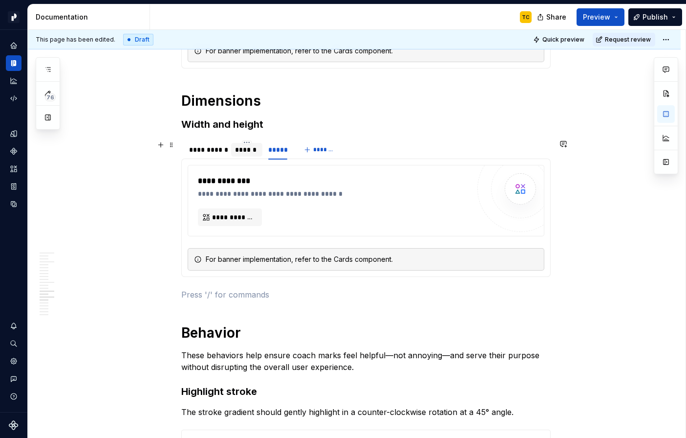
click at [246, 148] on div "******" at bounding box center [246, 150] width 23 height 10
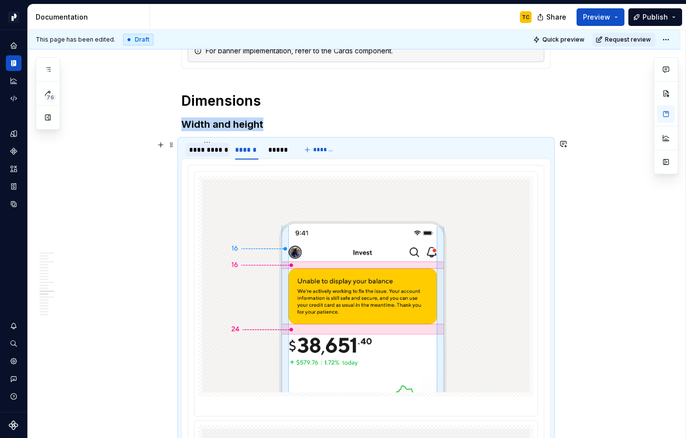
click at [206, 153] on div "**********" at bounding box center [207, 150] width 36 height 10
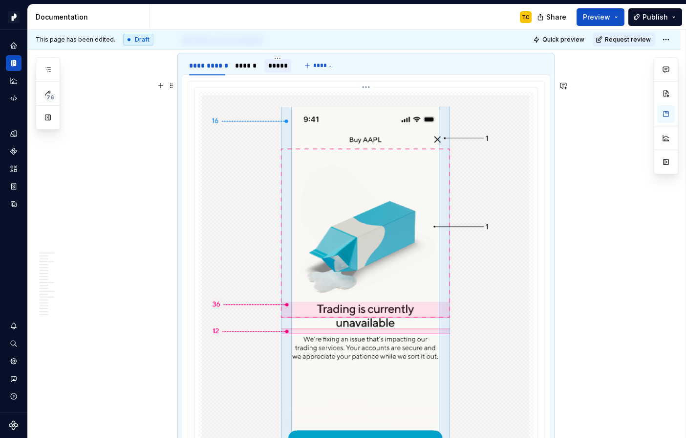
scroll to position [1545, 0]
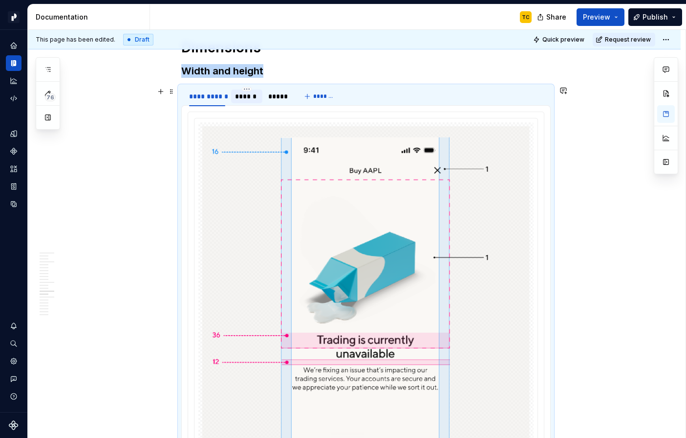
click at [251, 100] on div "******" at bounding box center [246, 96] width 23 height 10
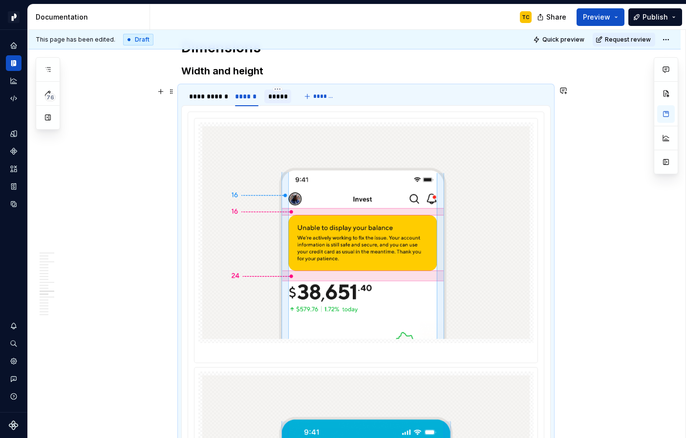
click at [287, 104] on div at bounding box center [277, 104] width 27 height 1
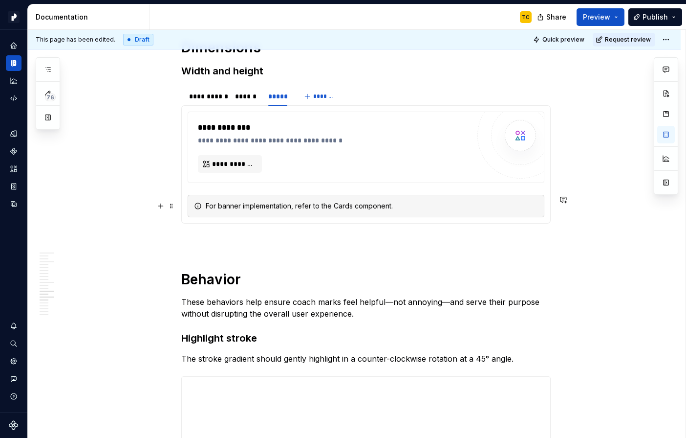
click at [195, 203] on div "For banner implementation, refer to the Cards component." at bounding box center [366, 206] width 357 height 22
click at [205, 99] on div "**********" at bounding box center [207, 96] width 36 height 10
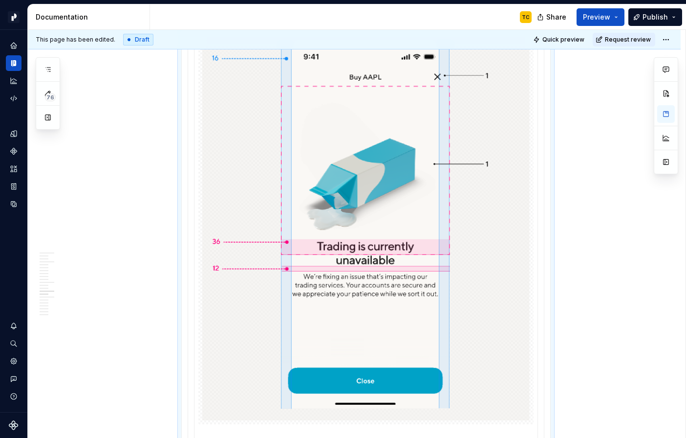
scroll to position [1539, 0]
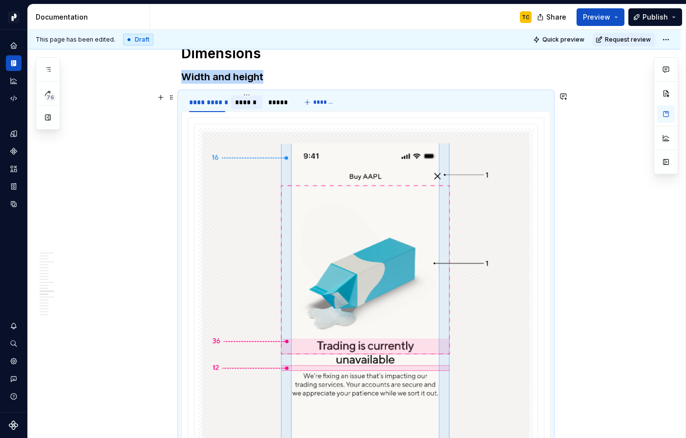
click at [251, 106] on div "******" at bounding box center [246, 102] width 23 height 10
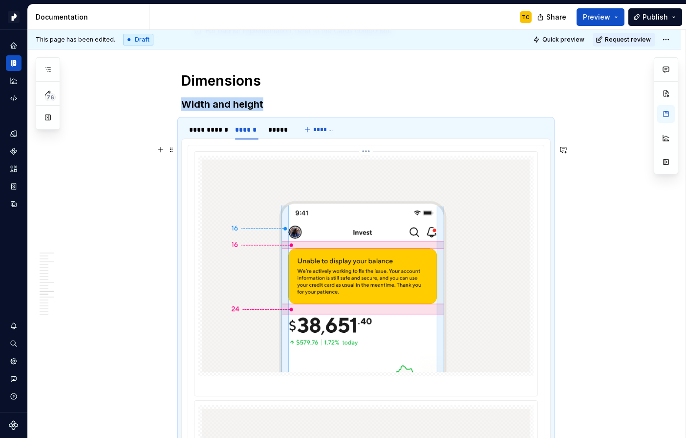
scroll to position [1435, 0]
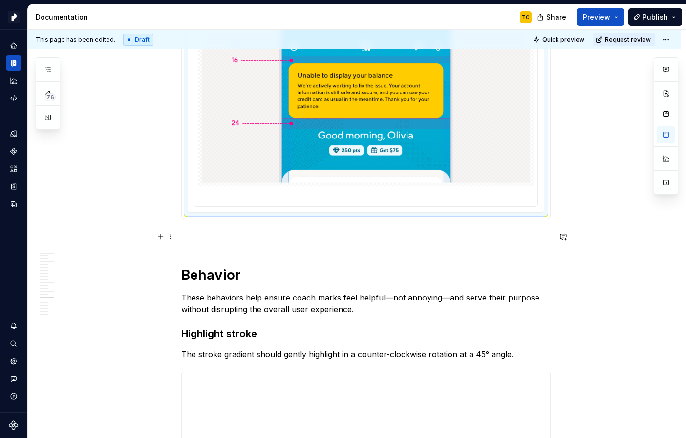
scroll to position [1970, 0]
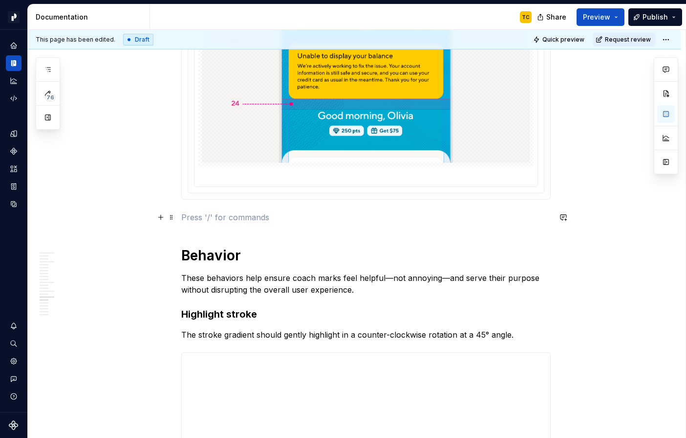
click at [209, 214] on p at bounding box center [366, 217] width 370 height 12
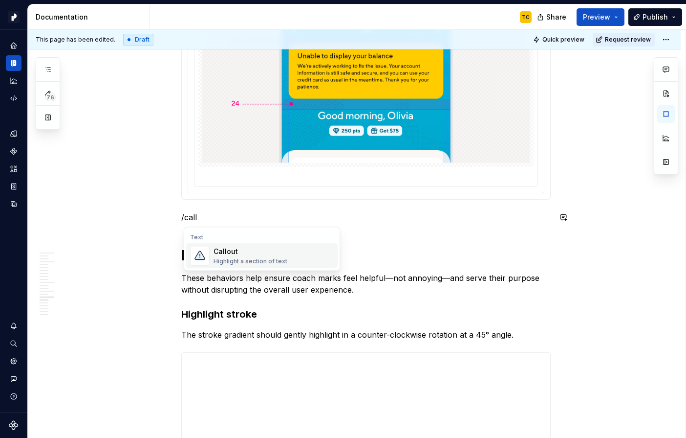
click at [208, 257] on img "Suggestions" at bounding box center [200, 256] width 19 height 20
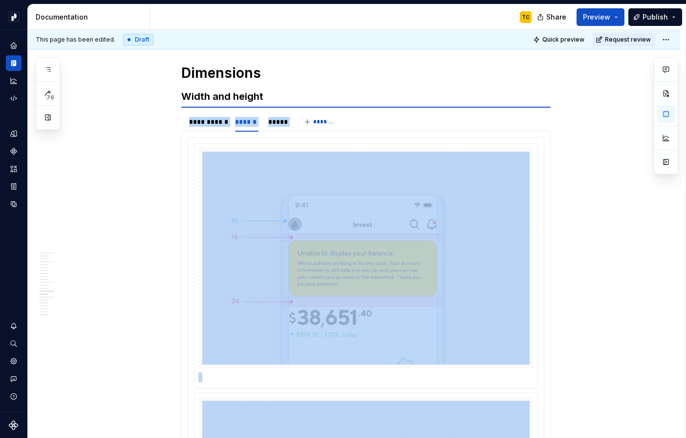
scroll to position [1517, 0]
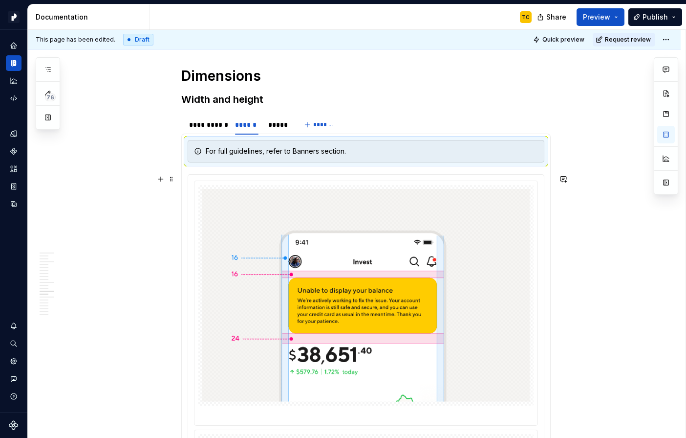
click at [149, 190] on div "**********" at bounding box center [354, 420] width 653 height 3513
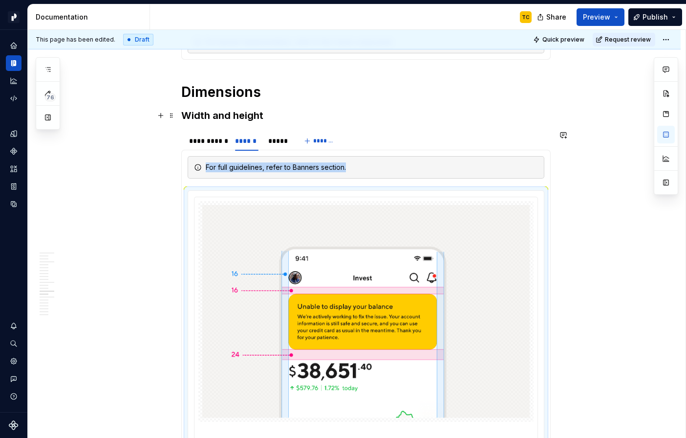
scroll to position [1432, 0]
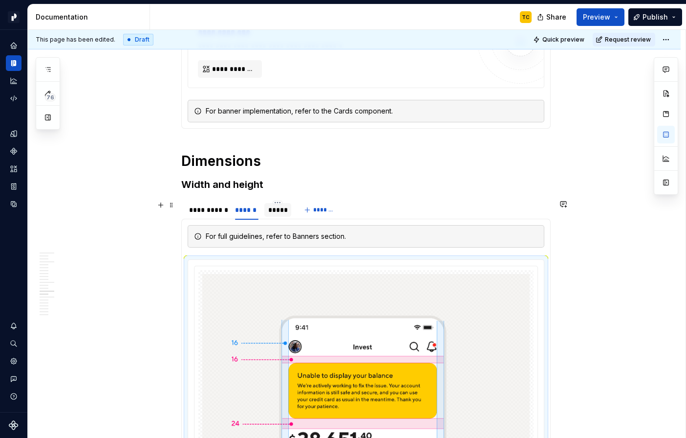
click at [274, 214] on div "*****" at bounding box center [277, 210] width 27 height 14
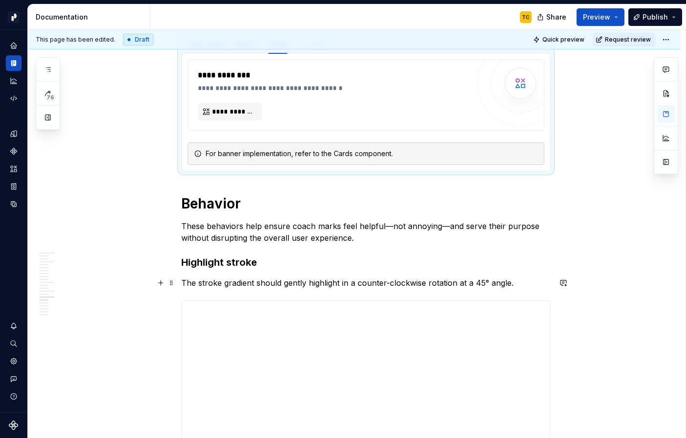
scroll to position [1705, 0]
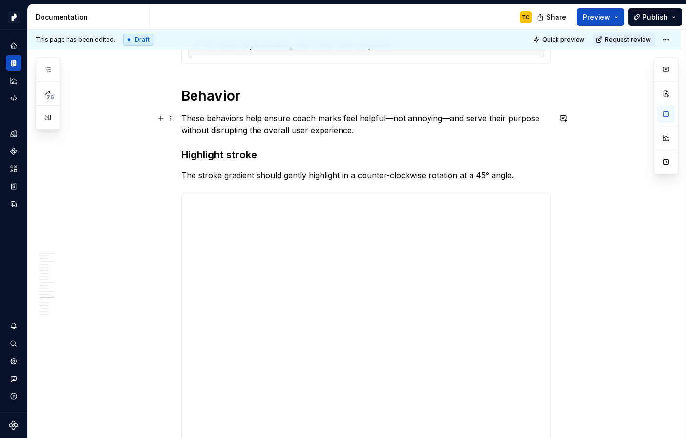
click at [369, 112] on p "These behaviors help ensure coach marks feel helpful—not annoying—and serve the…" at bounding box center [366, 123] width 370 height 23
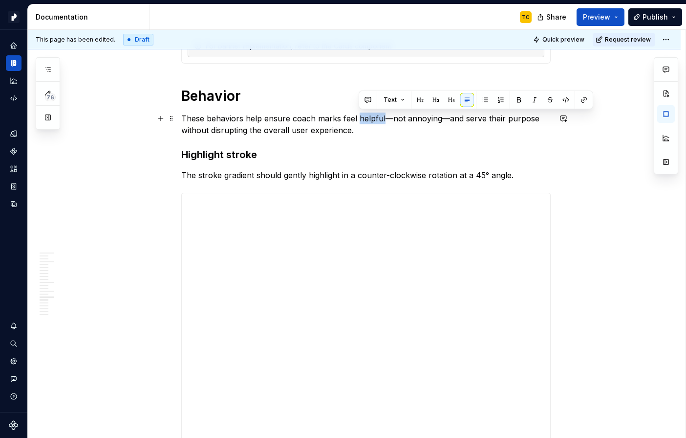
click at [369, 112] on p "These behaviors help ensure coach marks feel helpful—not annoying—and serve the…" at bounding box center [366, 123] width 370 height 23
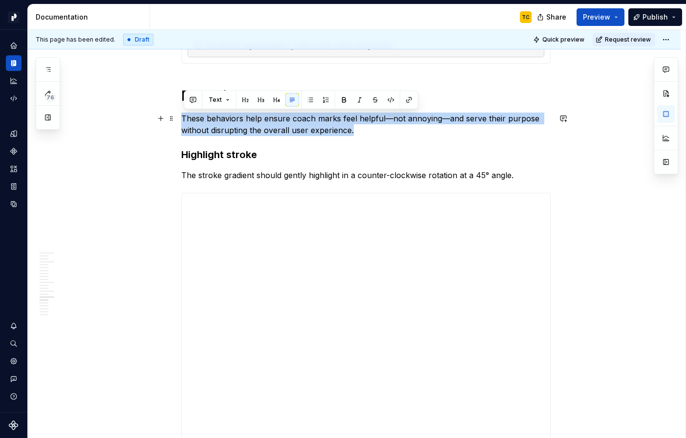
click at [369, 112] on p "These behaviors help ensure coach marks feel helpful—not annoying—and serve the…" at bounding box center [366, 123] width 370 height 23
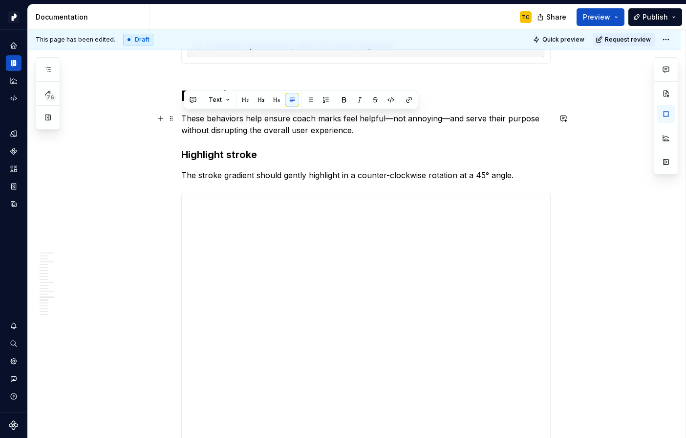
click at [361, 126] on p "These behaviors help ensure coach marks feel helpful—not annoying—and serve the…" at bounding box center [366, 123] width 370 height 23
click at [360, 126] on p "These behaviors help ensure coach marks feel helpful—not annoying—and serve the…" at bounding box center [366, 123] width 370 height 23
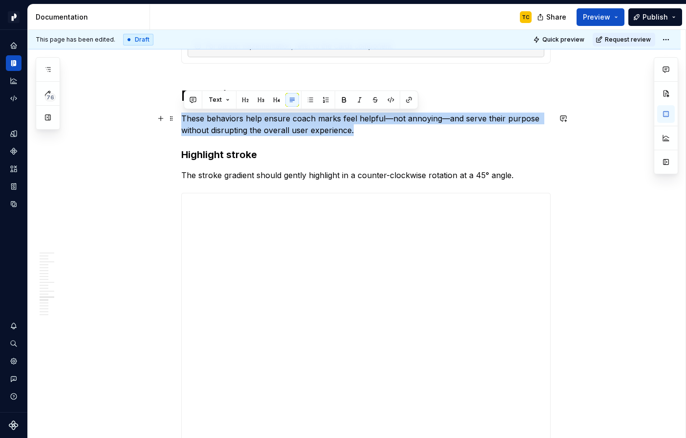
click at [360, 126] on p "These behaviors help ensure coach marks feel helpful—not annoying—and serve the…" at bounding box center [366, 123] width 370 height 23
click at [360, 134] on p "These behaviors help ensure coach marks feel helpful—not annoying—and serve the…" at bounding box center [366, 123] width 370 height 23
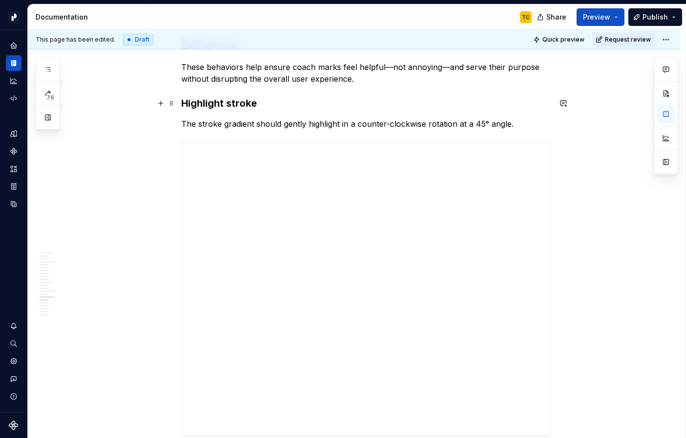
scroll to position [1776, 0]
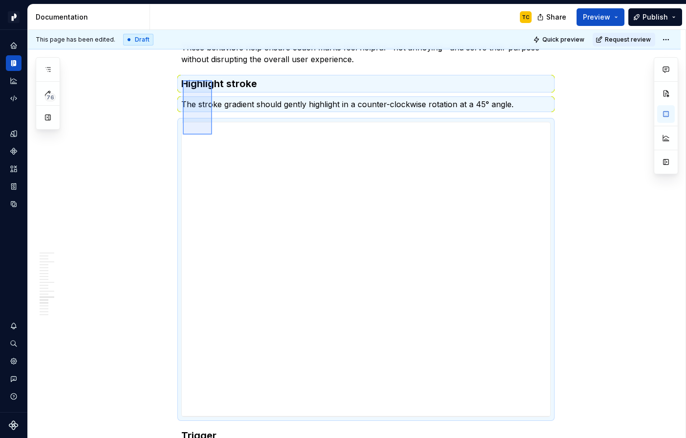
drag, startPoint x: 183, startPoint y: 80, endPoint x: 212, endPoint y: 134, distance: 61.7
click at [212, 134] on div "**********" at bounding box center [357, 234] width 658 height 408
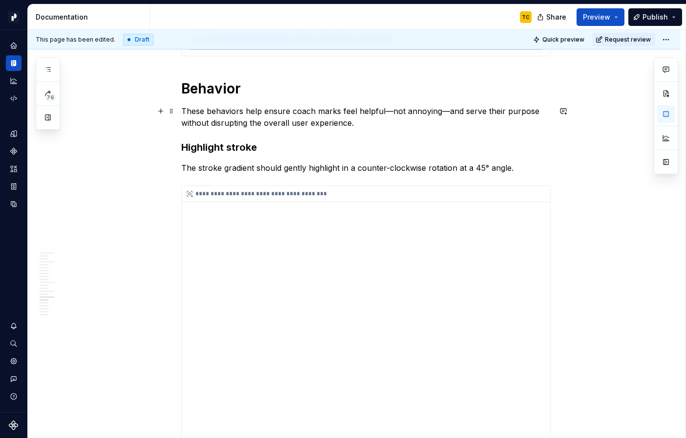
scroll to position [1706, 0]
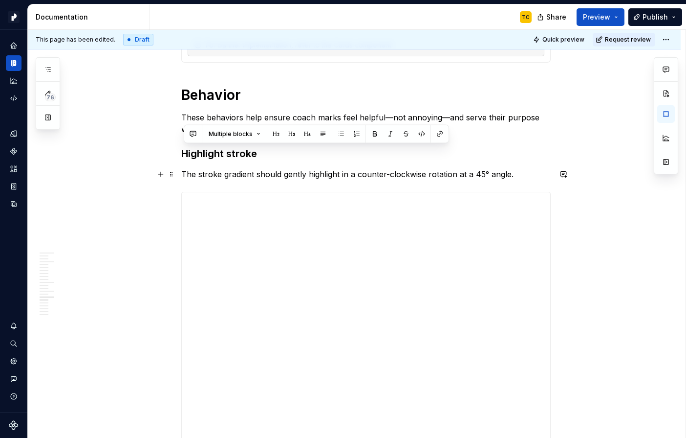
drag, startPoint x: 185, startPoint y: 147, endPoint x: 545, endPoint y: 173, distance: 360.2
copy div "Highlight stroke The stroke gradient should gently highlight in a counter-clock…"
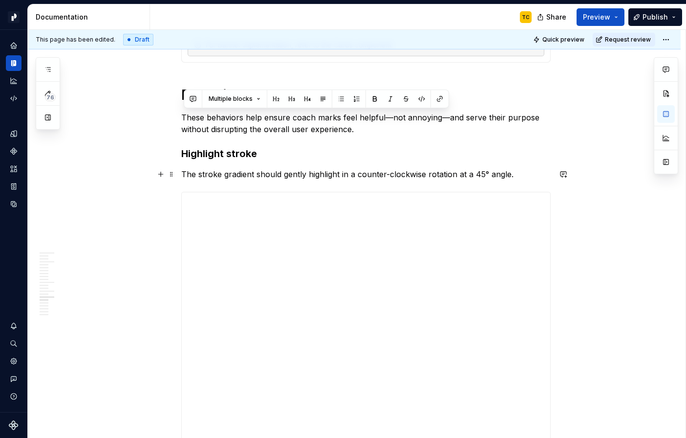
drag, startPoint x: 184, startPoint y: 117, endPoint x: 526, endPoint y: 176, distance: 347.3
copy div "These behaviors help ensure coach marks feel helpful—not annoying—and serve the…"
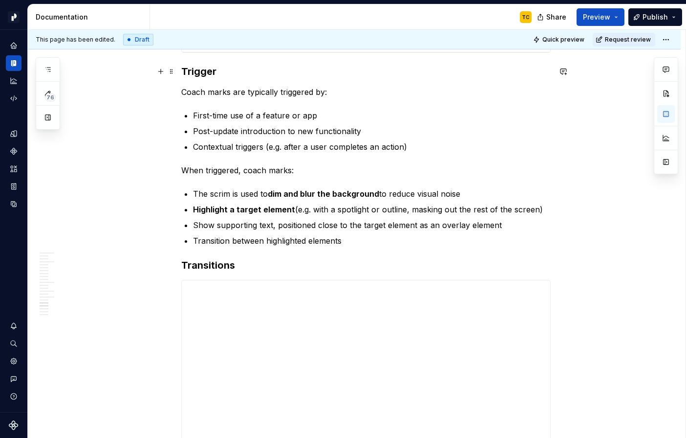
scroll to position [2138, 0]
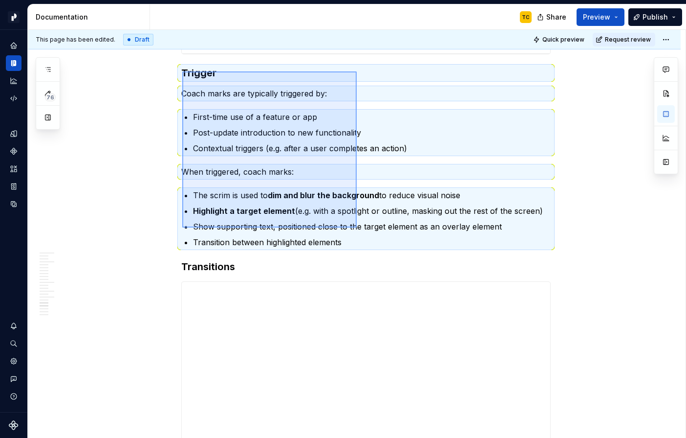
drag, startPoint x: 182, startPoint y: 70, endPoint x: 357, endPoint y: 227, distance: 235.0
click at [357, 227] on div "**********" at bounding box center [357, 234] width 658 height 408
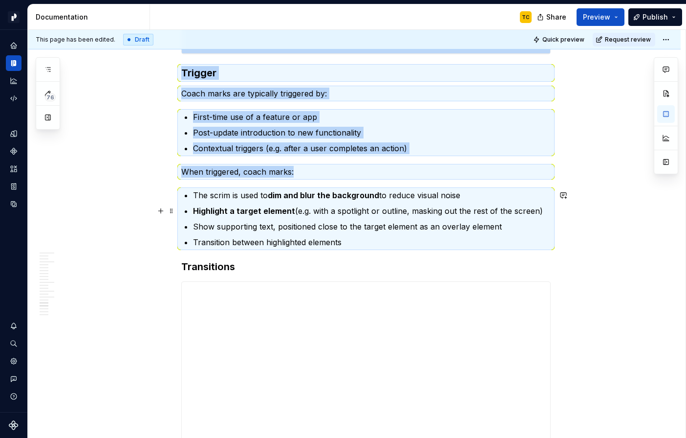
copy div "**********"
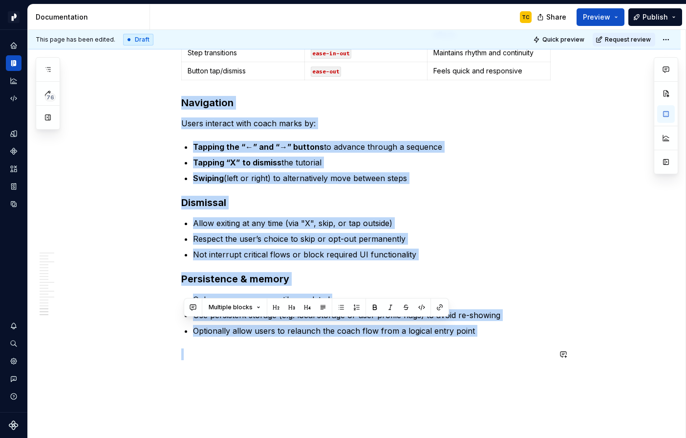
scroll to position [2821, 0]
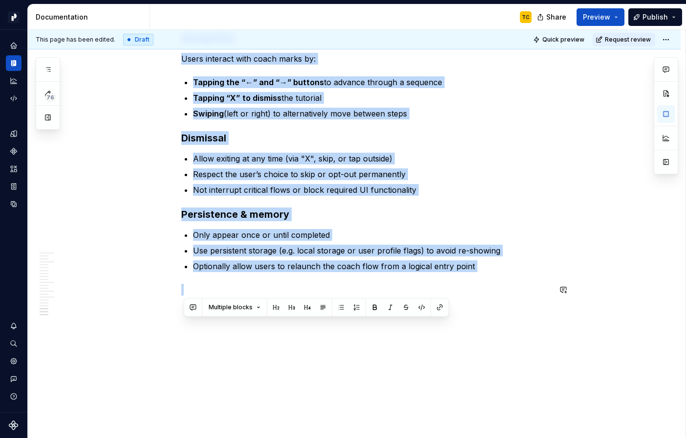
drag, startPoint x: 184, startPoint y: 156, endPoint x: 490, endPoint y: 337, distance: 355.5
copy div "Navigation Users interact with coach marks by: Tapping the “←” and “→” buttons …"
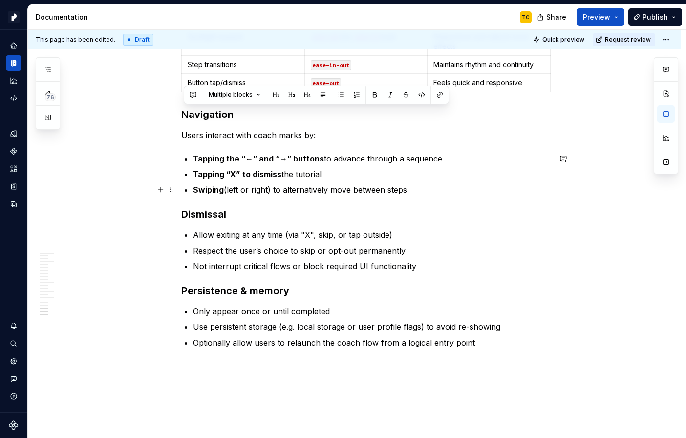
click at [344, 194] on p "Swiping (left or right) to alternatively move between steps" at bounding box center [372, 190] width 358 height 12
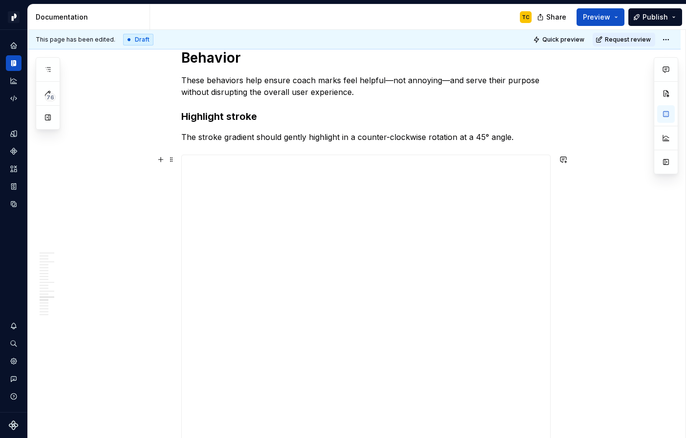
scroll to position [1766, 0]
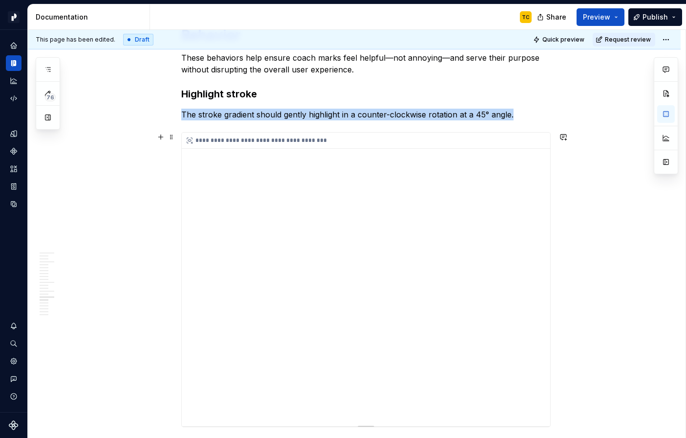
click at [274, 165] on div "**********" at bounding box center [366, 278] width 369 height 293
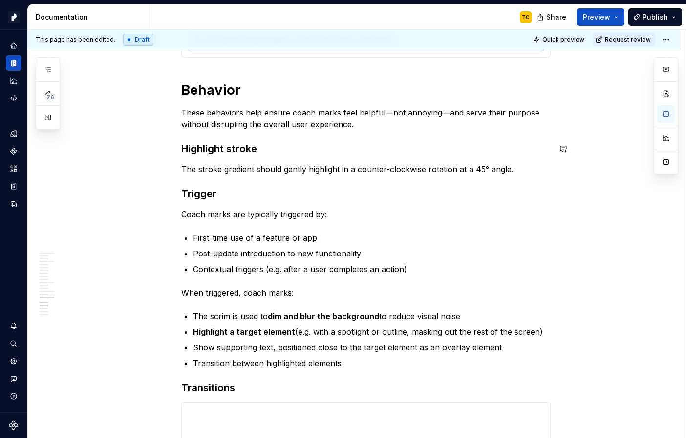
scroll to position [1676, 0]
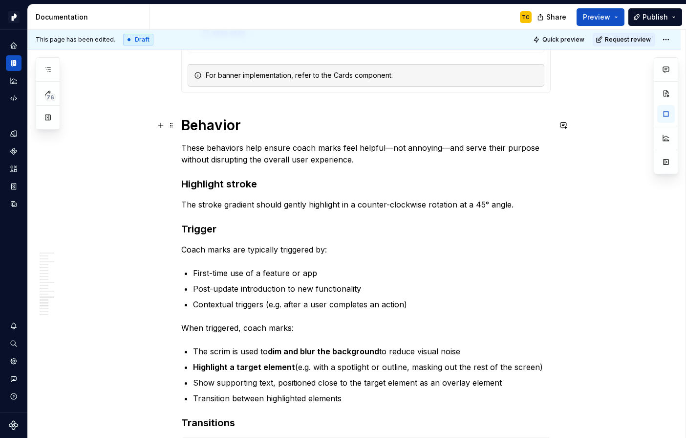
click at [250, 128] on h1 "Behavior" at bounding box center [366, 125] width 370 height 18
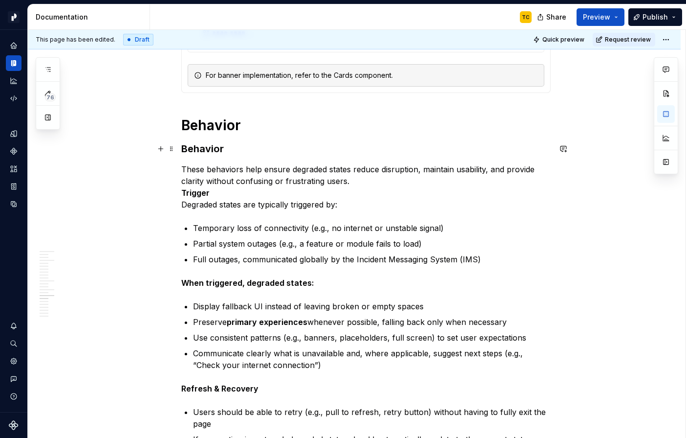
click at [204, 151] on h3 "Behavior" at bounding box center [366, 149] width 370 height 14
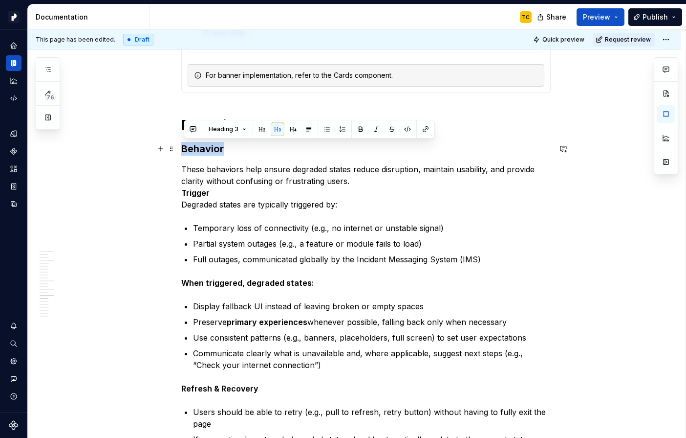
click at [204, 151] on h3 "Behavior" at bounding box center [366, 149] width 370 height 14
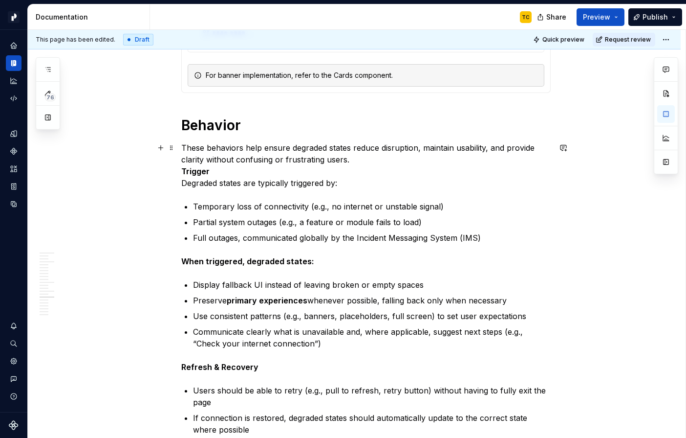
click at [185, 173] on strong "Trigger" at bounding box center [195, 171] width 28 height 10
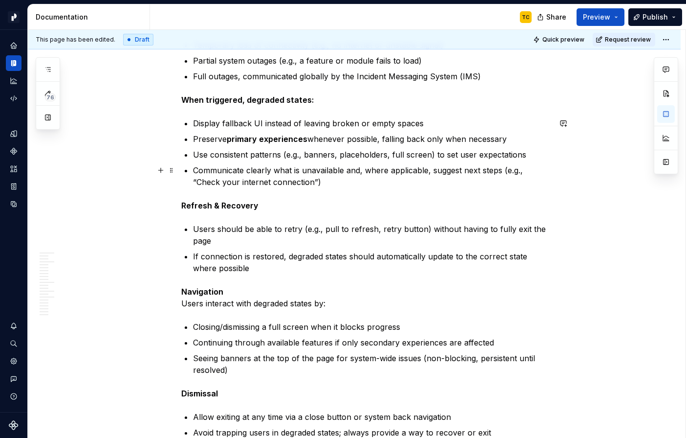
scroll to position [1858, 0]
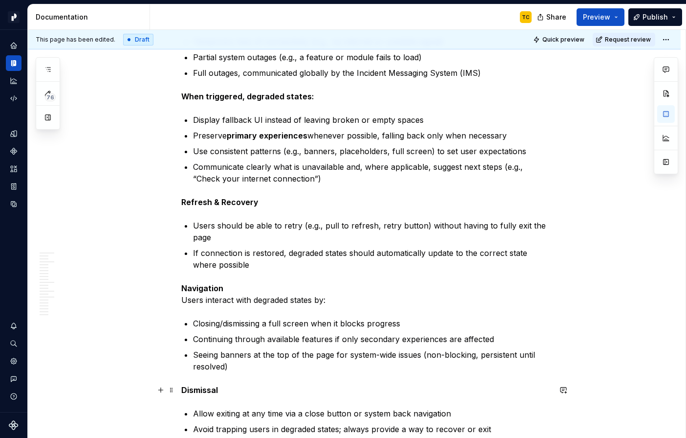
click at [204, 392] on strong "Dismissal" at bounding box center [199, 390] width 37 height 10
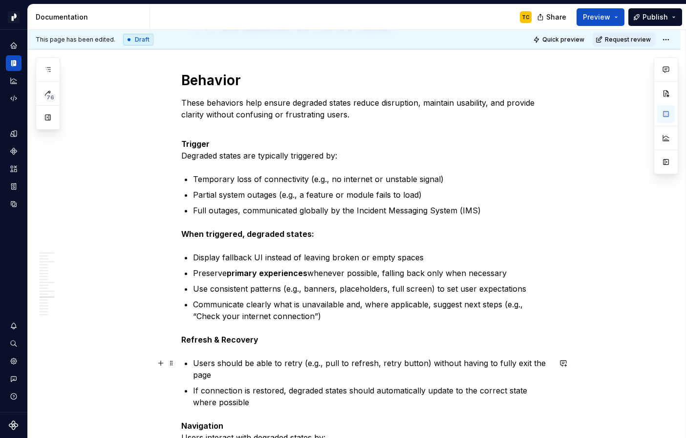
scroll to position [1611, 0]
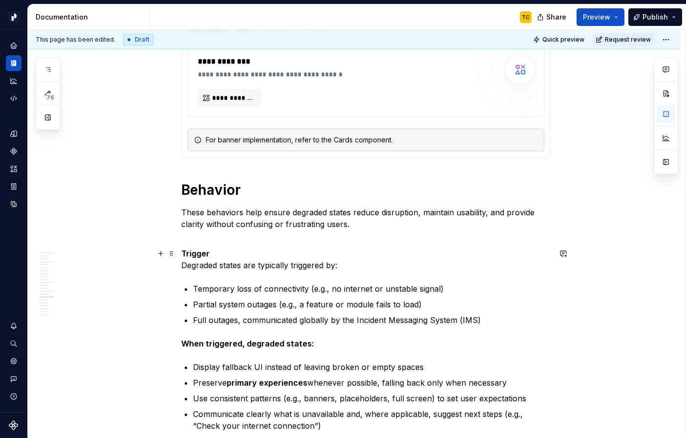
click at [200, 254] on strong "Trigger" at bounding box center [195, 253] width 28 height 10
click at [200, 240] on p "These behaviors help ensure degraded states reduce disruption, maintain usabili…" at bounding box center [366, 223] width 370 height 35
click at [221, 256] on p "Trigger Degraded states are typically triggered by:" at bounding box center [366, 258] width 370 height 23
click at [195, 241] on p "These behaviors help ensure degraded states reduce disruption, maintain usabili…" at bounding box center [366, 223] width 370 height 35
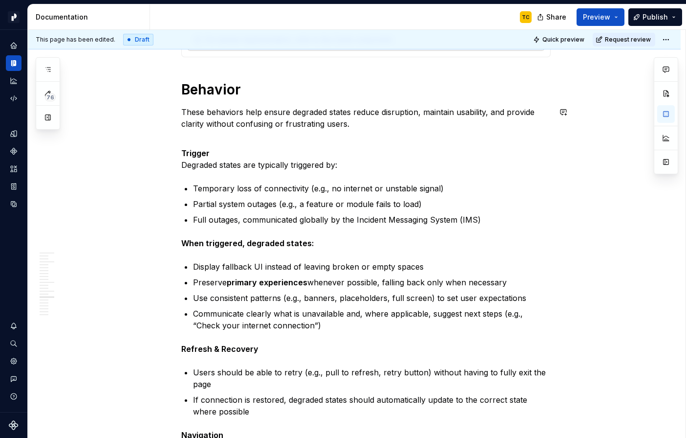
scroll to position [1760, 0]
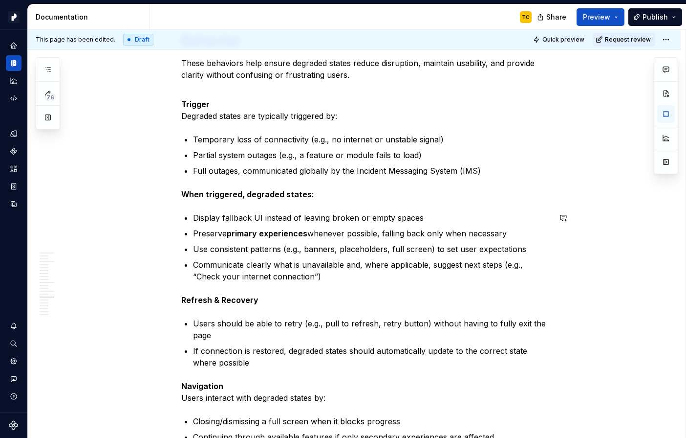
click at [202, 206] on div "**********" at bounding box center [366, 42] width 370 height 3197
click at [197, 204] on div "**********" at bounding box center [366, 42] width 370 height 3197
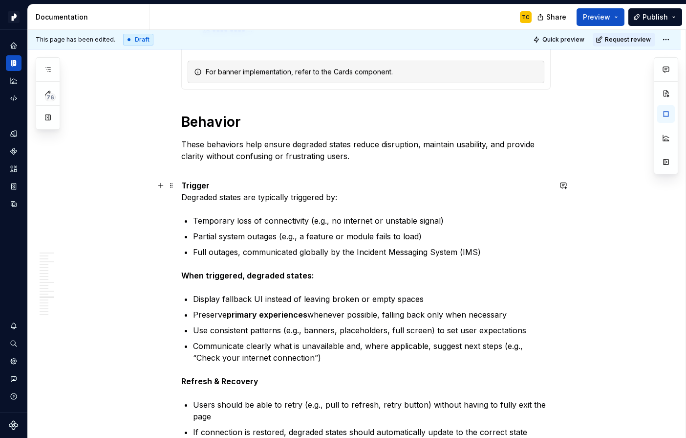
scroll to position [1661, 0]
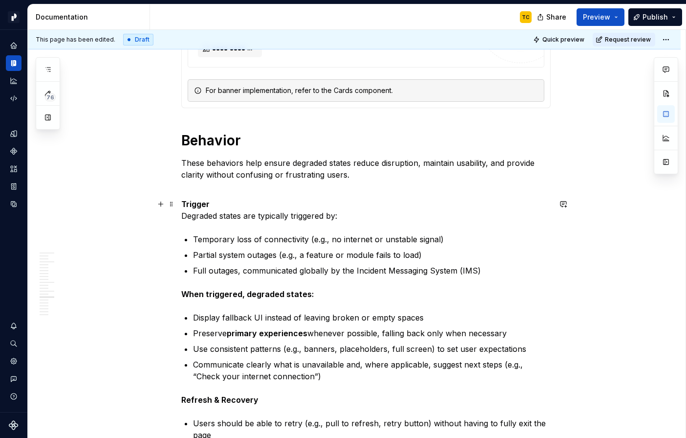
click at [188, 219] on p "Trigger Degraded states are typically triggered by:" at bounding box center [366, 209] width 370 height 23
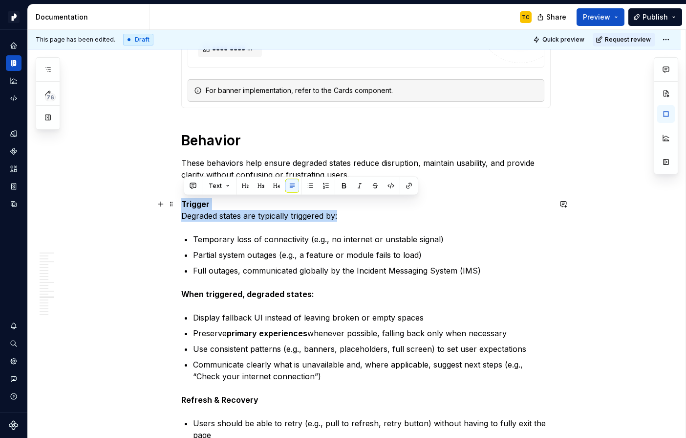
click at [188, 219] on p "Trigger Degraded states are typically triggered by:" at bounding box center [366, 209] width 370 height 23
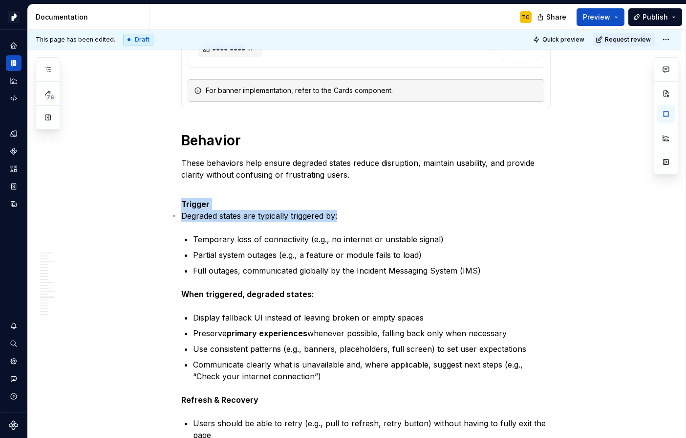
click at [173, 215] on div "**********" at bounding box center [357, 234] width 658 height 408
click at [174, 216] on div "**********" at bounding box center [354, 202] width 653 height 3363
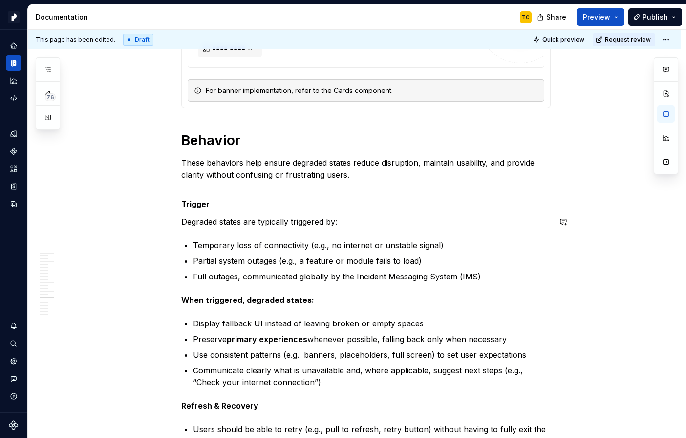
click at [208, 238] on div "**********" at bounding box center [366, 145] width 370 height 3203
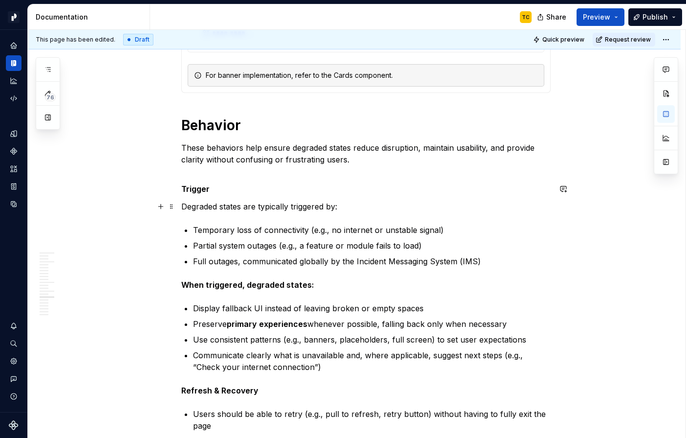
scroll to position [1678, 0]
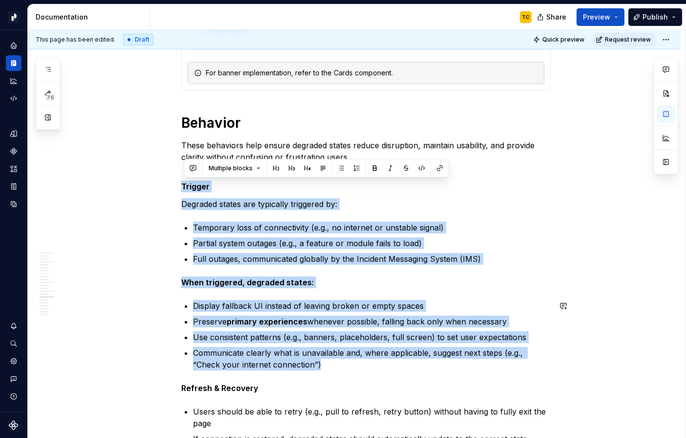
drag, startPoint x: 185, startPoint y: 182, endPoint x: 378, endPoint y: 370, distance: 269.3
click at [378, 370] on div "**********" at bounding box center [366, 128] width 370 height 3203
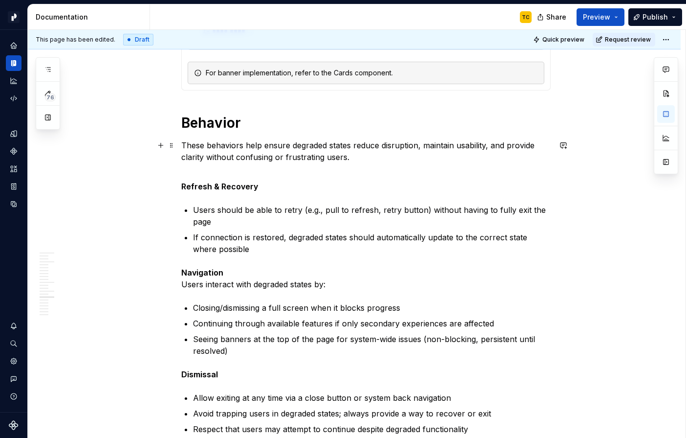
click at [275, 173] on p "These behaviors help ensure degraded states reduce disruption, maintain usabili…" at bounding box center [366, 156] width 370 height 35
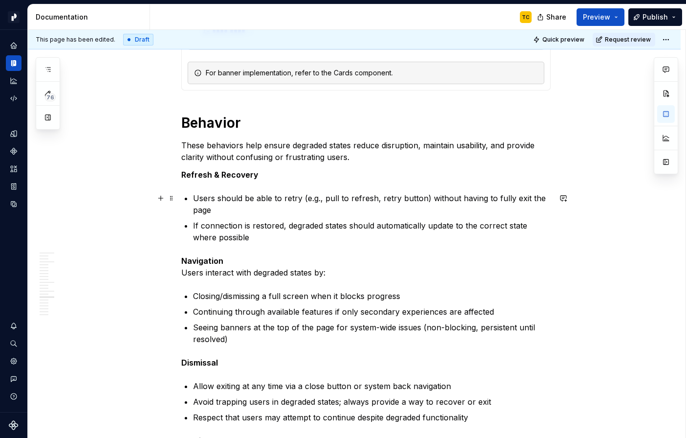
click at [197, 197] on p "Users should be able to retry (e.g., pull to refresh, retry button) without hav…" at bounding box center [372, 203] width 358 height 23
click at [332, 228] on p "If connection is restored, degraded states should automatically update to the c…" at bounding box center [372, 230] width 358 height 23
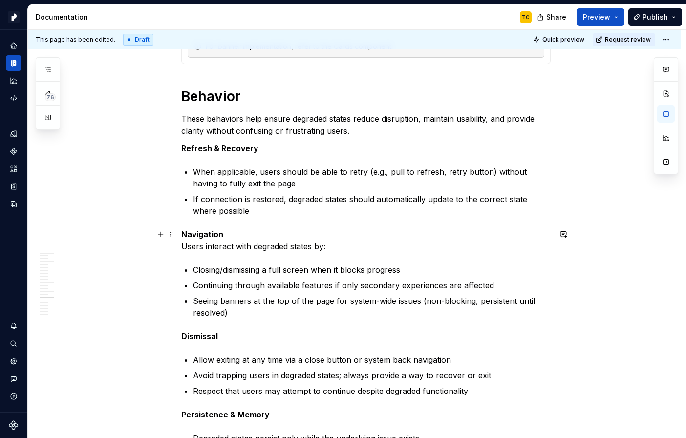
scroll to position [1720, 0]
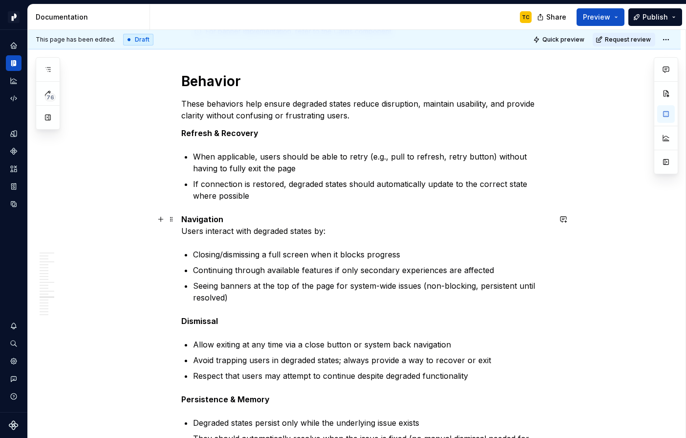
click at [183, 231] on div "**********" at bounding box center [354, 40] width 653 height 3156
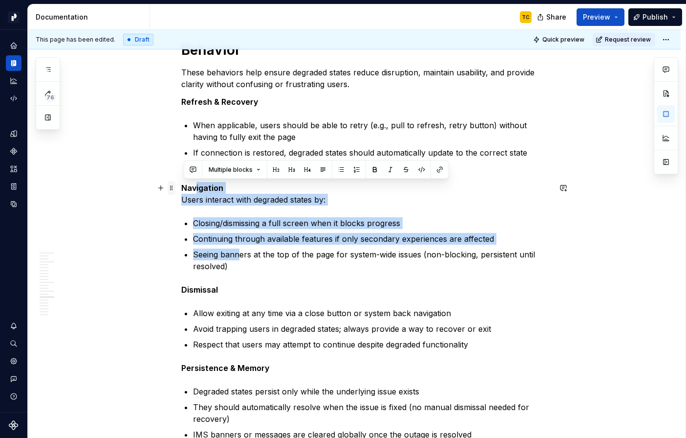
drag, startPoint x: 241, startPoint y: 259, endPoint x: 177, endPoint y: 190, distance: 94.8
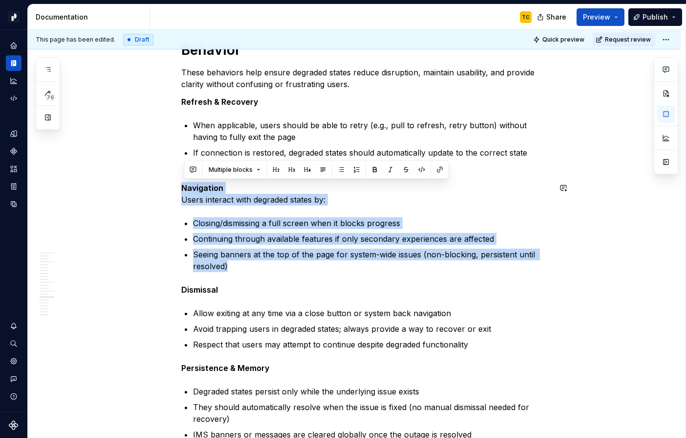
drag, startPoint x: 231, startPoint y: 267, endPoint x: 173, endPoint y: 177, distance: 107.1
click at [173, 177] on div "**********" at bounding box center [354, 8] width 653 height 3156
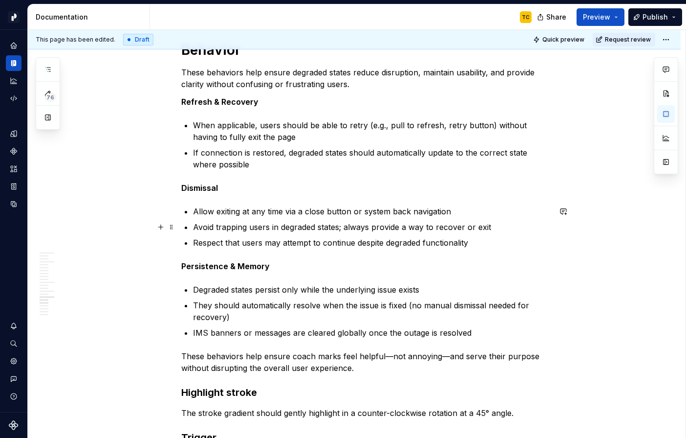
click at [274, 221] on p "Avoid trapping users in degraded states; always provide a way to recover or exit" at bounding box center [372, 227] width 358 height 12
click at [272, 190] on p "Dismissal" at bounding box center [366, 188] width 370 height 12
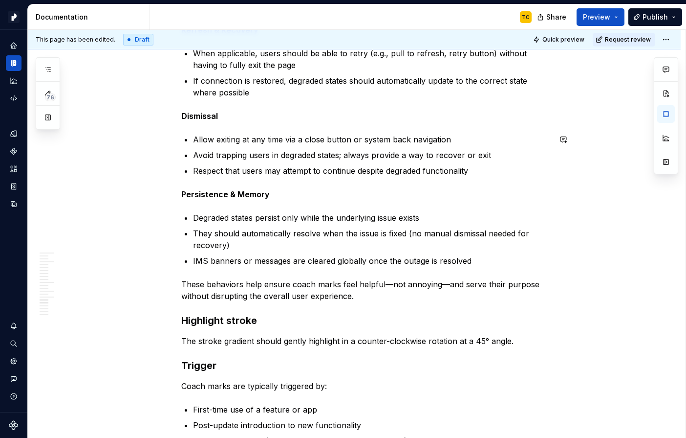
scroll to position [1839, 0]
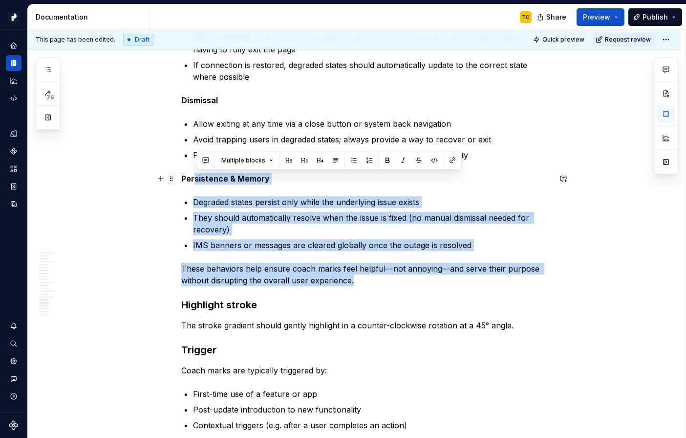
drag, startPoint x: 366, startPoint y: 278, endPoint x: 176, endPoint y: 179, distance: 214.3
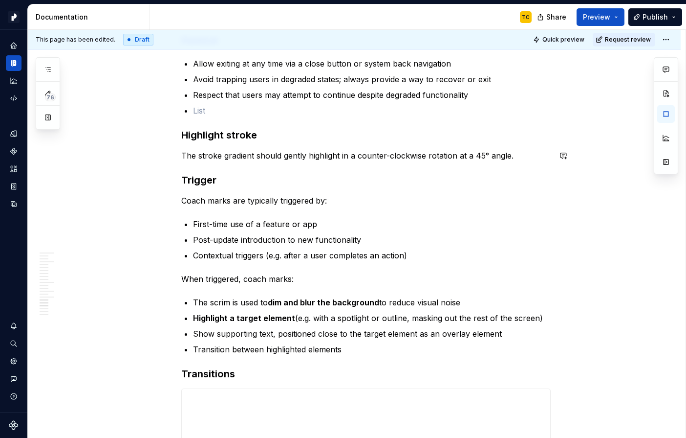
scroll to position [1899, 0]
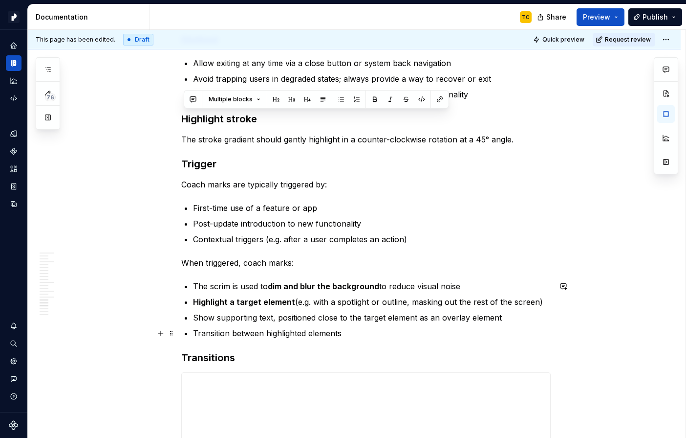
drag, startPoint x: 186, startPoint y: 118, endPoint x: 443, endPoint y: 337, distance: 337.4
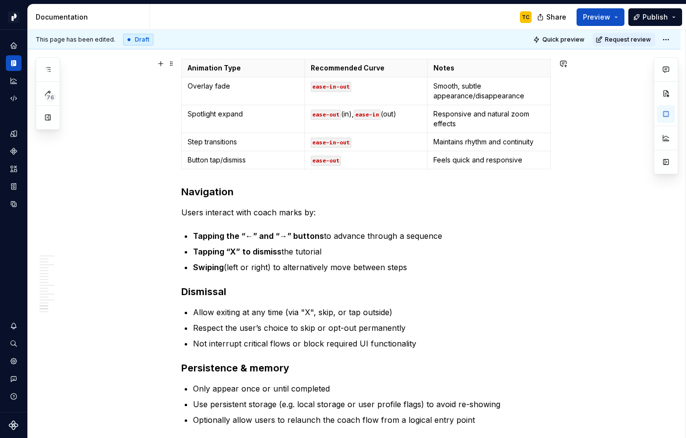
scroll to position [2349, 0]
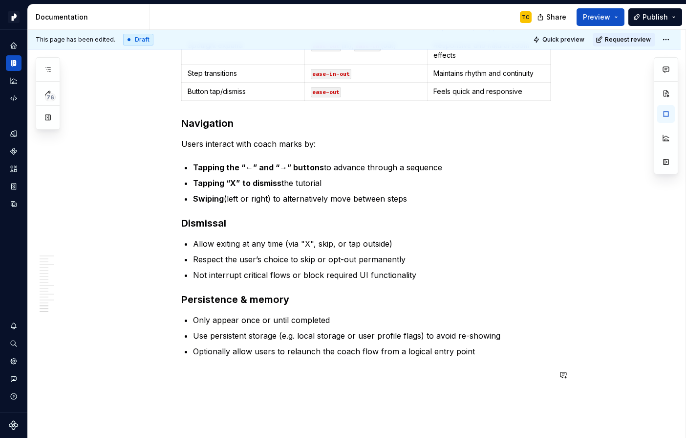
click at [269, 299] on strong "Persistence & memory" at bounding box center [235, 299] width 108 height 12
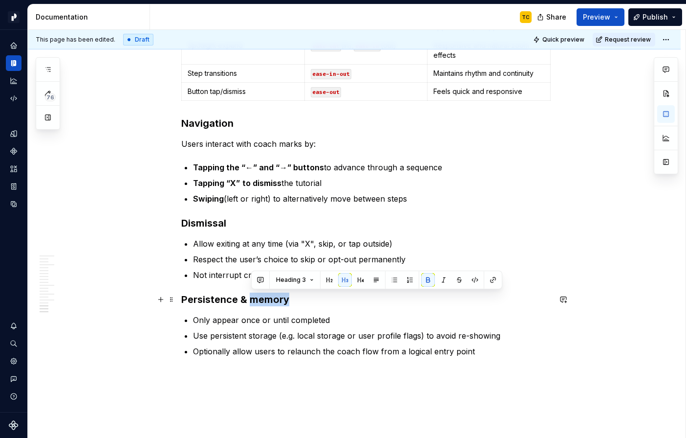
click at [269, 299] on strong "Persistence & memory" at bounding box center [235, 299] width 108 height 12
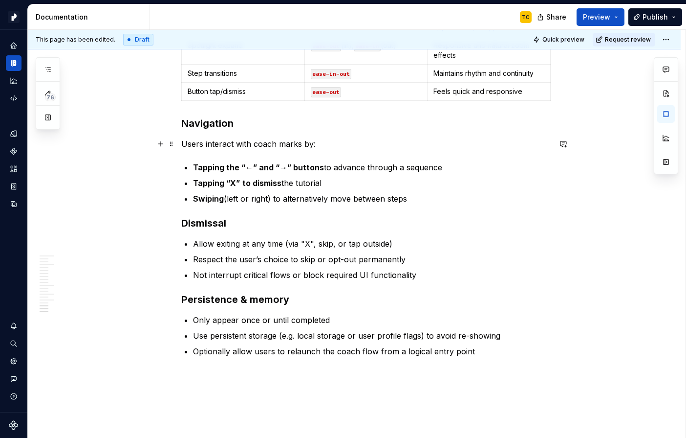
drag, startPoint x: 248, startPoint y: 388, endPoint x: 181, endPoint y: 143, distance: 254.4
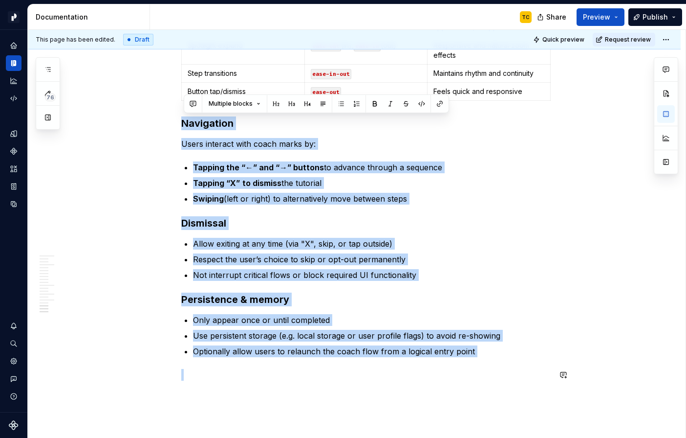
drag, startPoint x: 185, startPoint y: 126, endPoint x: 319, endPoint y: 385, distance: 291.7
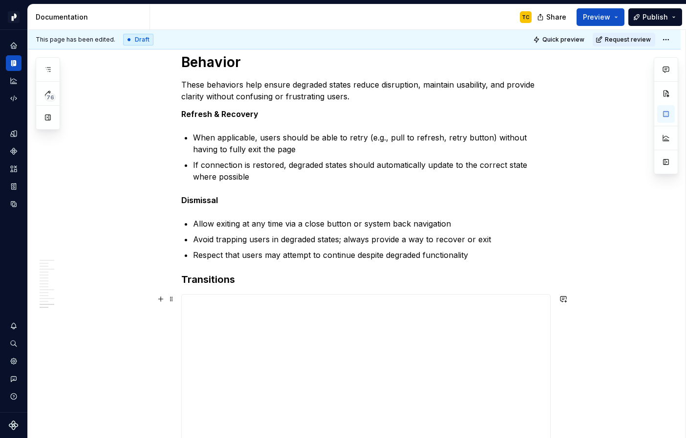
scroll to position [1680, 0]
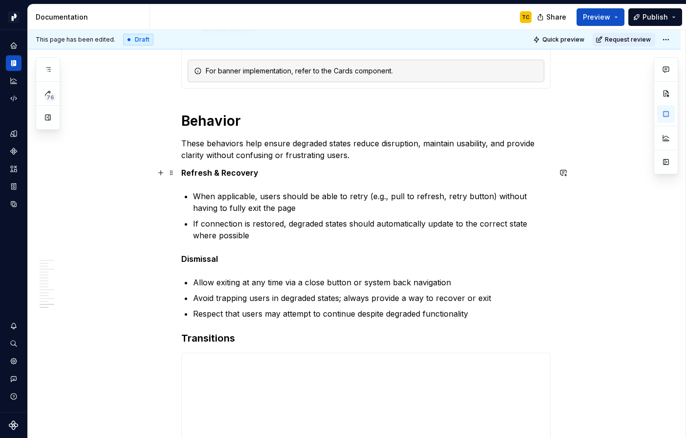
click at [251, 168] on strong "Refresh & Recovery" at bounding box center [219, 173] width 77 height 10
click at [229, 174] on strong "Refresh & Recovery" at bounding box center [219, 173] width 77 height 10
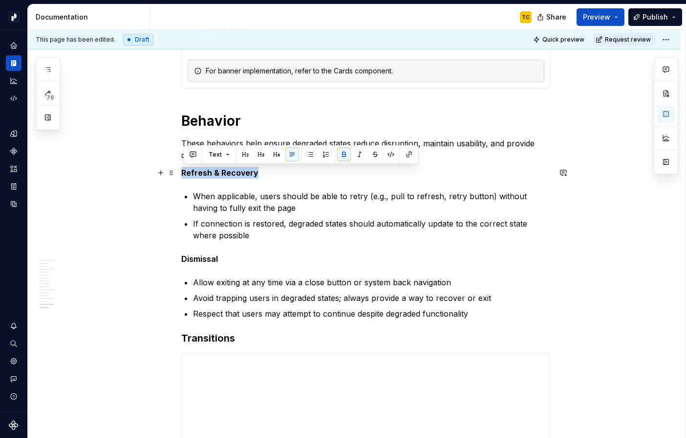
click at [229, 174] on strong "Refresh & Recovery" at bounding box center [219, 173] width 77 height 10
click at [263, 153] on button "button" at bounding box center [261, 155] width 14 height 14
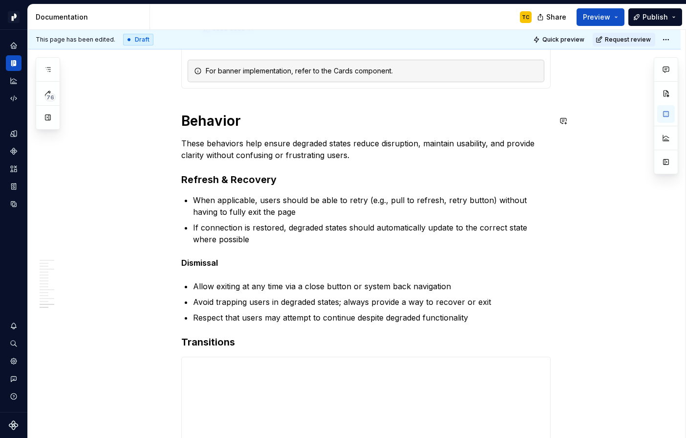
click at [220, 121] on h1 "Behavior" at bounding box center [366, 121] width 370 height 18
click at [203, 261] on strong "Dismissal" at bounding box center [199, 263] width 37 height 10
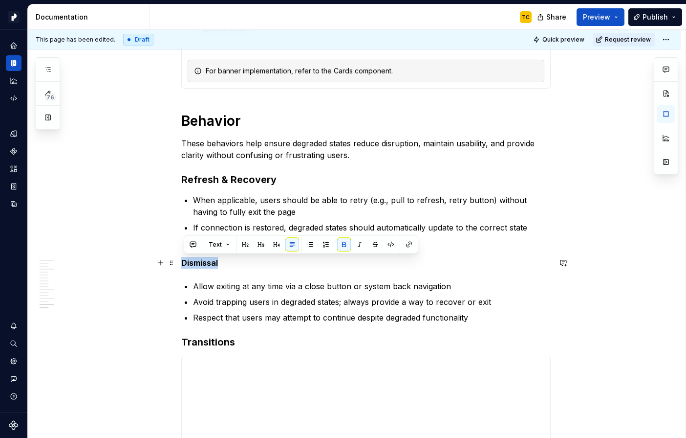
click at [203, 261] on strong "Dismissal" at bounding box center [199, 263] width 37 height 10
click at [261, 243] on button "button" at bounding box center [261, 245] width 14 height 14
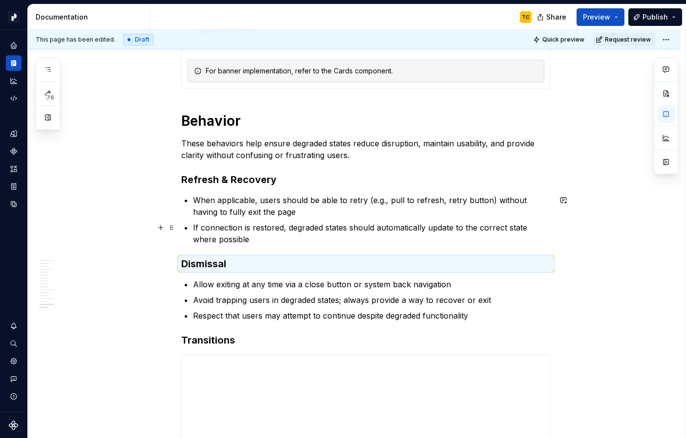
click at [353, 243] on p "If connection is restored, degraded states should automatically update to the c…" at bounding box center [372, 232] width 358 height 23
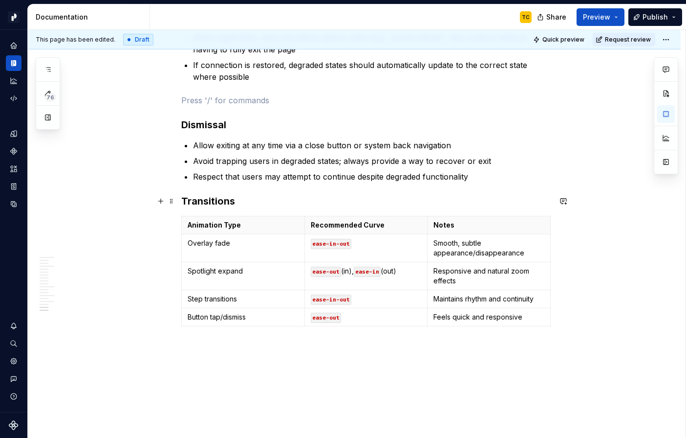
scroll to position [1752, 0]
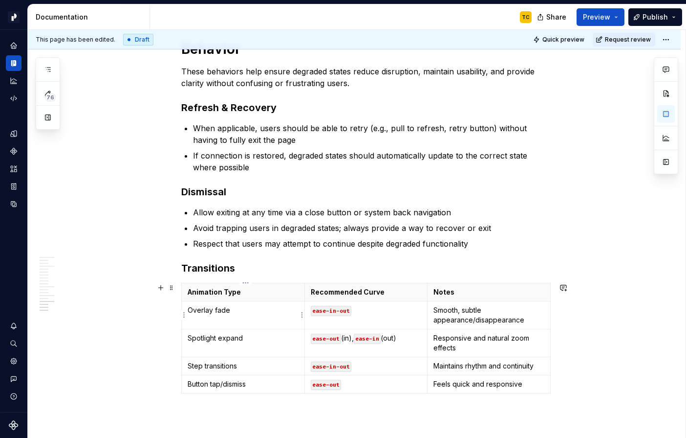
click at [217, 306] on p "Overlay fade" at bounding box center [243, 310] width 111 height 10
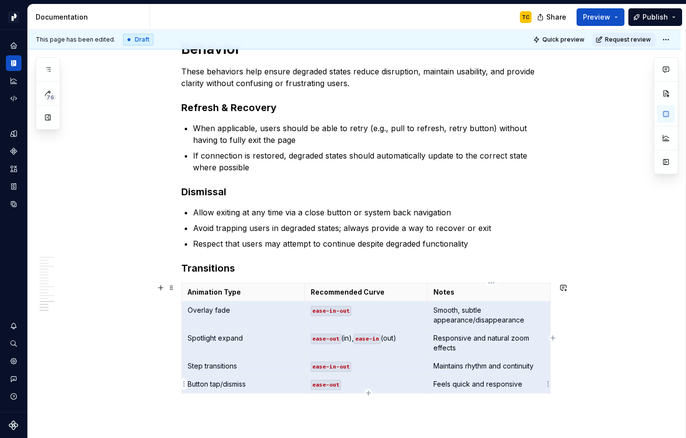
drag, startPoint x: 188, startPoint y: 310, endPoint x: 541, endPoint y: 380, distance: 359.3
click at [541, 380] on tbody "Animation Type Recommended Curve Notes Overlay fade ease-in-out Smooth, subtle …" at bounding box center [366, 338] width 369 height 110
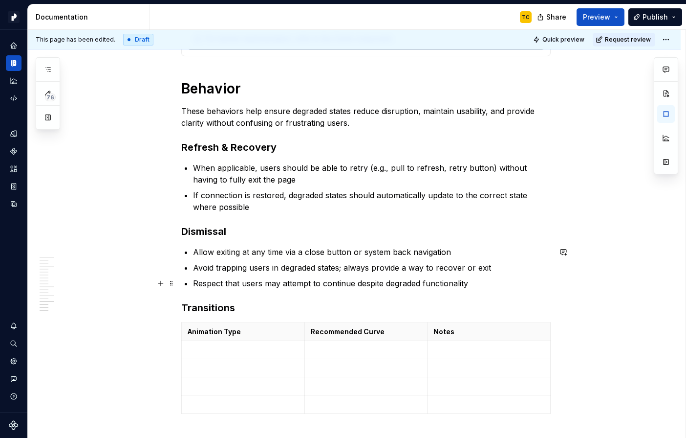
scroll to position [1709, 0]
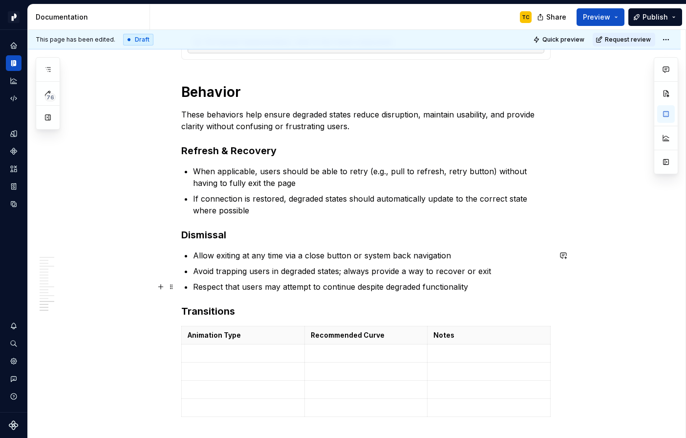
click at [327, 291] on p "Respect that users may attempt to continue despite degraded functionality" at bounding box center [372, 287] width 358 height 12
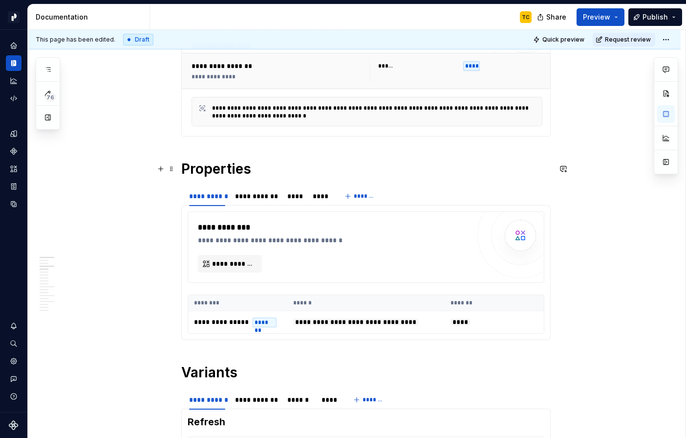
scroll to position [0, 0]
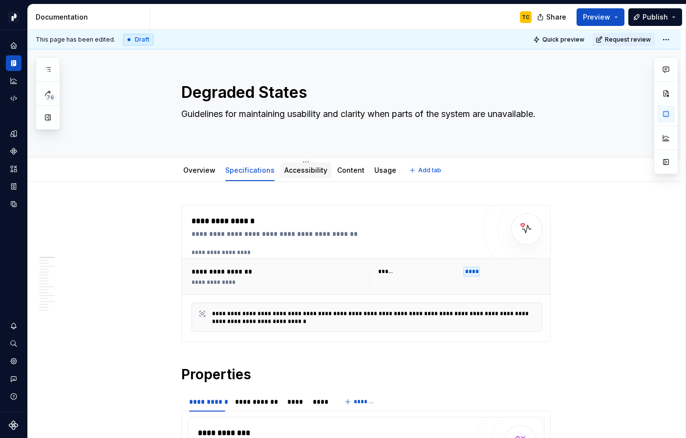
click at [285, 175] on div "Accessibility" at bounding box center [306, 170] width 43 height 10
click at [302, 174] on link "Accessibility" at bounding box center [306, 170] width 43 height 8
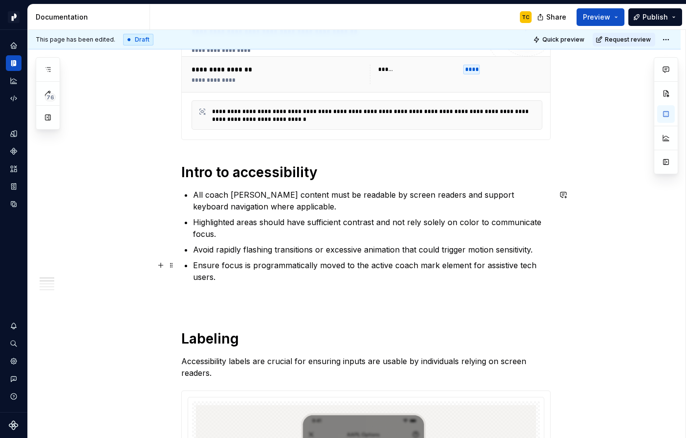
scroll to position [229, 0]
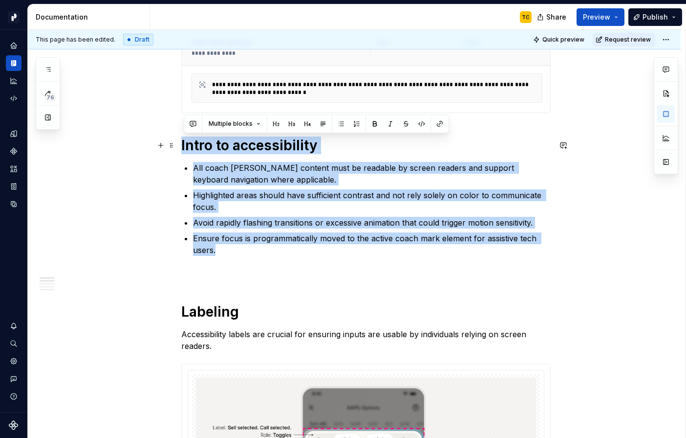
drag, startPoint x: 239, startPoint y: 252, endPoint x: 157, endPoint y: 137, distance: 140.2
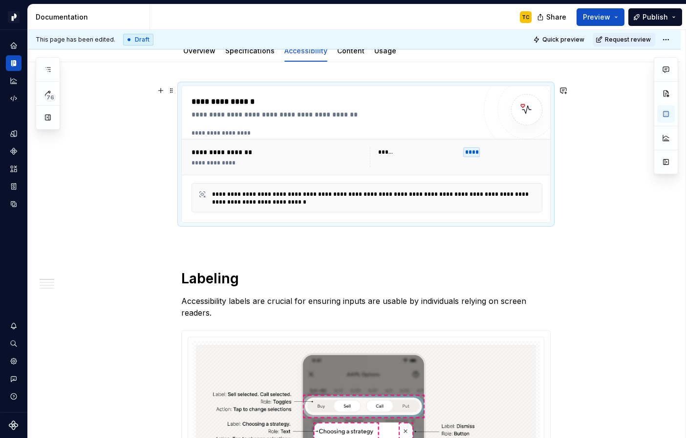
scroll to position [110, 0]
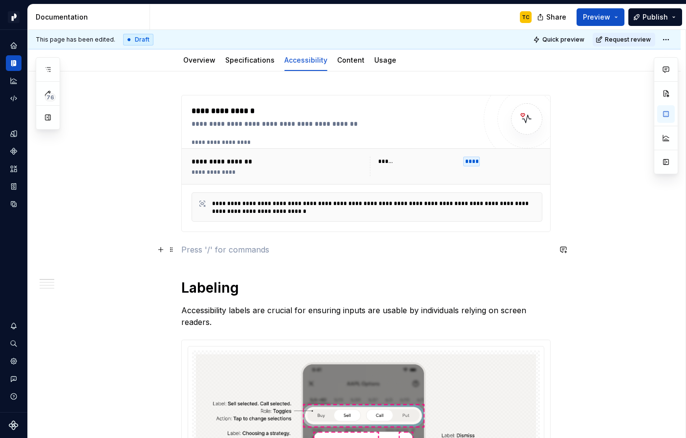
click at [233, 254] on p at bounding box center [366, 249] width 370 height 12
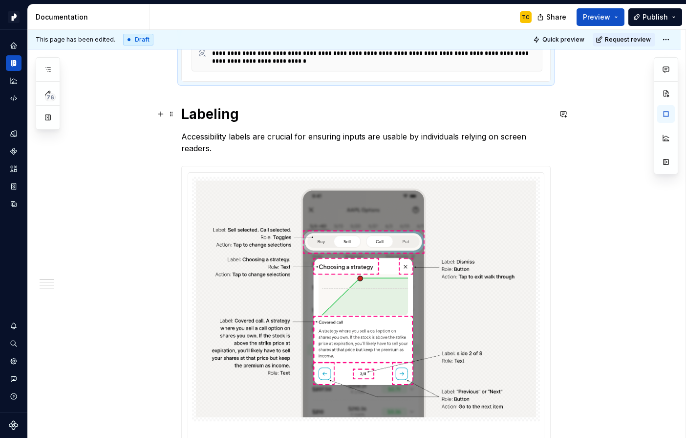
scroll to position [286, 0]
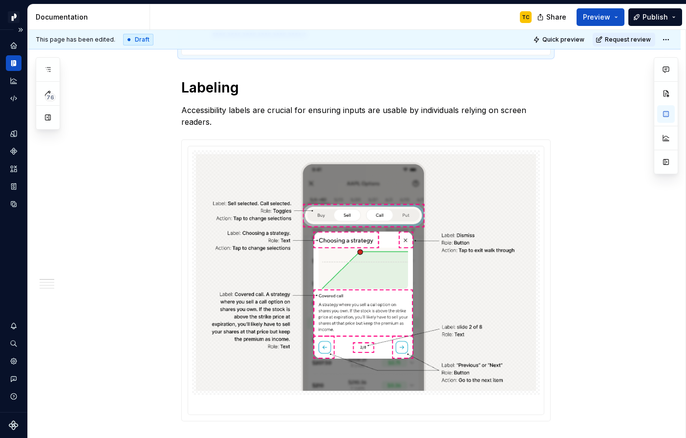
type textarea "*"
